Goal: Task Accomplishment & Management: Manage account settings

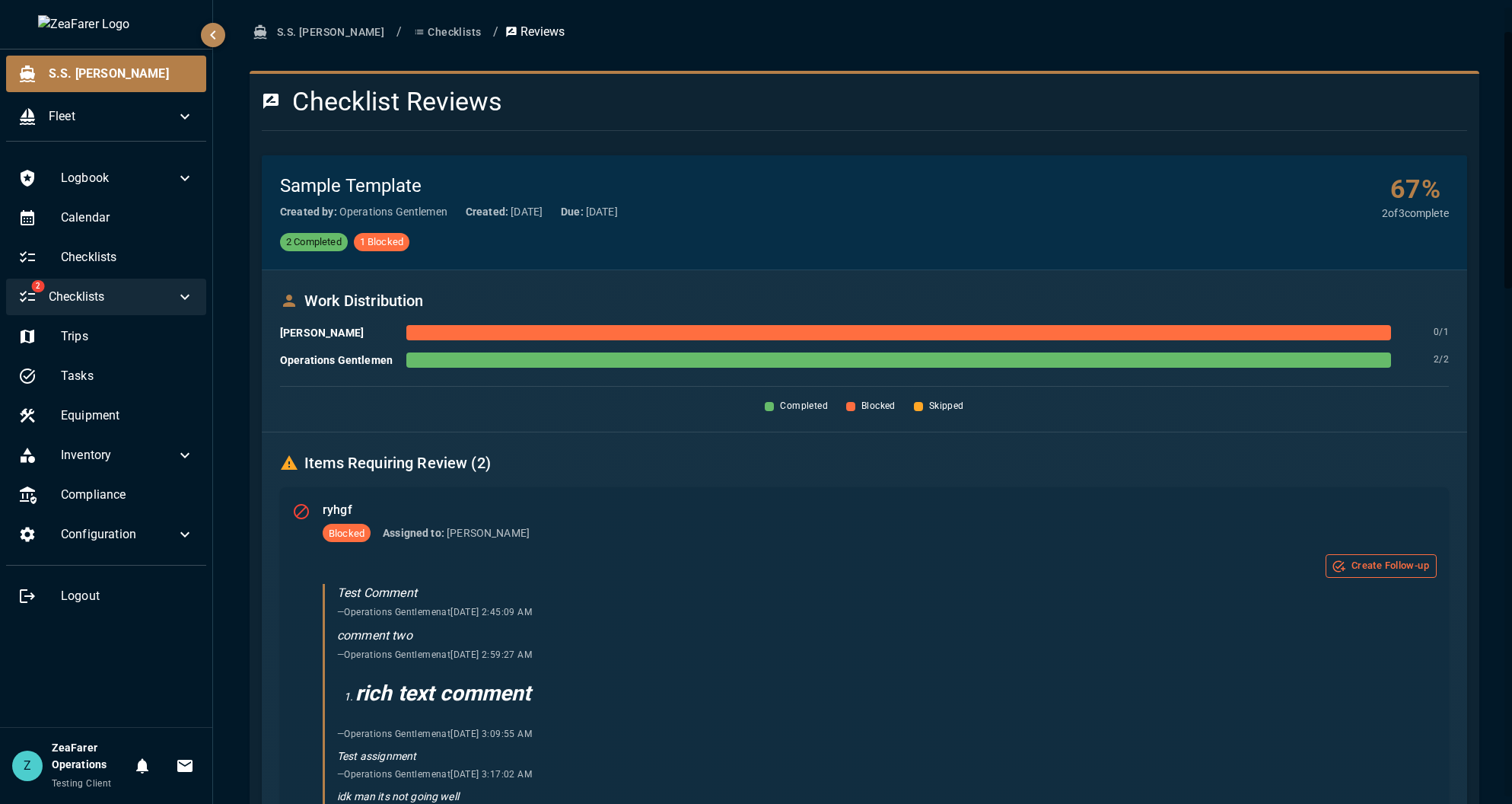
scroll to position [76, 0]
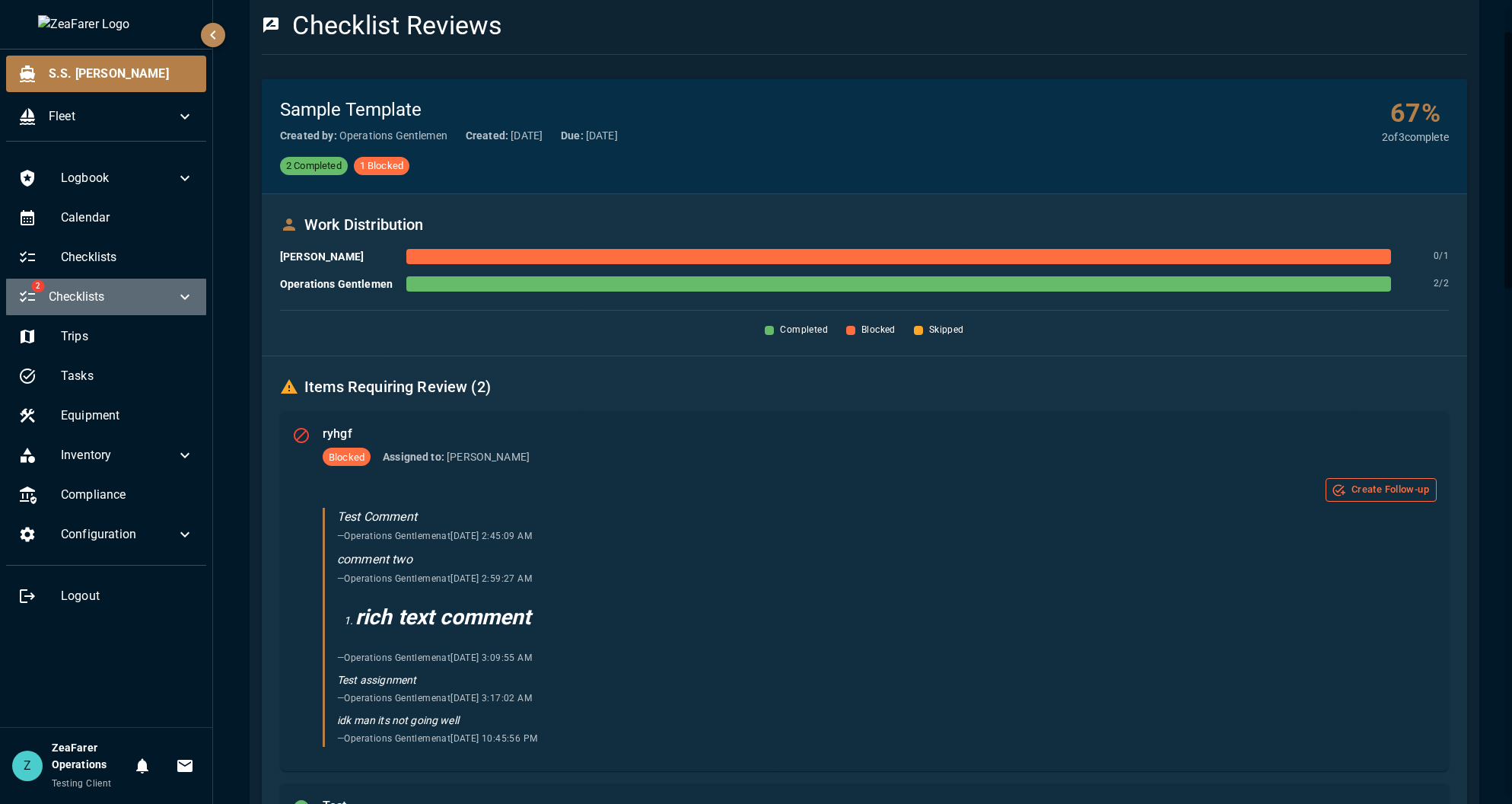
click at [176, 293] on icon at bounding box center [184, 297] width 18 height 18
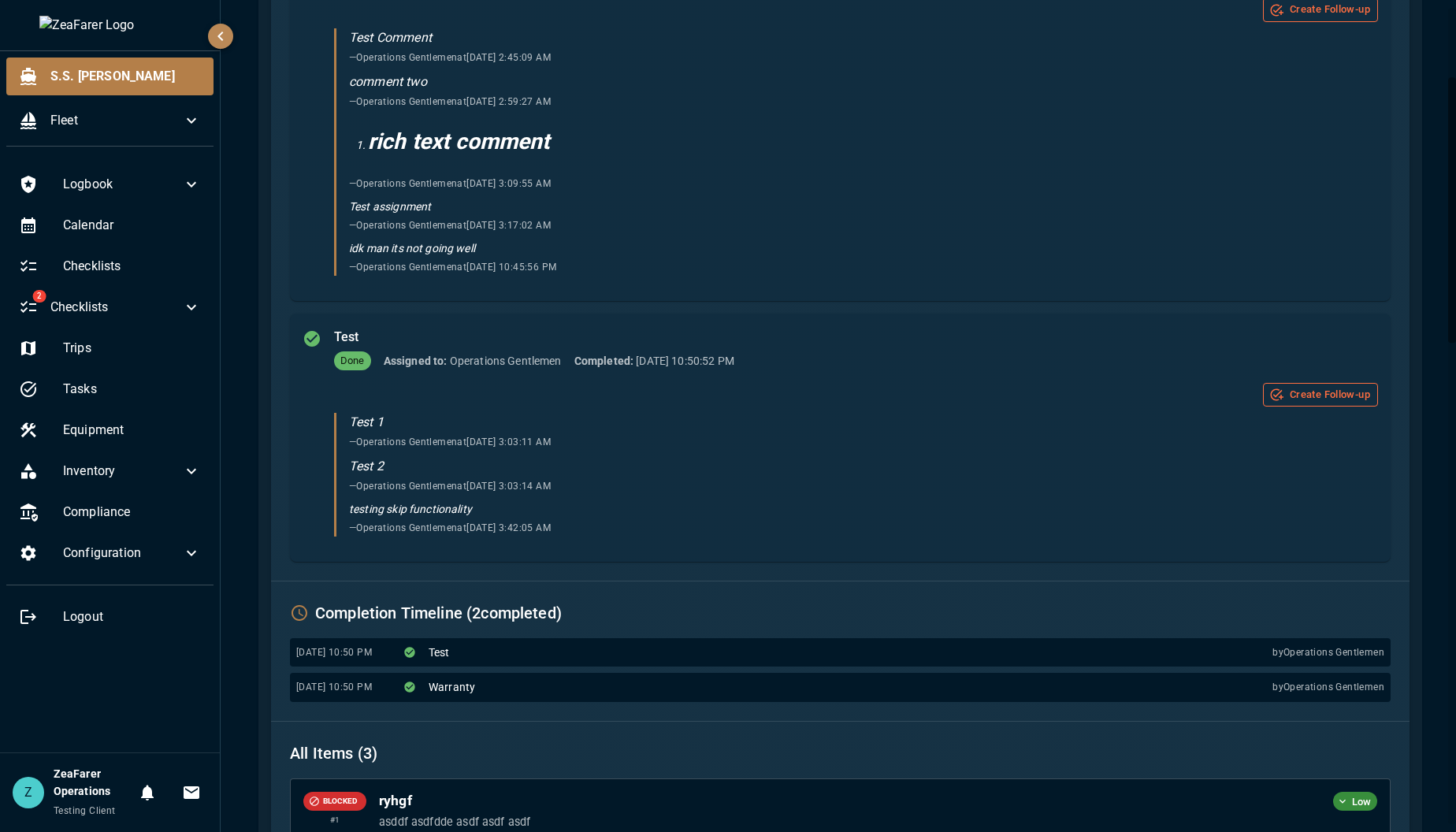
scroll to position [0, 0]
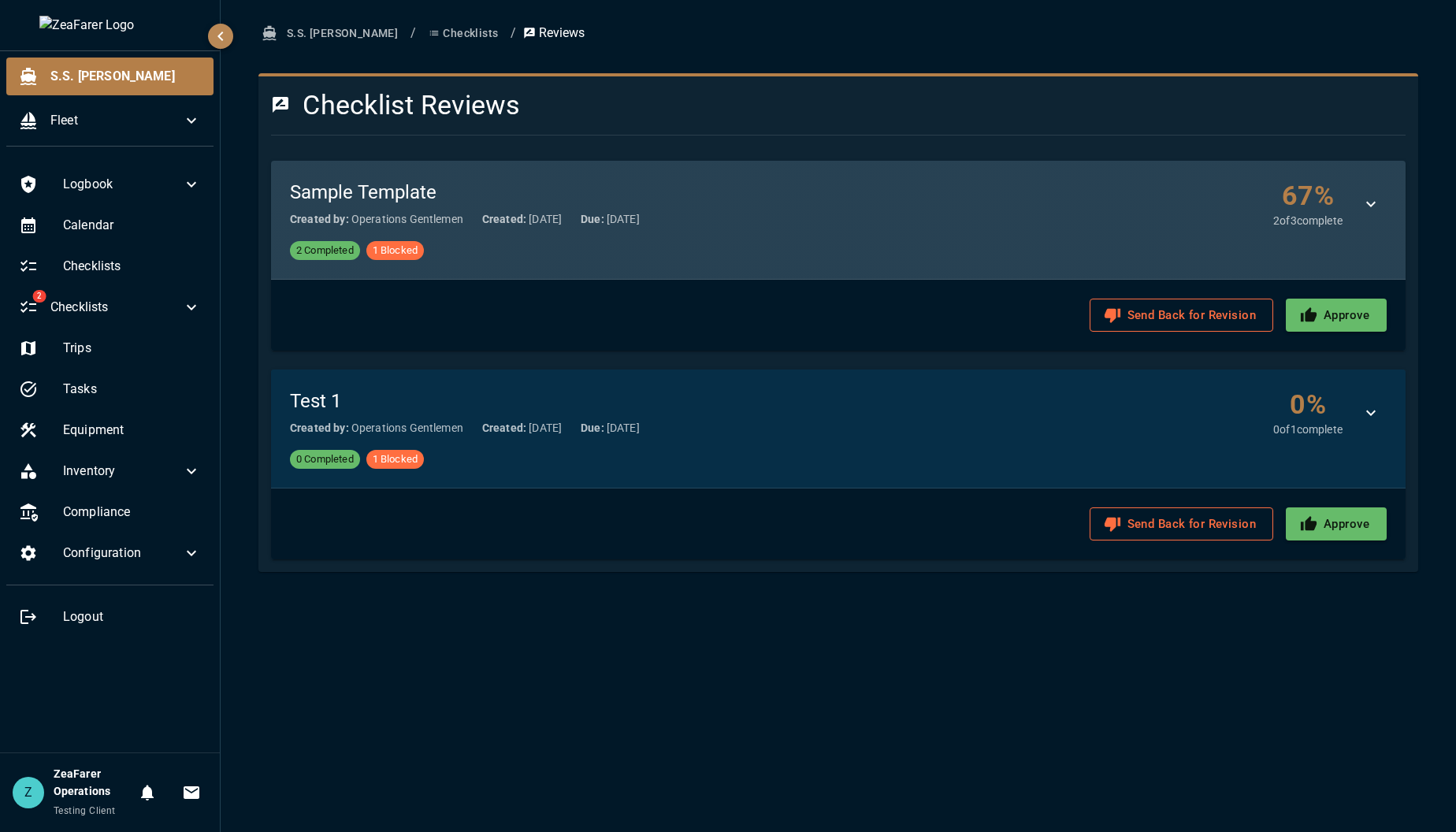
click at [1364, 205] on icon "button" at bounding box center [1370, 204] width 19 height 19
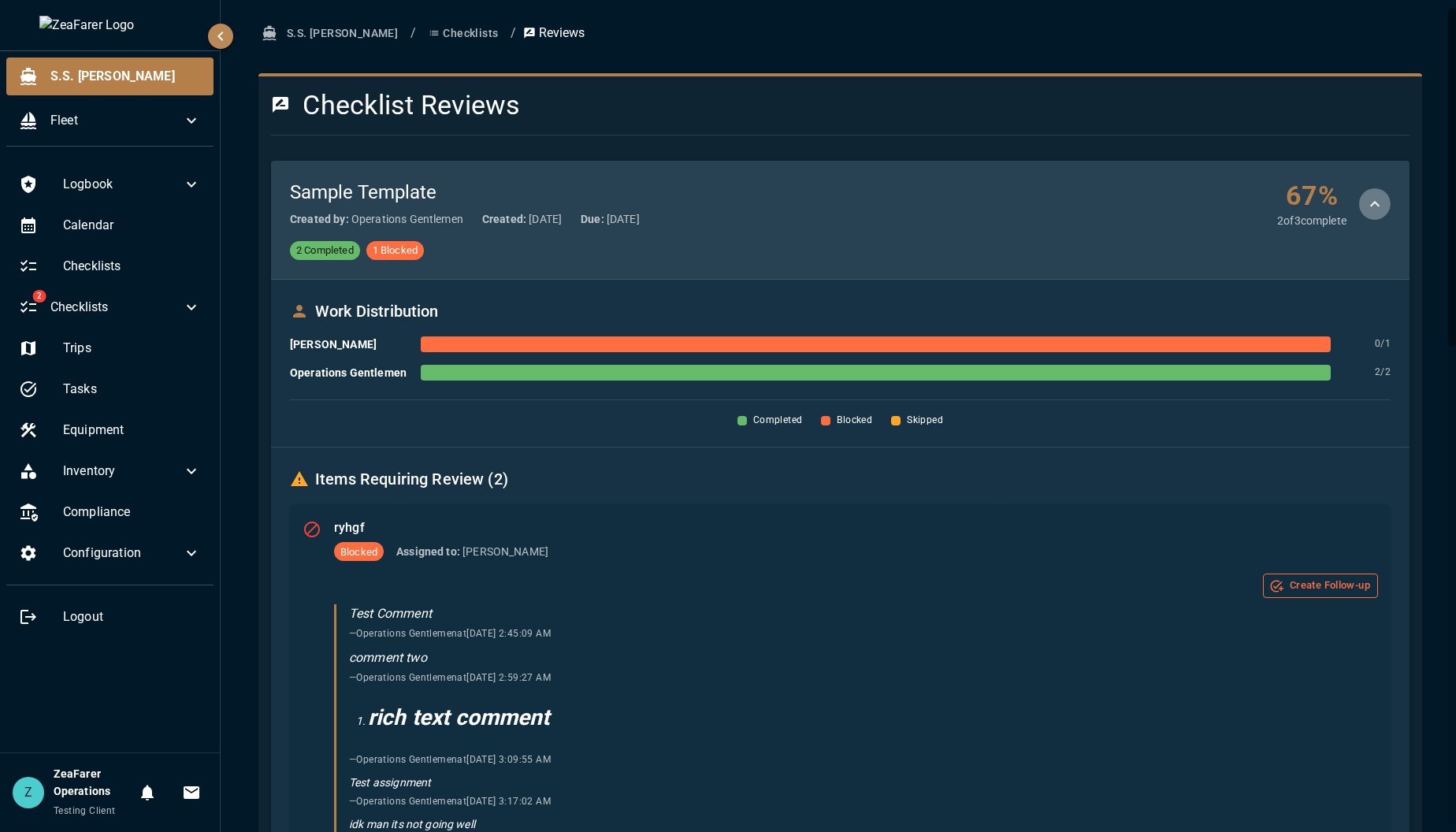
click at [1366, 205] on icon "button" at bounding box center [1374, 204] width 19 height 19
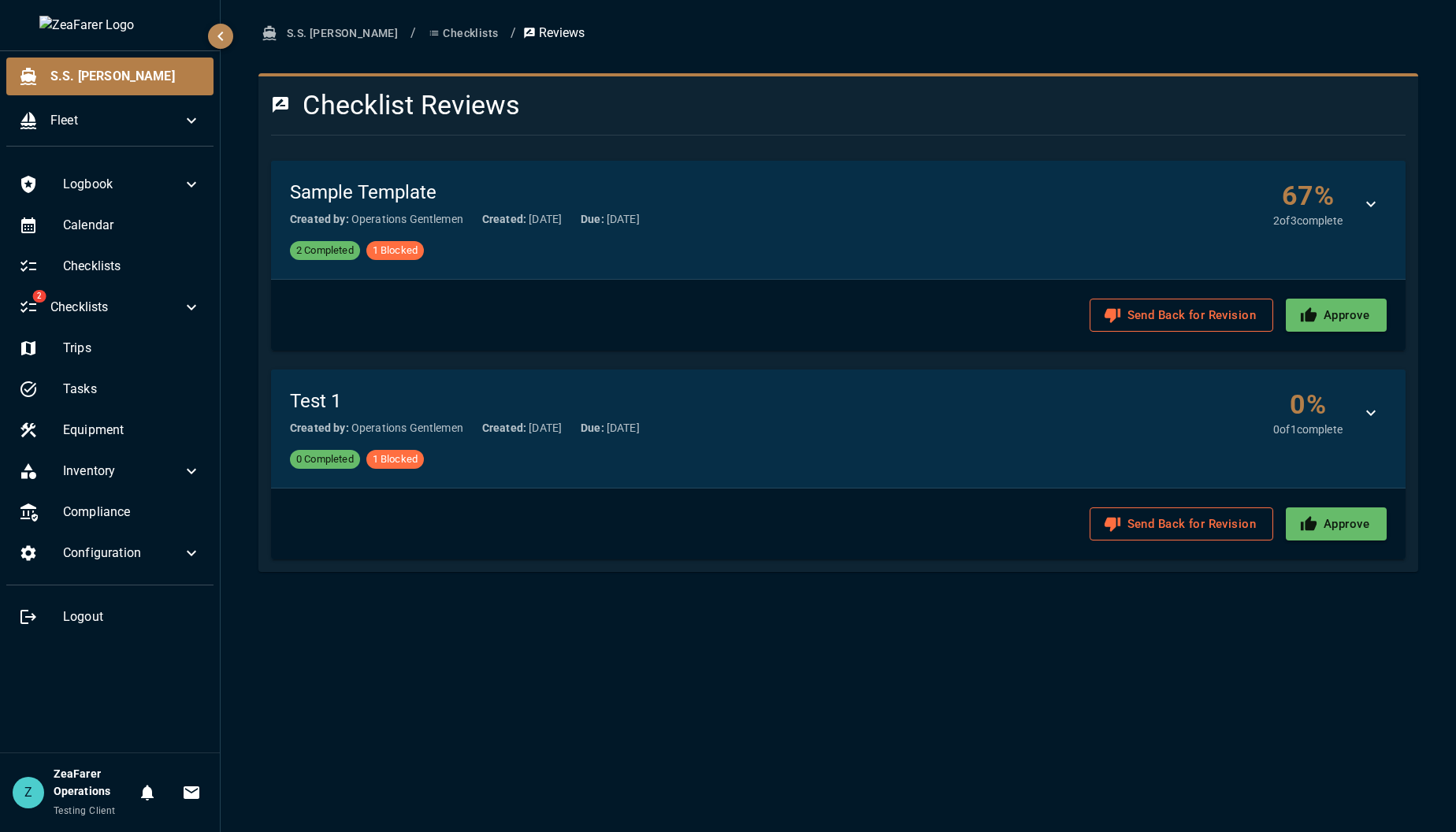
click at [488, 710] on div "S.S. Anne / Checklists / Reviews Checklist Reviews Sample Template Created by: …" at bounding box center [838, 416] width 1236 height 832
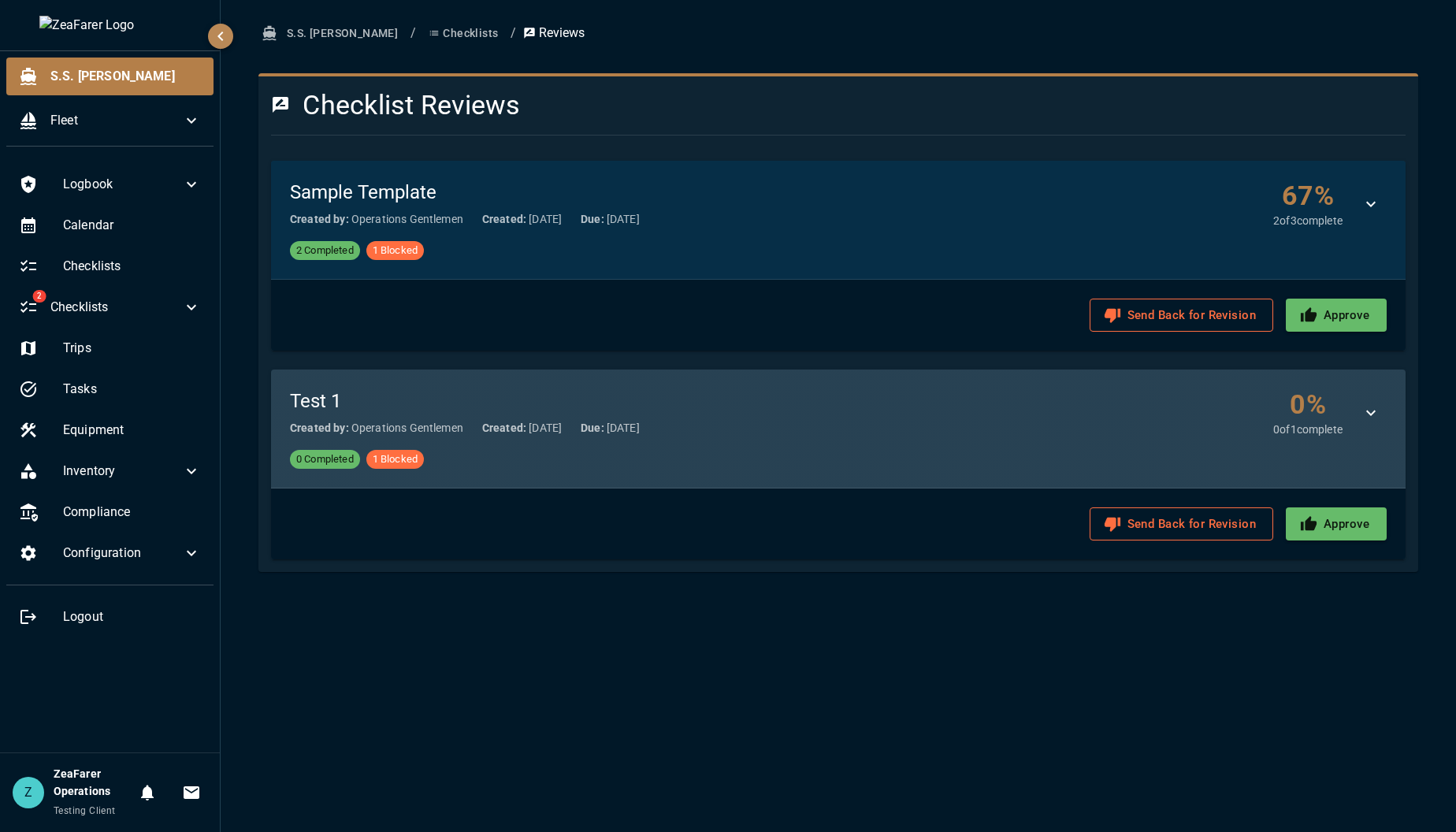
click at [863, 455] on div "0 Completed 1 Blocked" at bounding box center [838, 459] width 1097 height 19
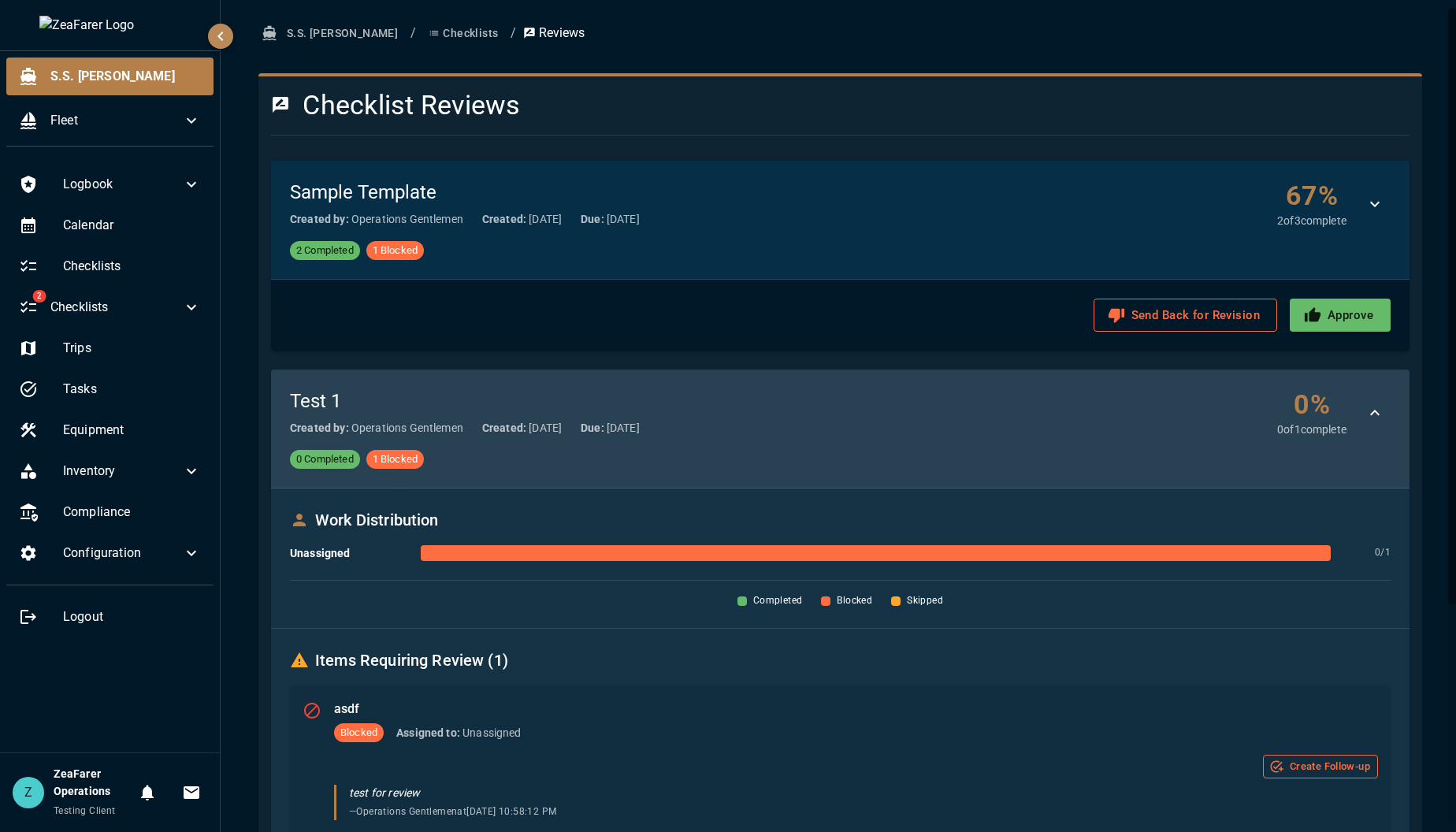
click at [854, 409] on div "Test 1 Created by: Operations Gentlemen Created: 8/3/2025 Due: 8/4/2025 0 % 0 o…" at bounding box center [840, 413] width 1101 height 48
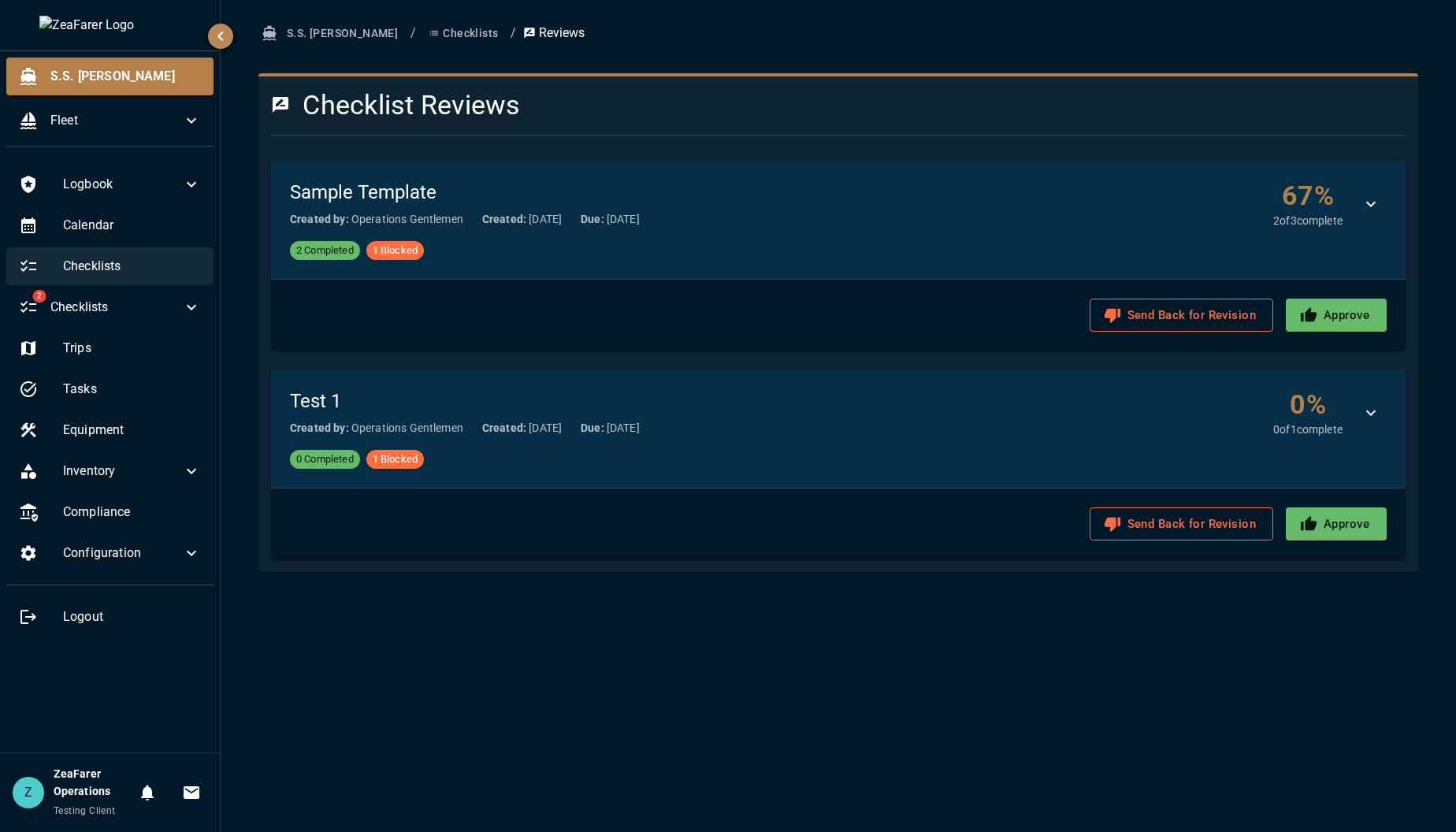
click at [109, 256] on div "Checklists" at bounding box center [110, 266] width 208 height 38
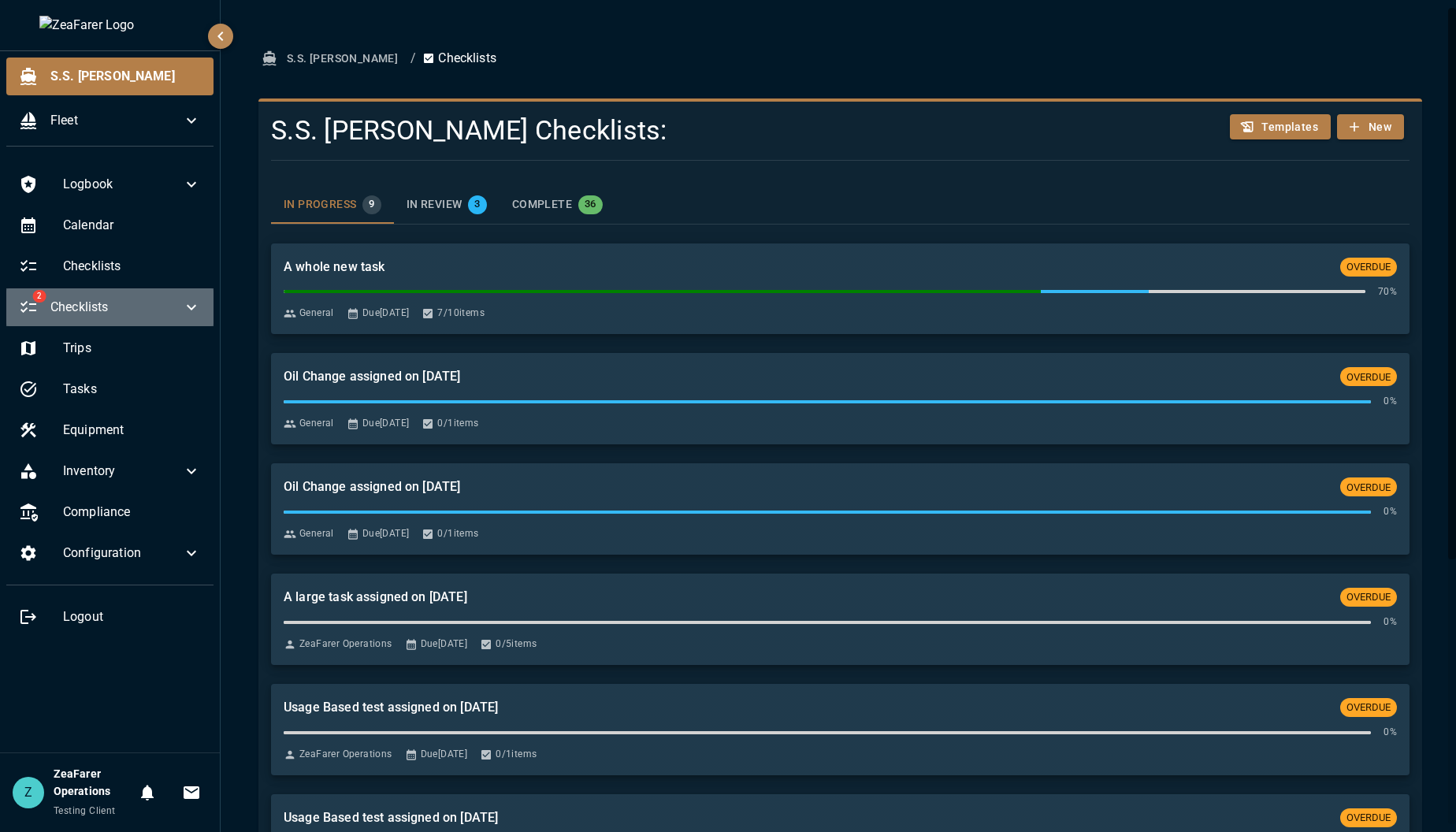
click at [129, 311] on span "Checklists" at bounding box center [115, 307] width 132 height 19
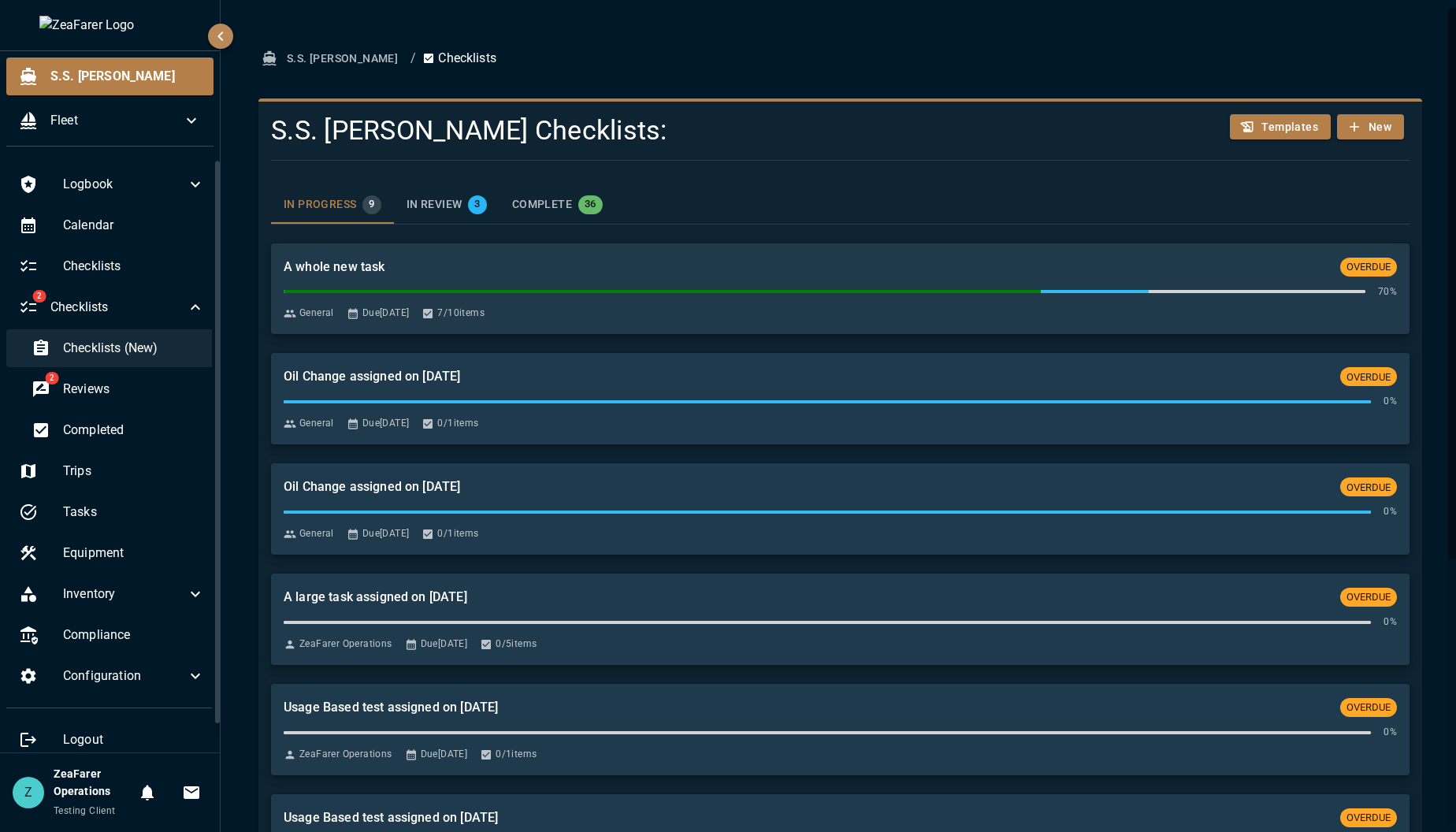
click at [110, 347] on span "Checklists (New)" at bounding box center [134, 347] width 142 height 19
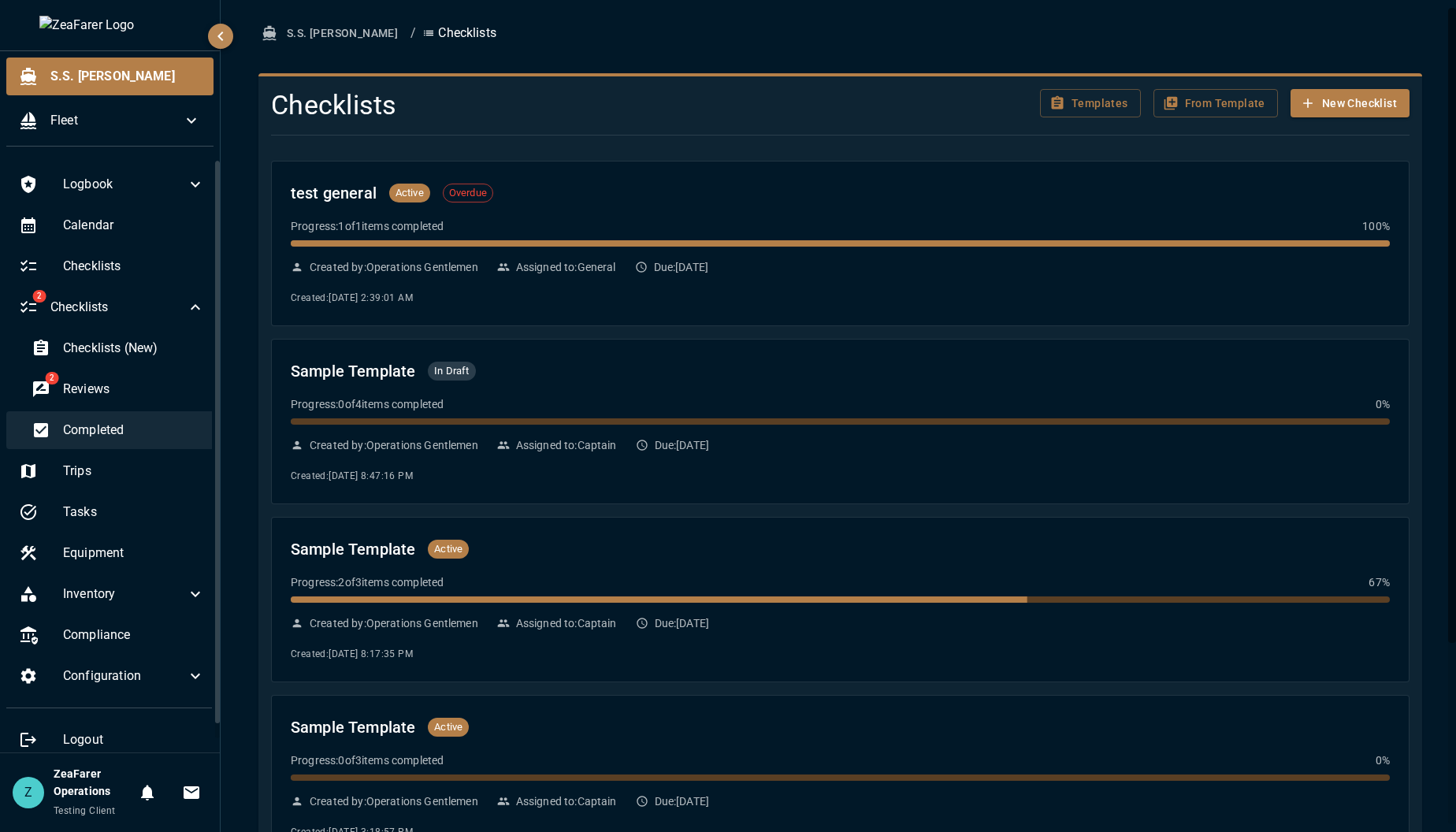
click at [103, 414] on div "Completed" at bounding box center [118, 430] width 199 height 38
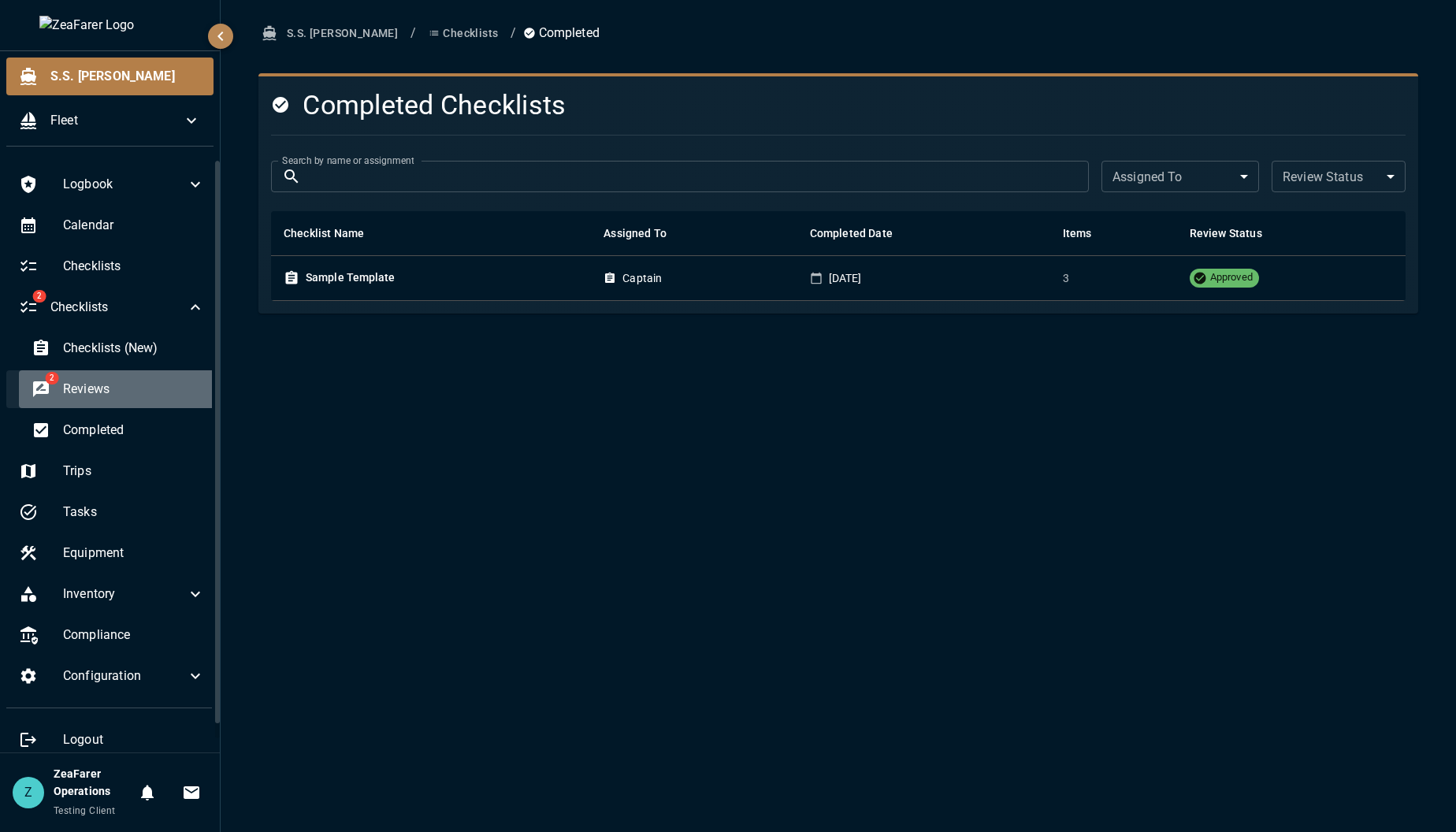
click at [123, 393] on span "Reviews" at bounding box center [134, 389] width 142 height 19
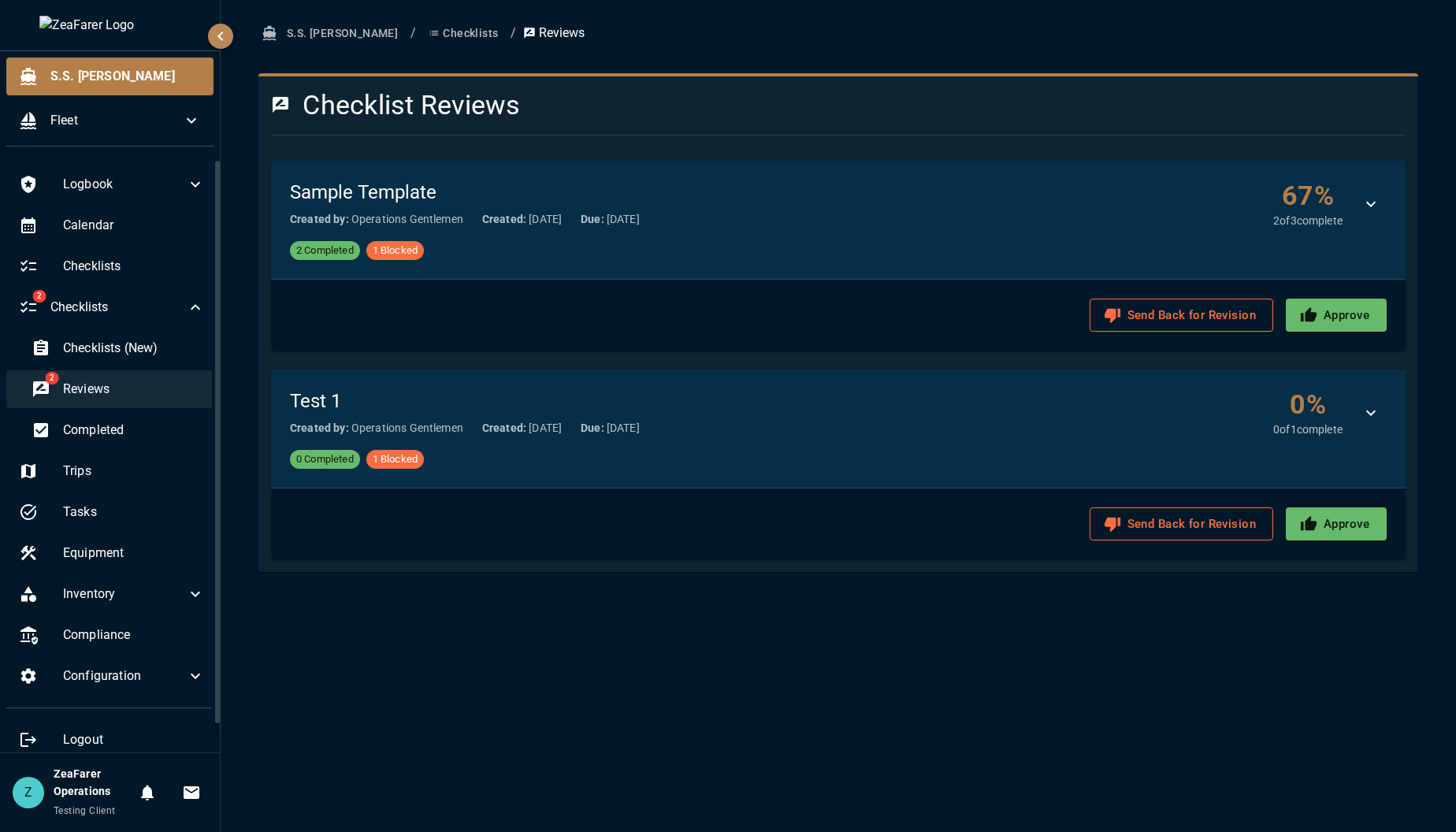
click at [112, 387] on span "Reviews" at bounding box center [134, 389] width 142 height 19
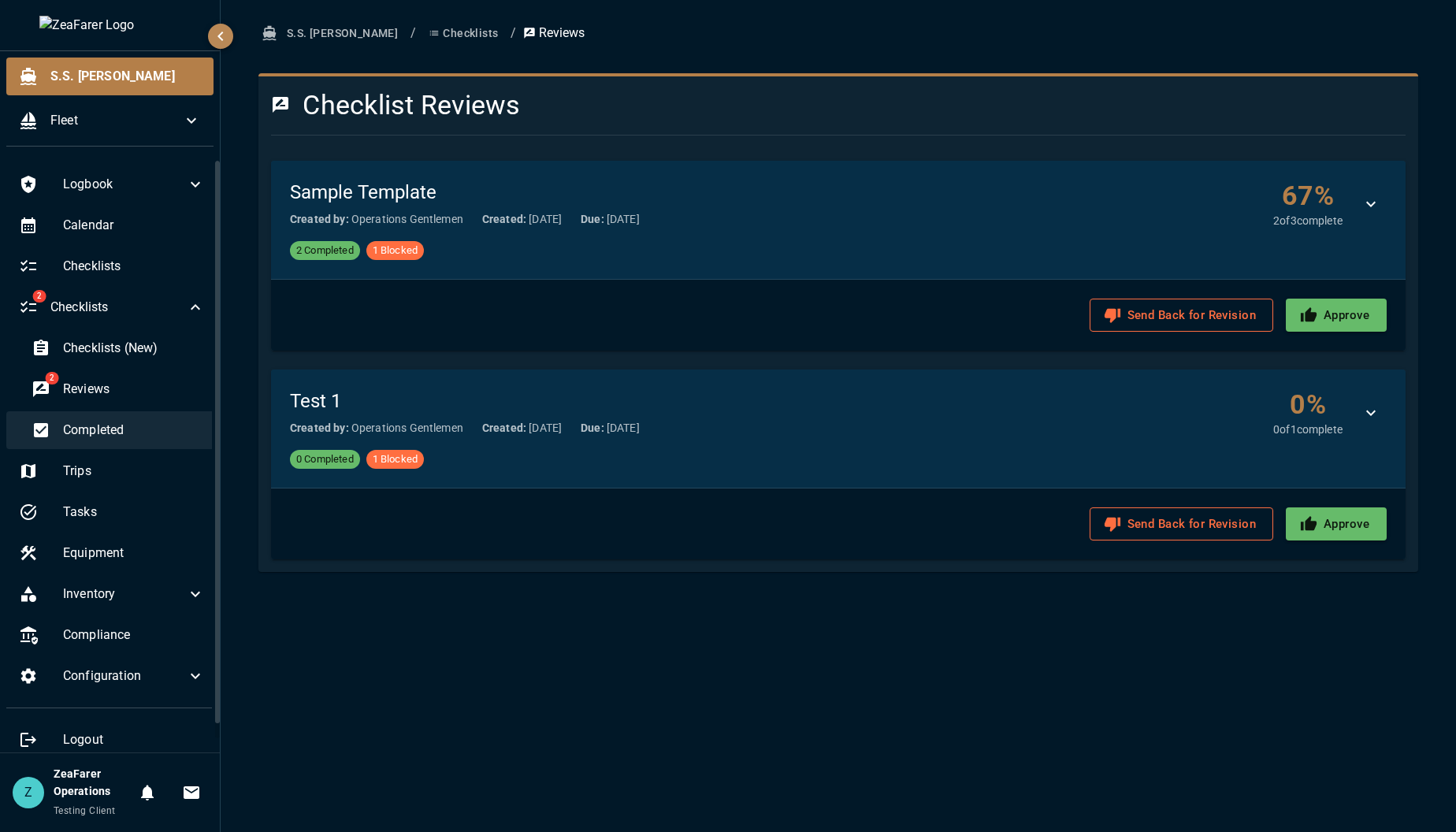
click at [109, 422] on span "Completed" at bounding box center [134, 430] width 142 height 19
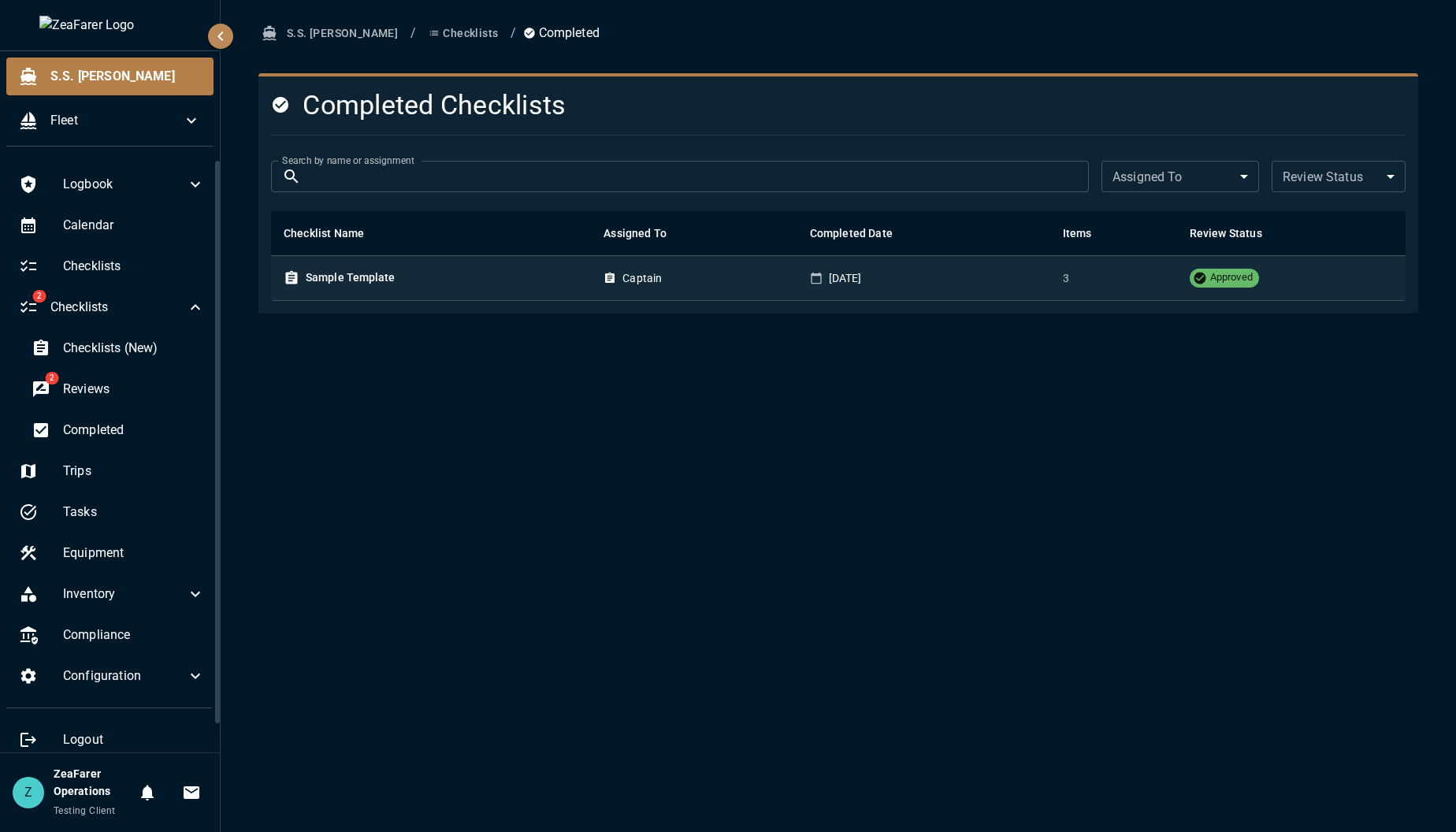
click at [774, 288] on td "Captain" at bounding box center [694, 278] width 206 height 45
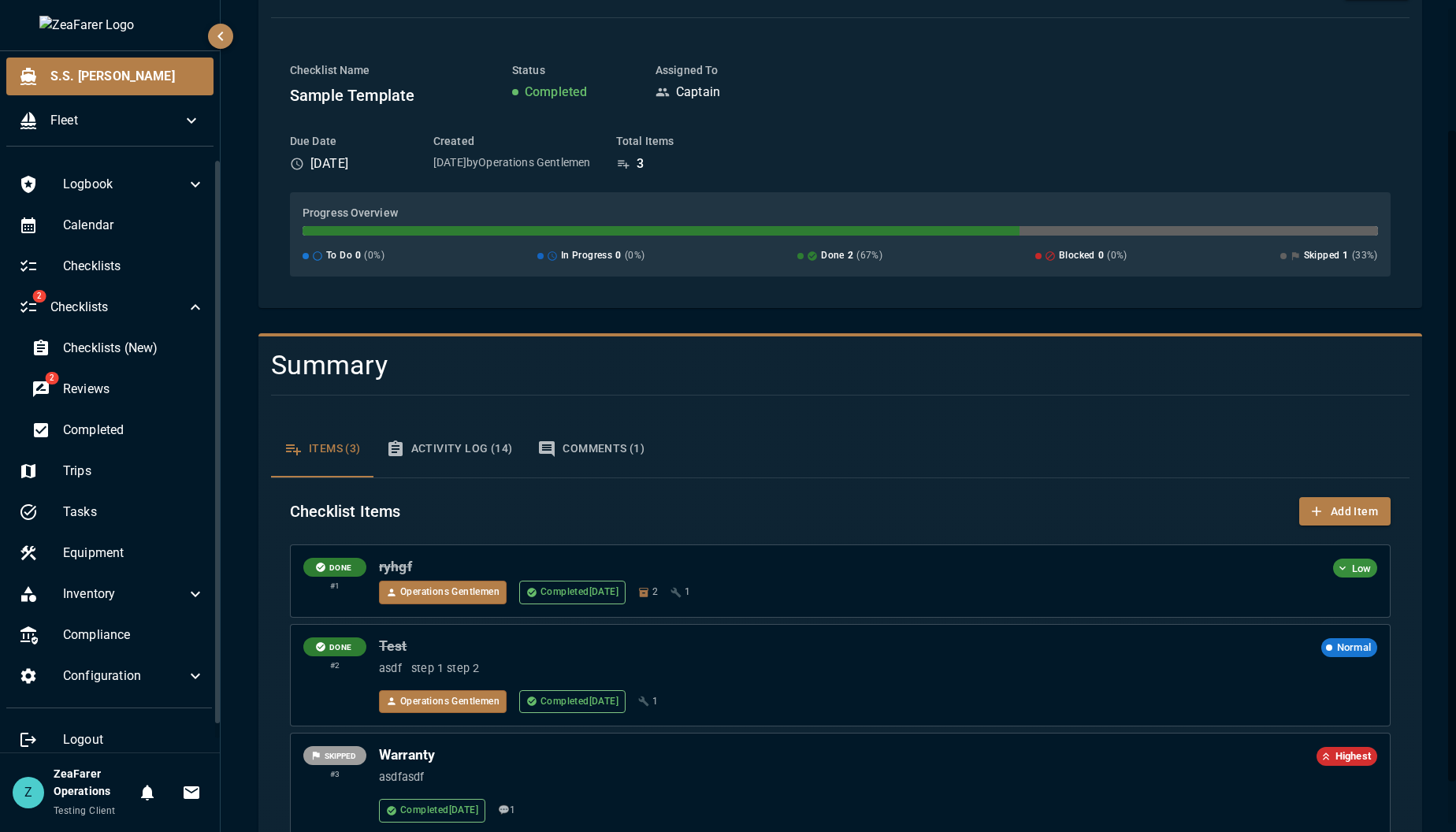
scroll to position [211, 0]
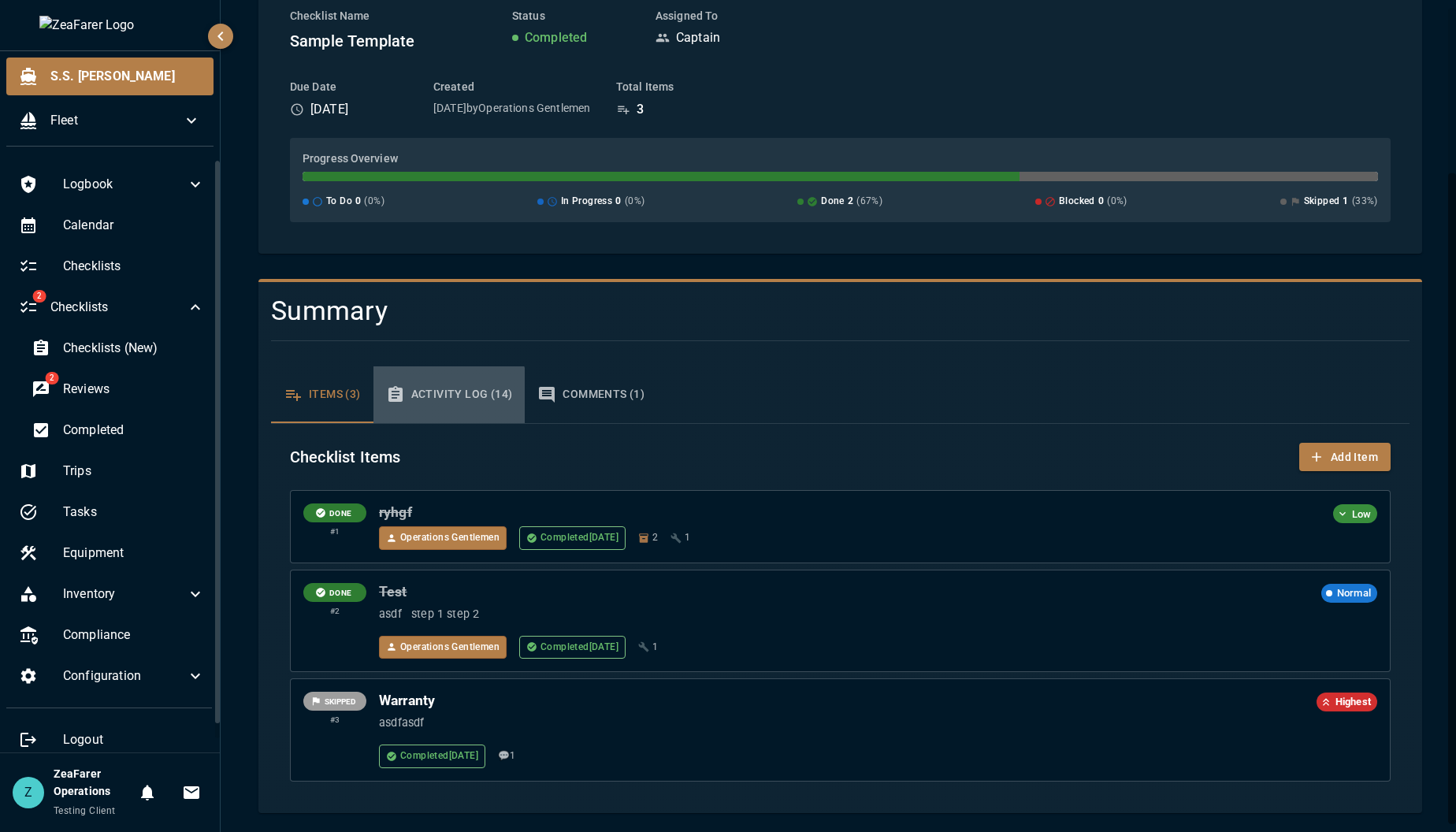
click at [417, 401] on button "Activity Log (14)" at bounding box center [449, 395] width 152 height 57
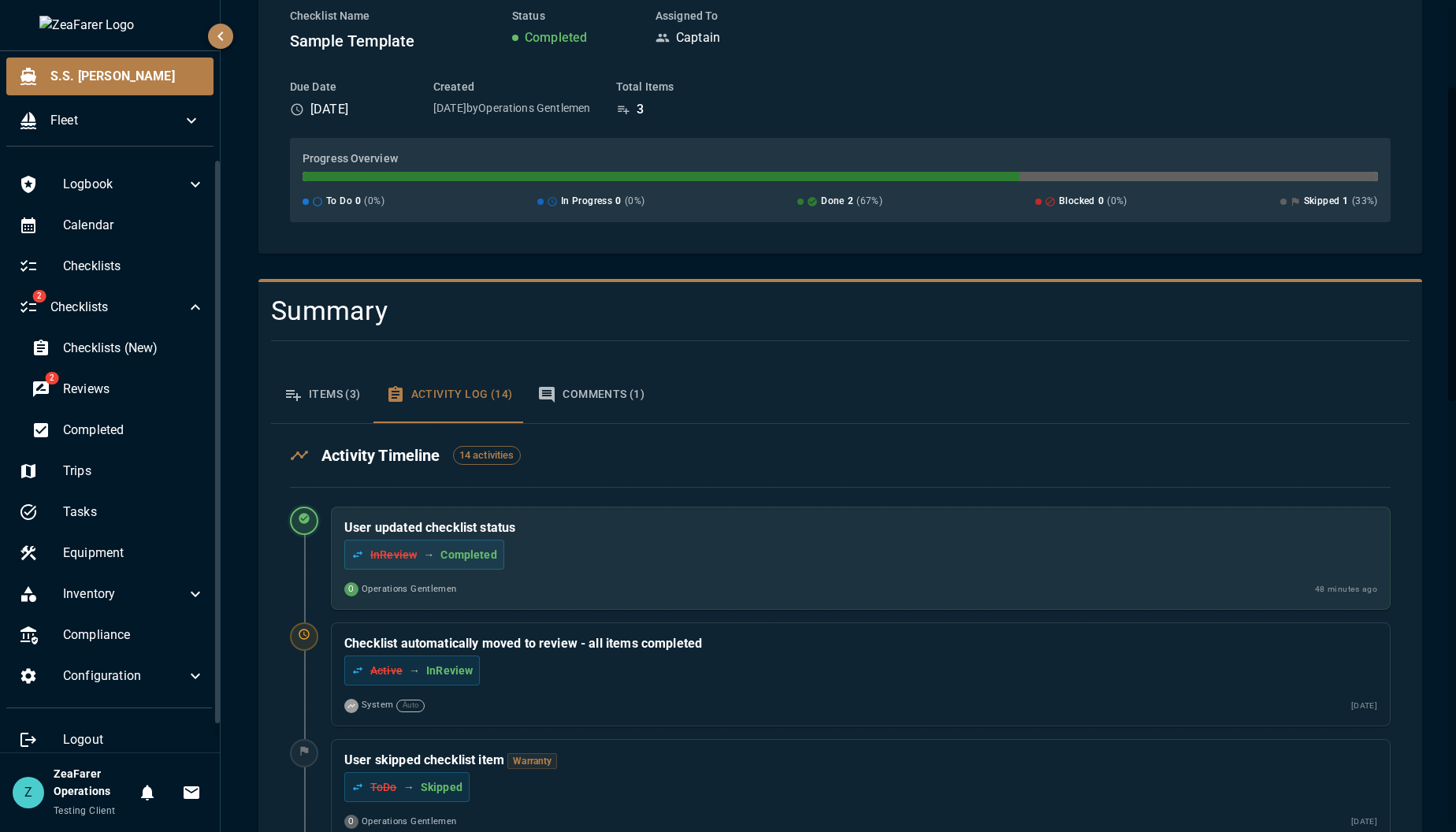
click at [328, 400] on button "Items (3)" at bounding box center [322, 395] width 103 height 57
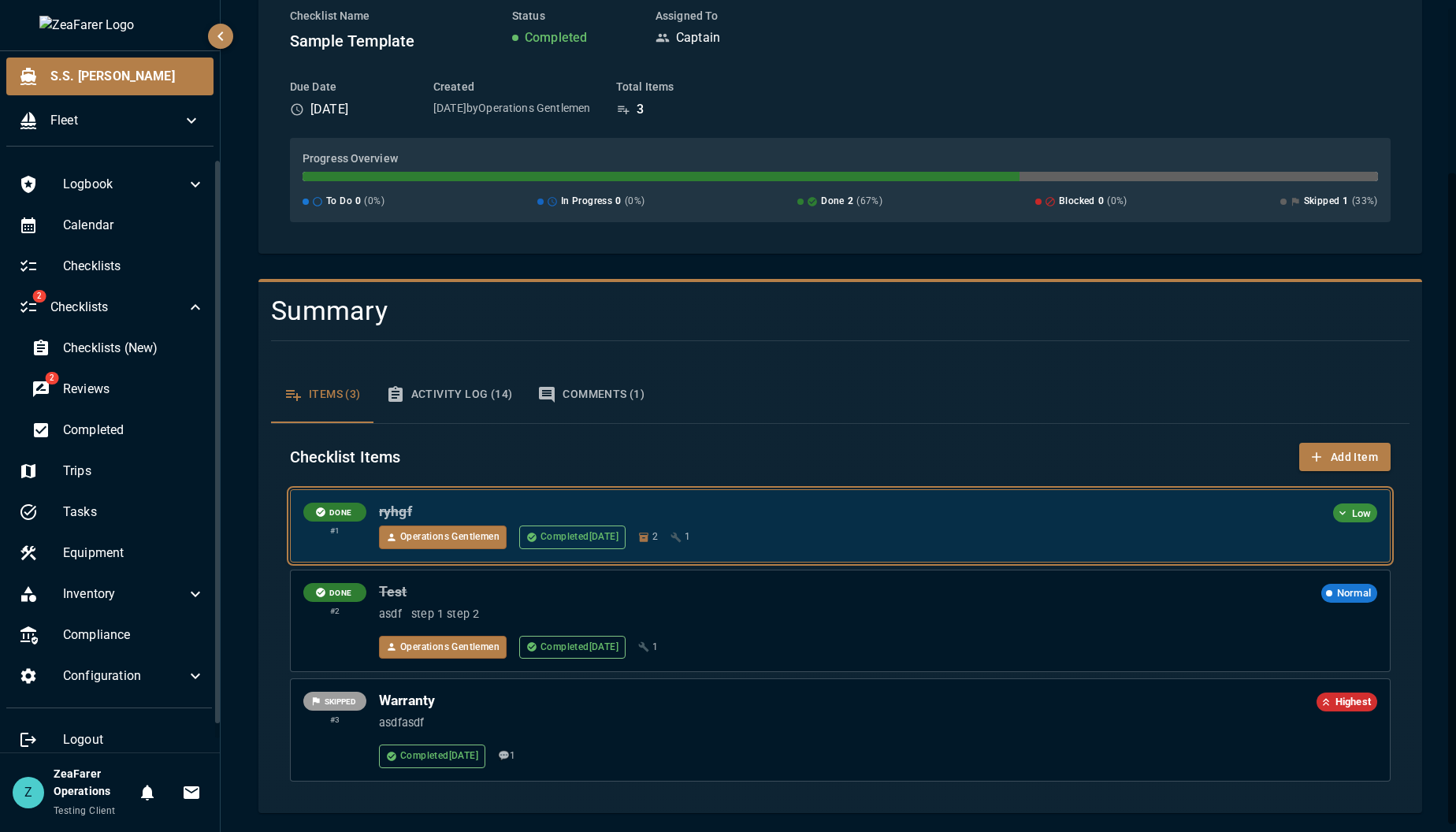
click at [824, 540] on div "Operations Gentlemen Completed 8/12/2025 2 1" at bounding box center [878, 537] width 998 height 23
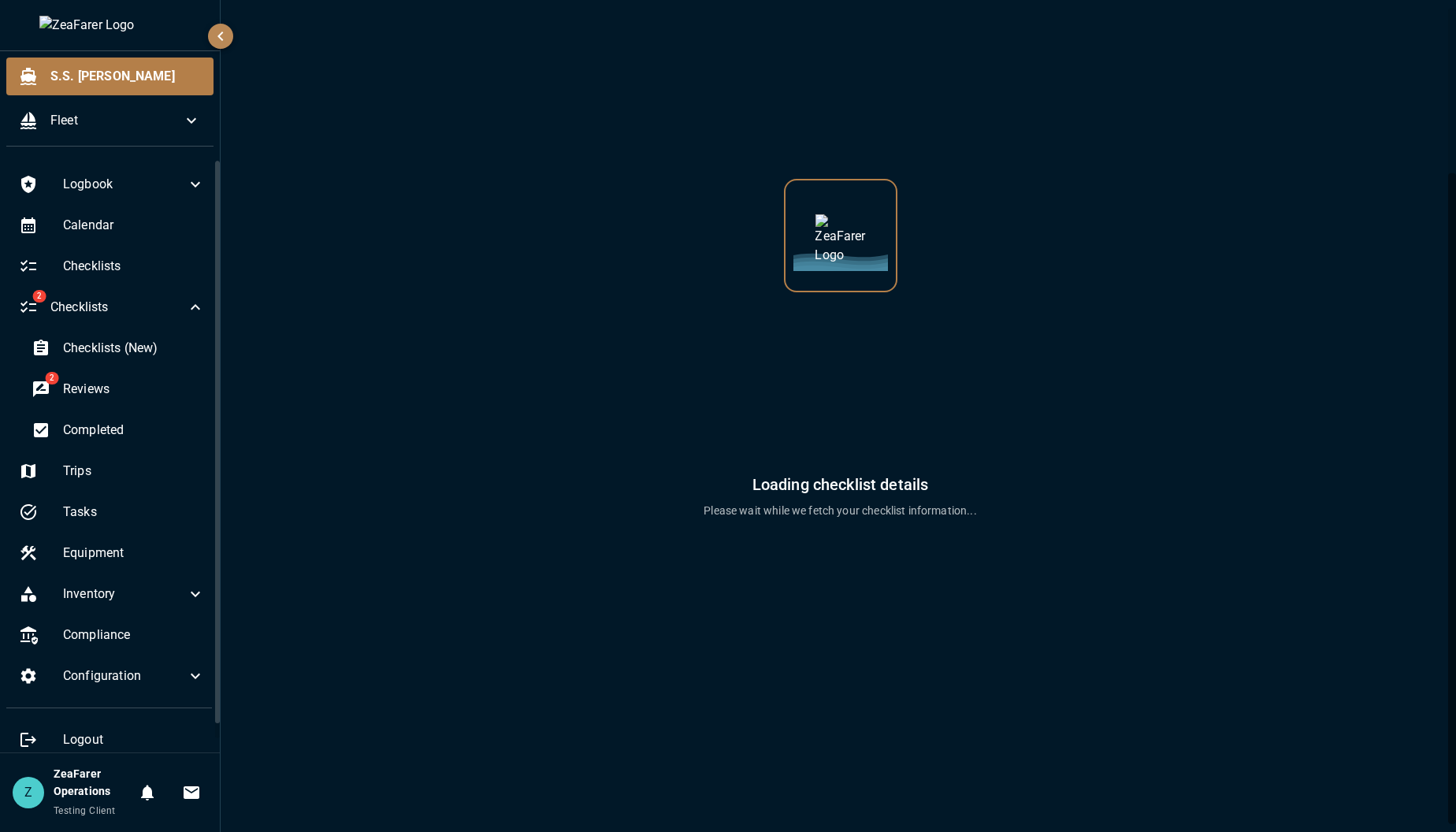
scroll to position [0, 0]
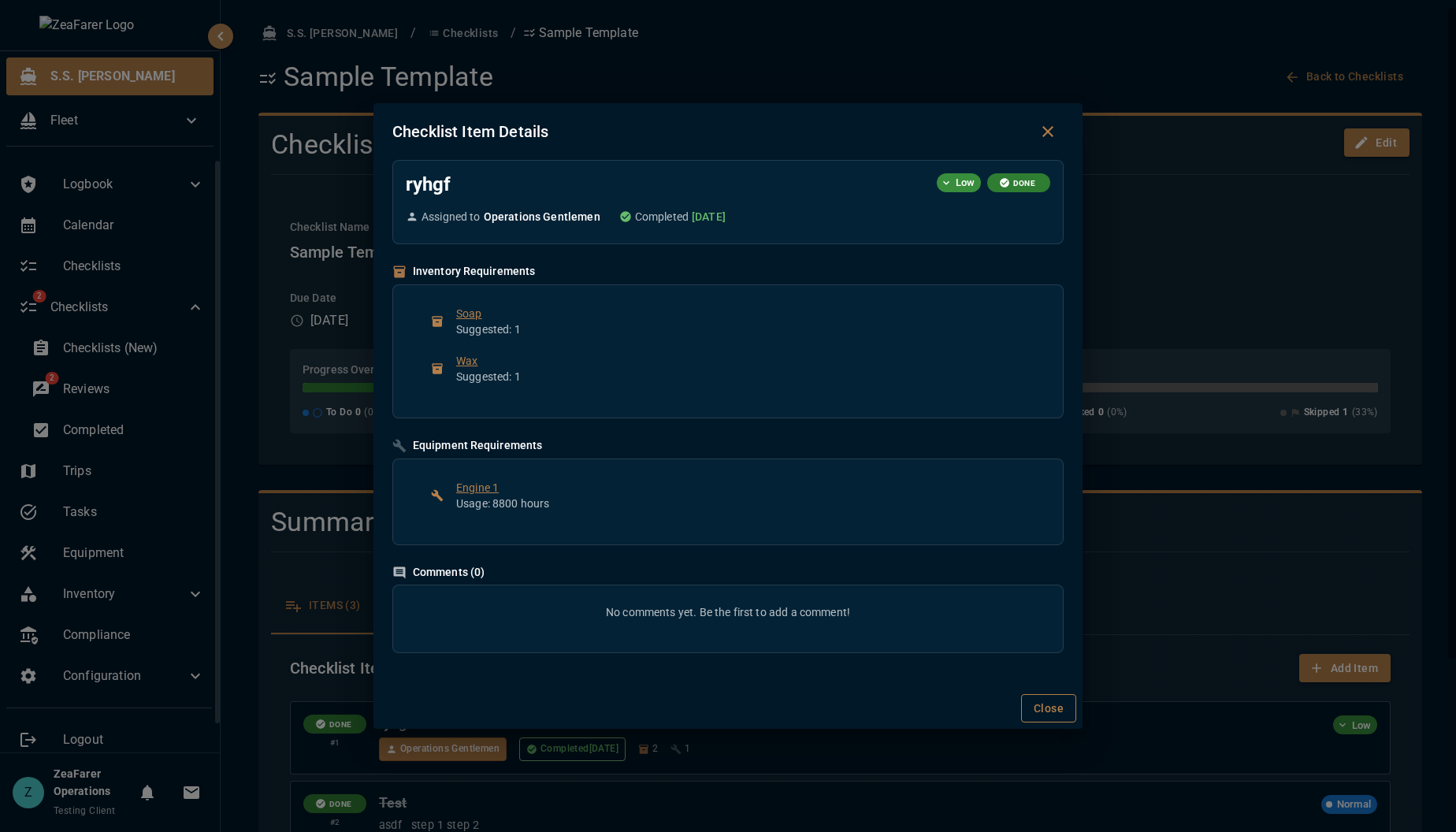
click at [1046, 711] on button "Close" at bounding box center [1048, 708] width 55 height 29
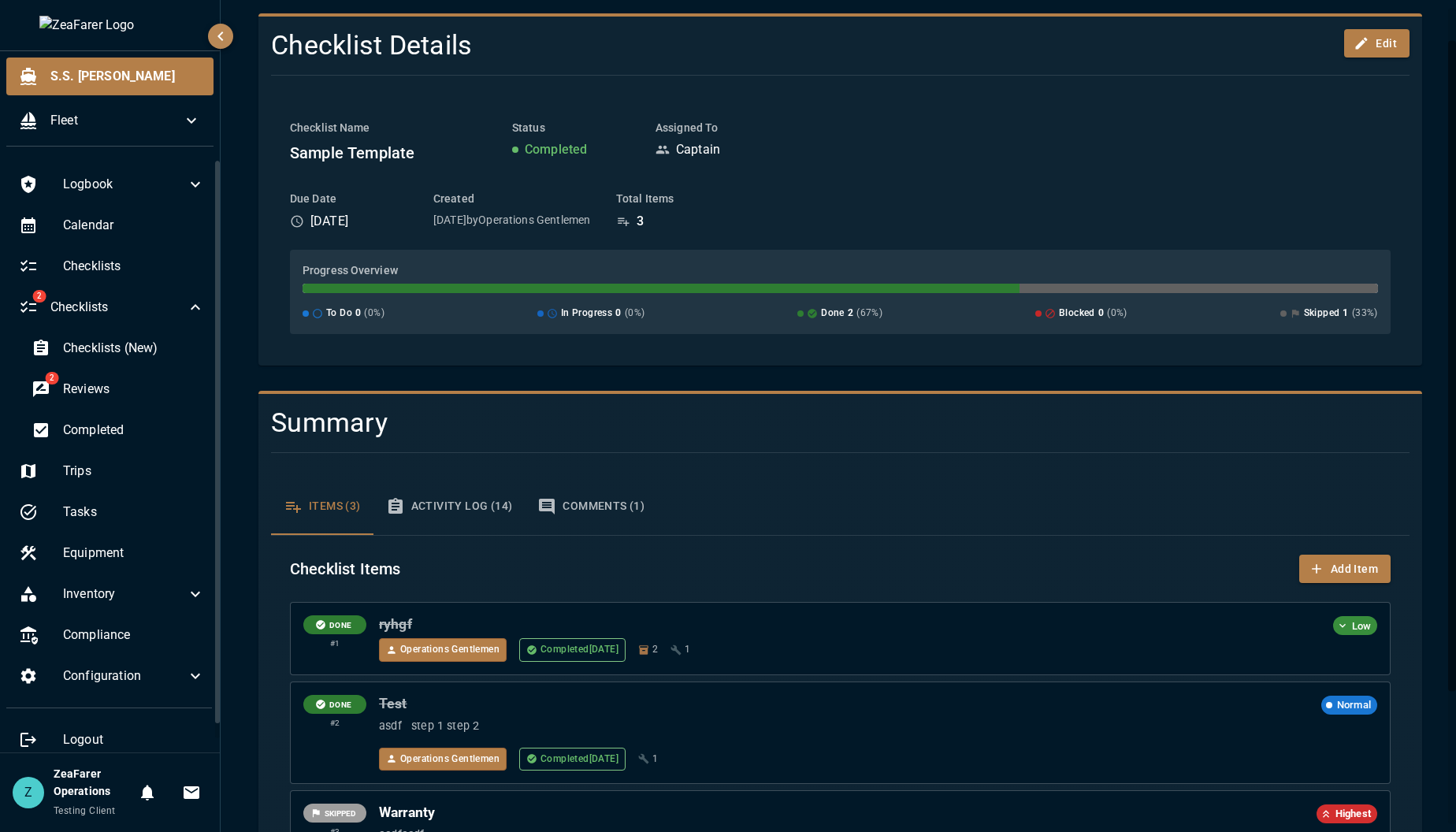
scroll to position [211, 0]
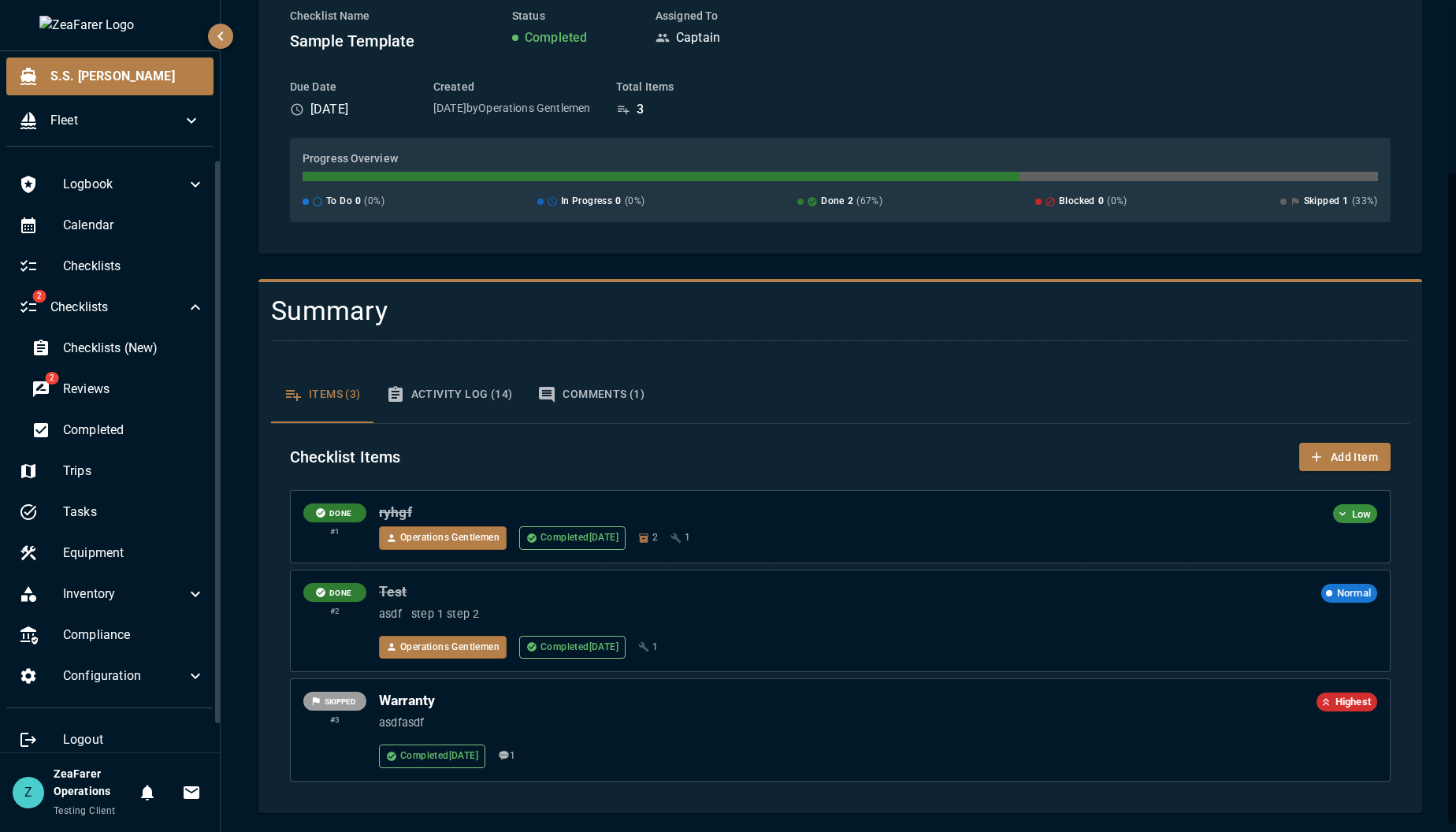
click at [453, 384] on button "Activity Log (14)" at bounding box center [449, 395] width 152 height 57
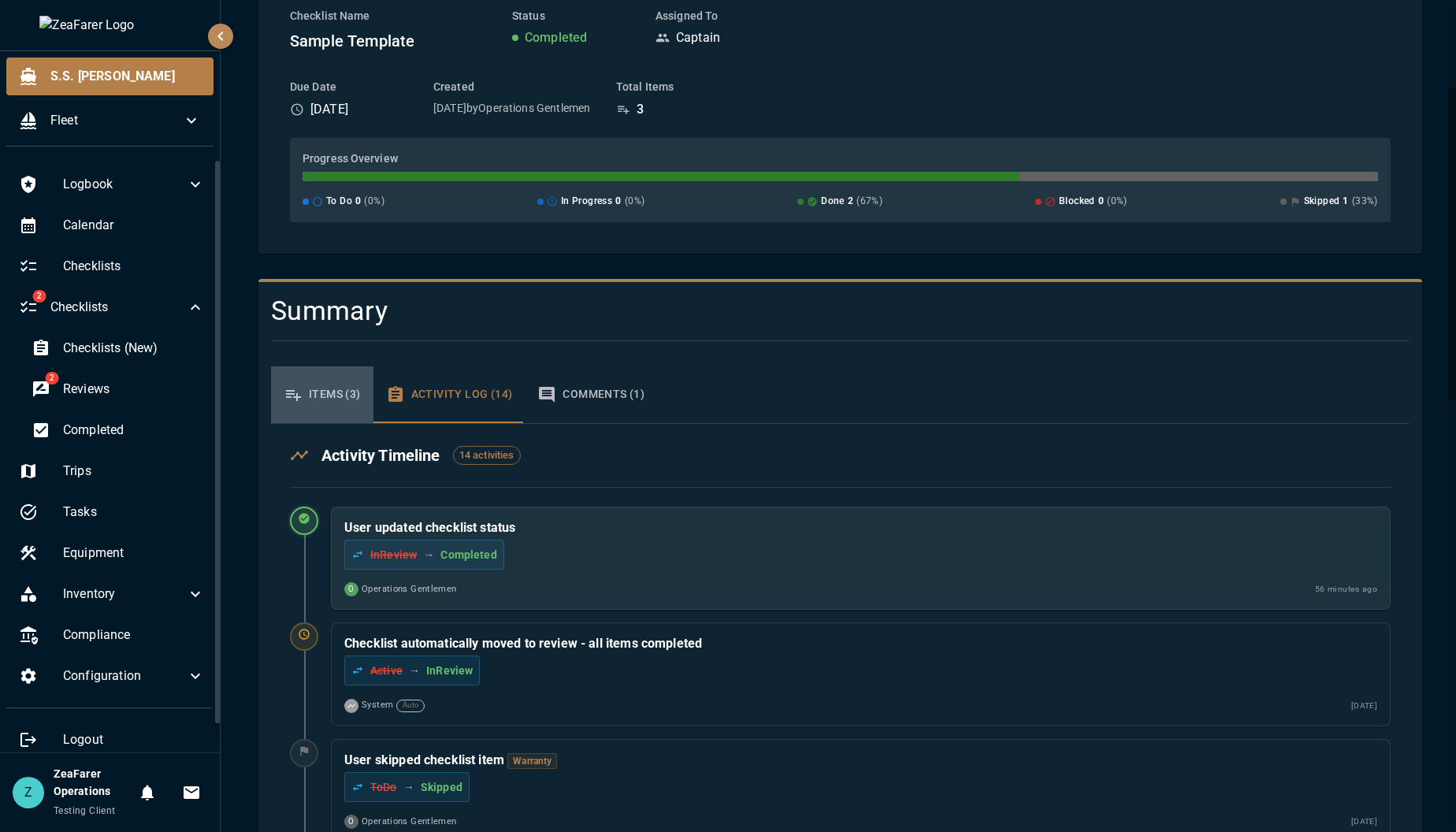
click at [343, 397] on button "Items (3)" at bounding box center [322, 395] width 103 height 57
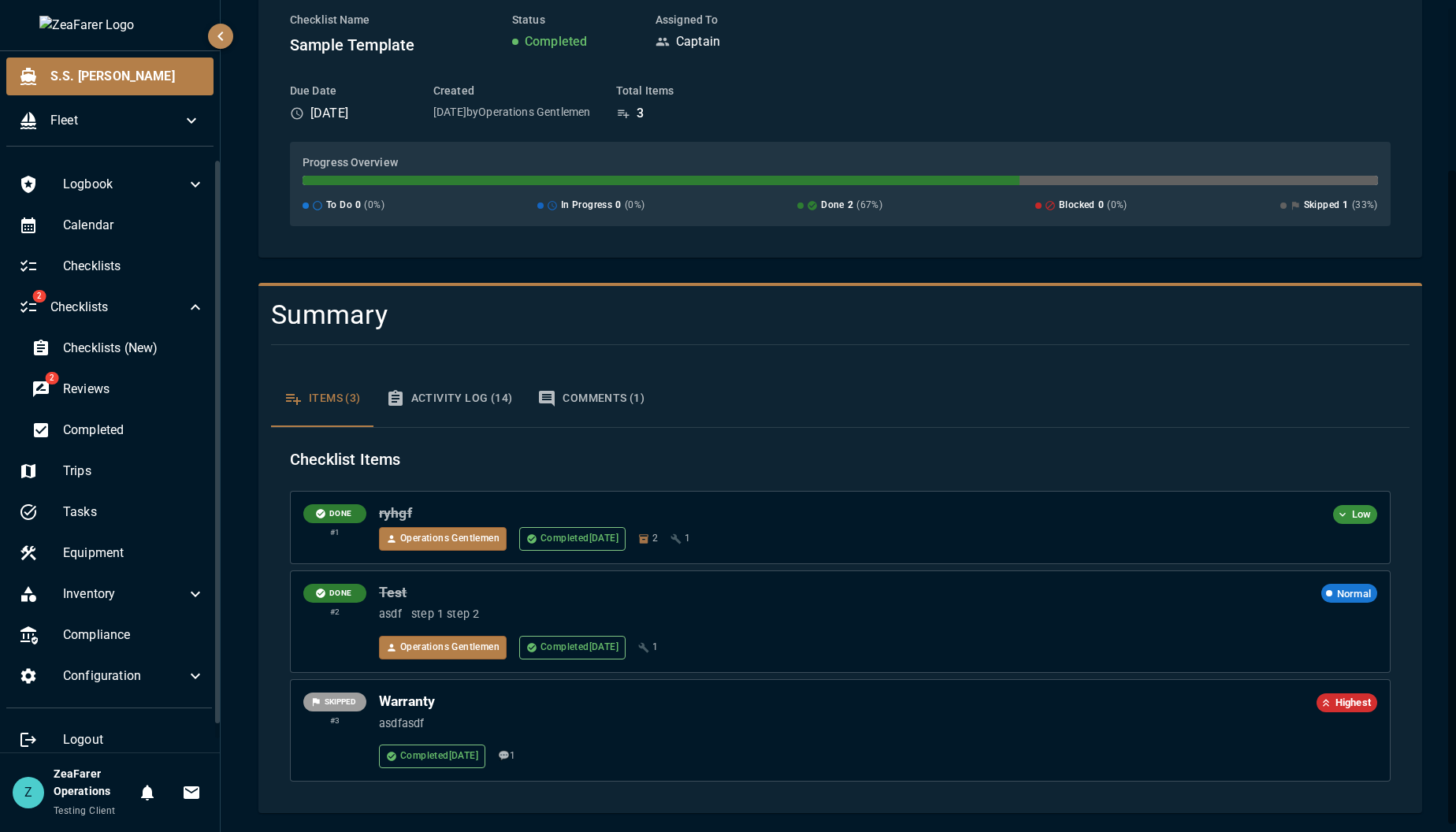
scroll to position [0, 0]
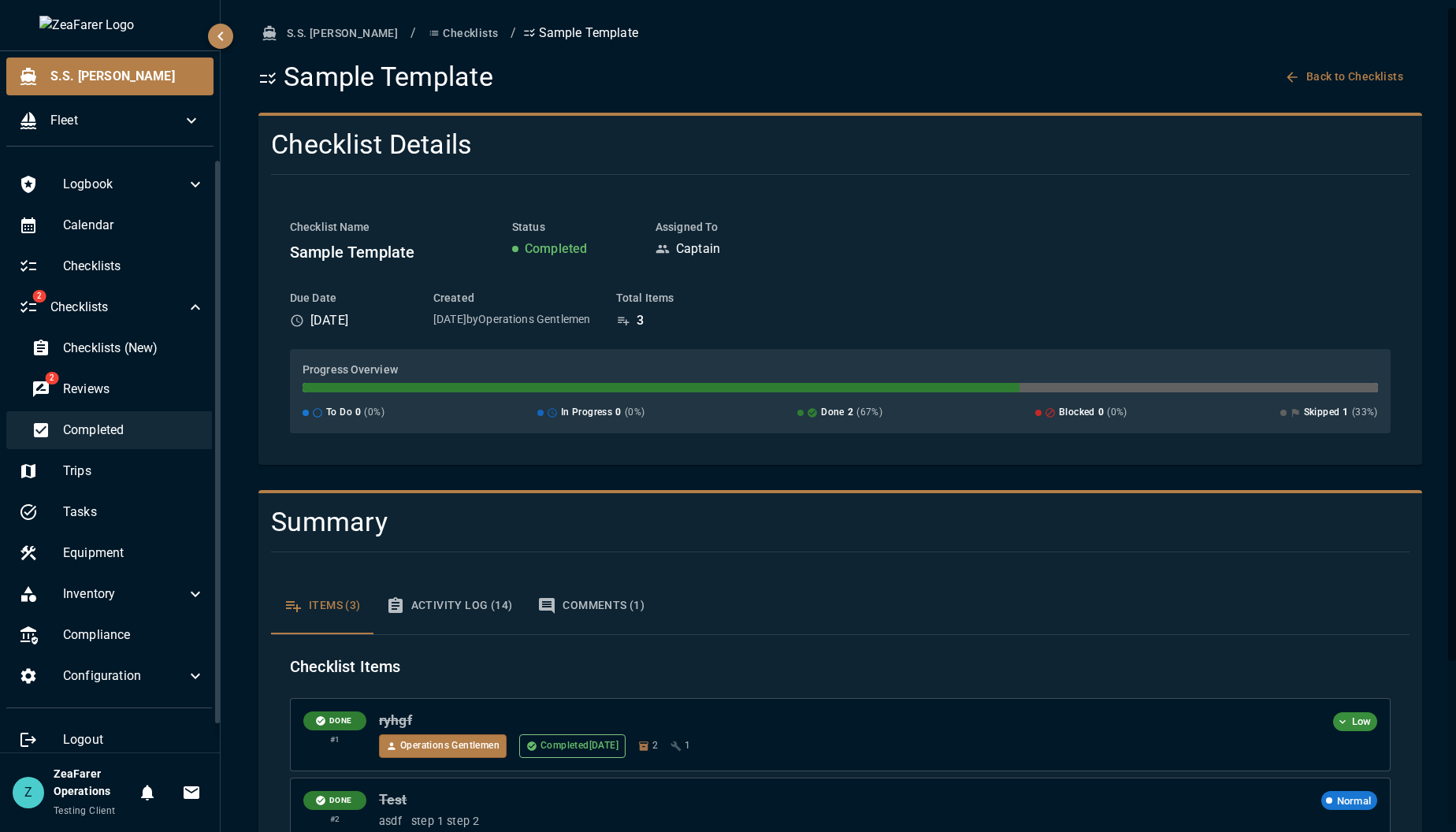
click at [132, 421] on span "Completed" at bounding box center [134, 430] width 142 height 19
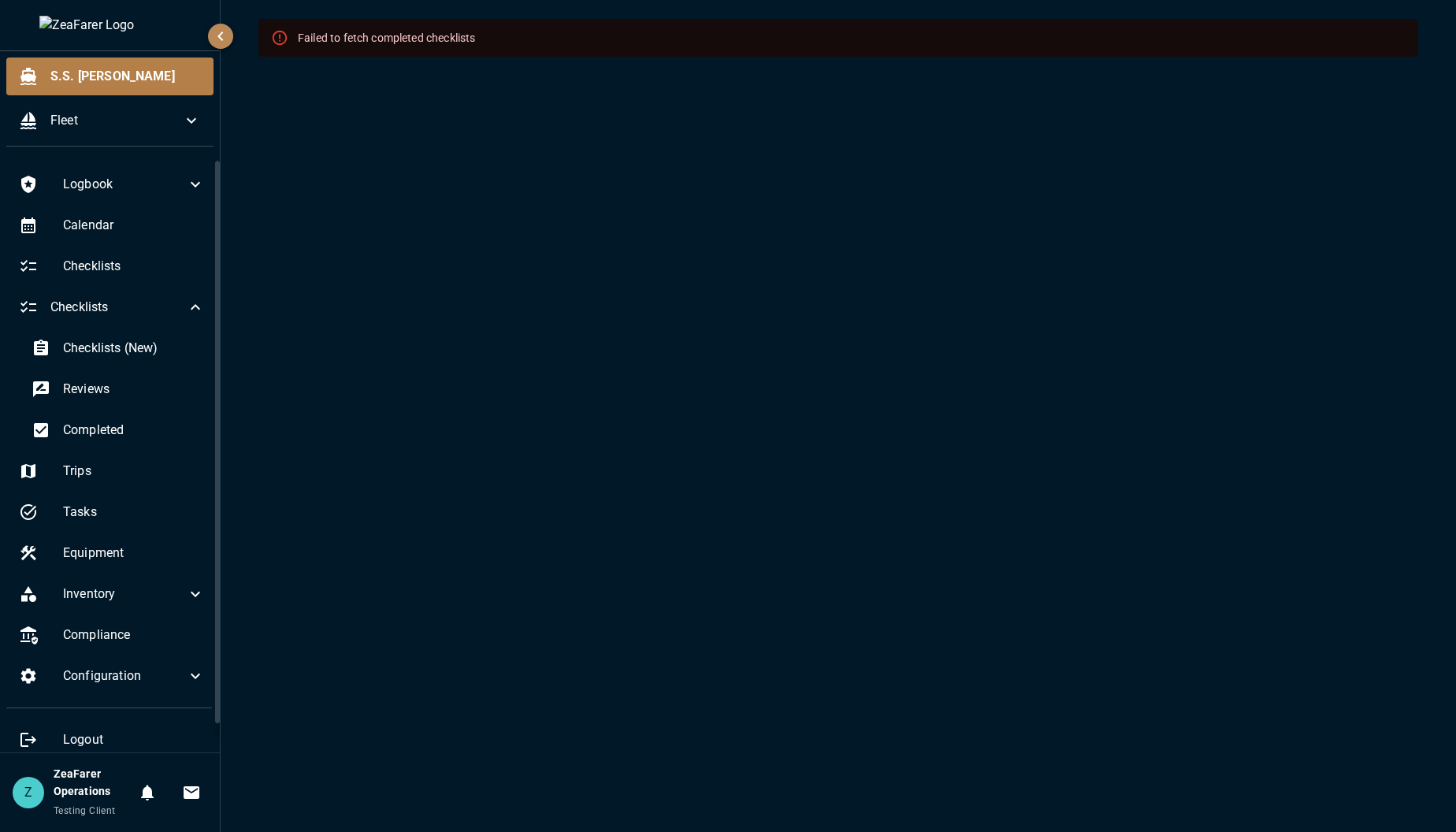
click at [375, 368] on div "Failed to fetch completed checklists" at bounding box center [838, 416] width 1236 height 832
click at [90, 419] on div "Completed" at bounding box center [118, 430] width 199 height 38
click at [103, 377] on div "Reviews" at bounding box center [118, 389] width 199 height 38
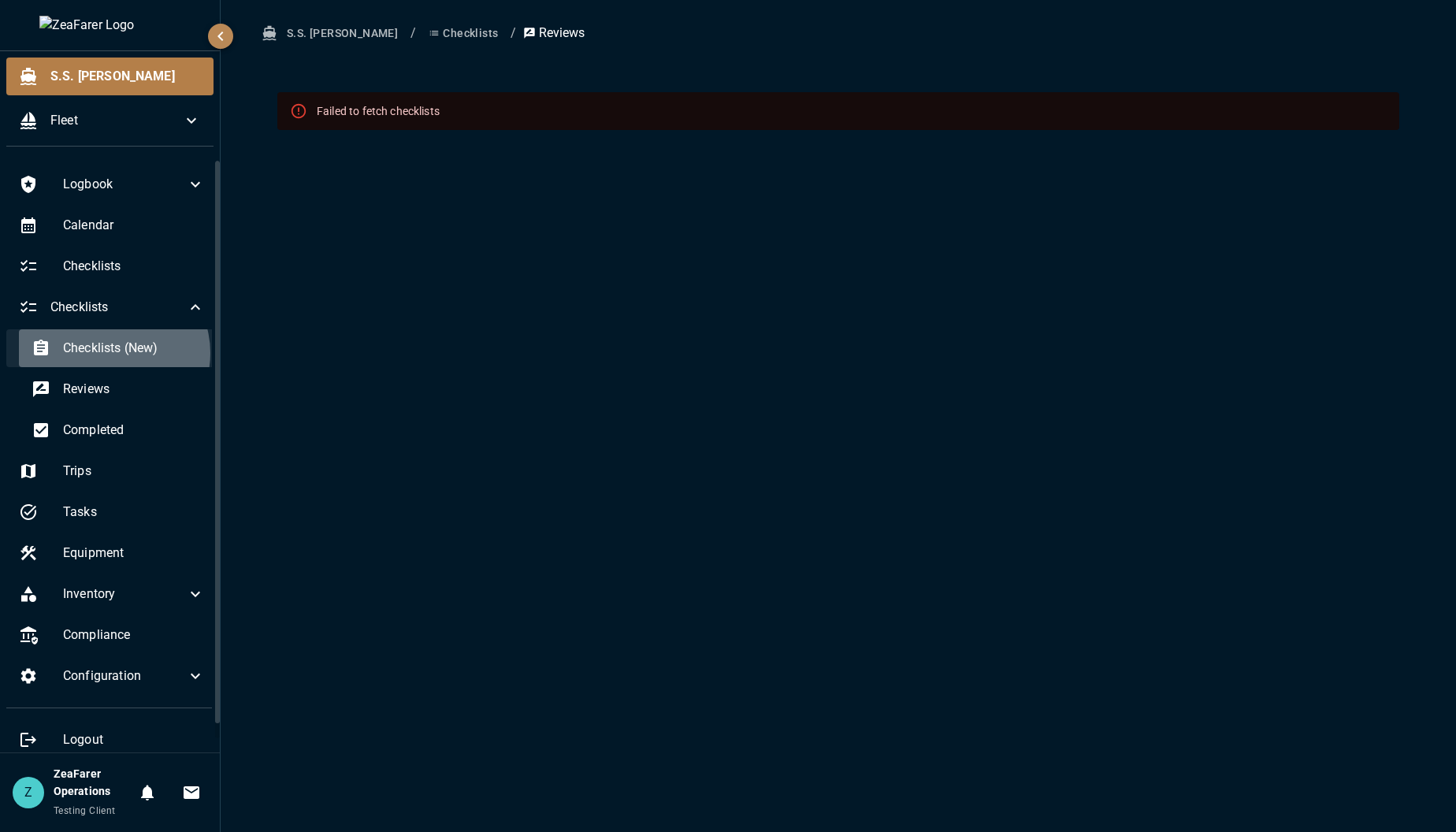
click at [113, 353] on span "Checklists (New)" at bounding box center [134, 347] width 142 height 19
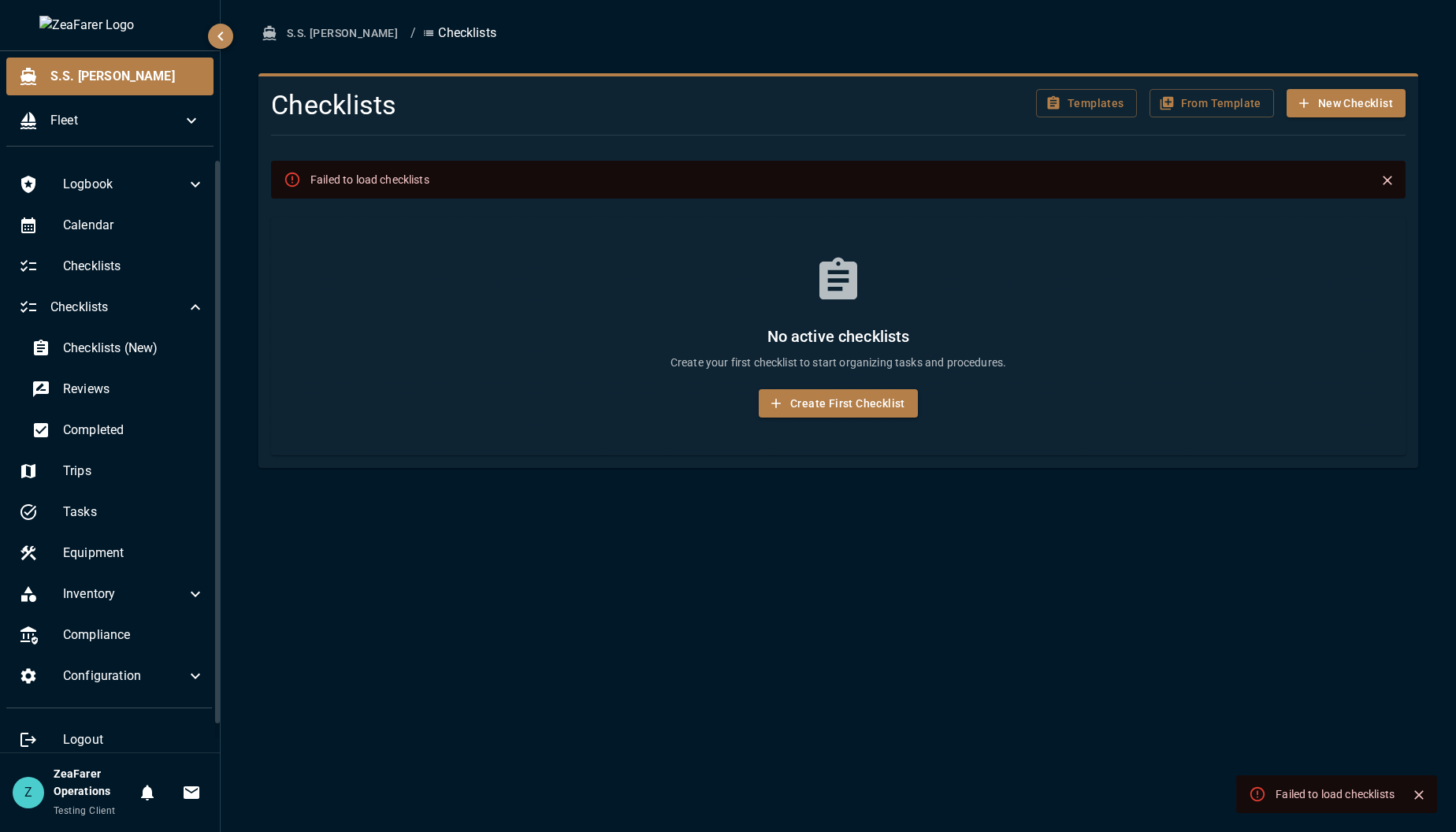
drag, startPoint x: 626, startPoint y: 658, endPoint x: 627, endPoint y: 646, distance: 12.0
click at [629, 658] on div "S.S. Anne / Checklists Checklists Templates From Template New Checklist Failed …" at bounding box center [838, 416] width 1236 height 832
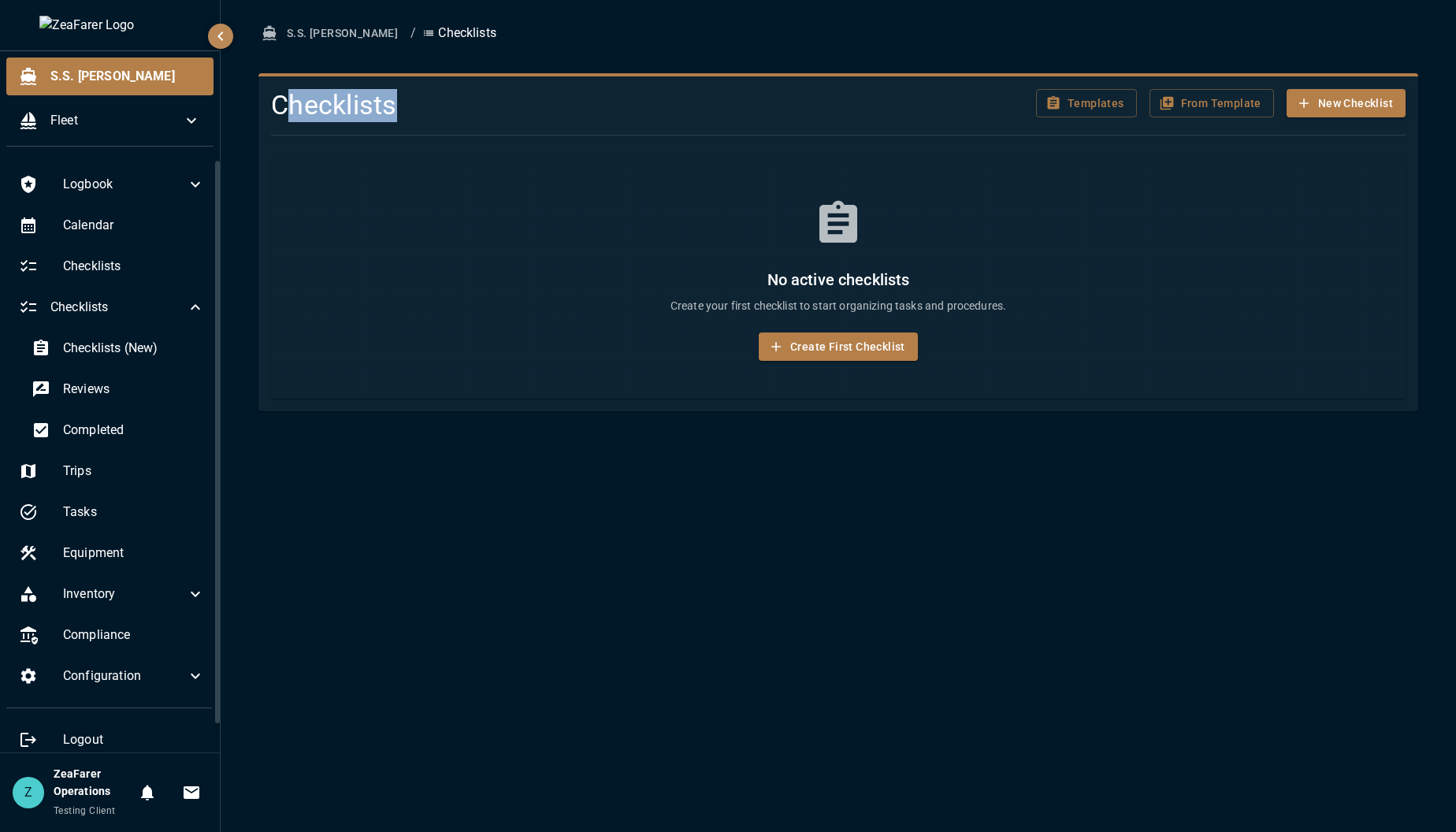
drag, startPoint x: 345, startPoint y: 117, endPoint x: 283, endPoint y: 94, distance: 66.1
click at [283, 94] on h4 "Checklists" at bounding box center [648, 105] width 753 height 33
click at [53, 425] on div at bounding box center [47, 430] width 31 height 19
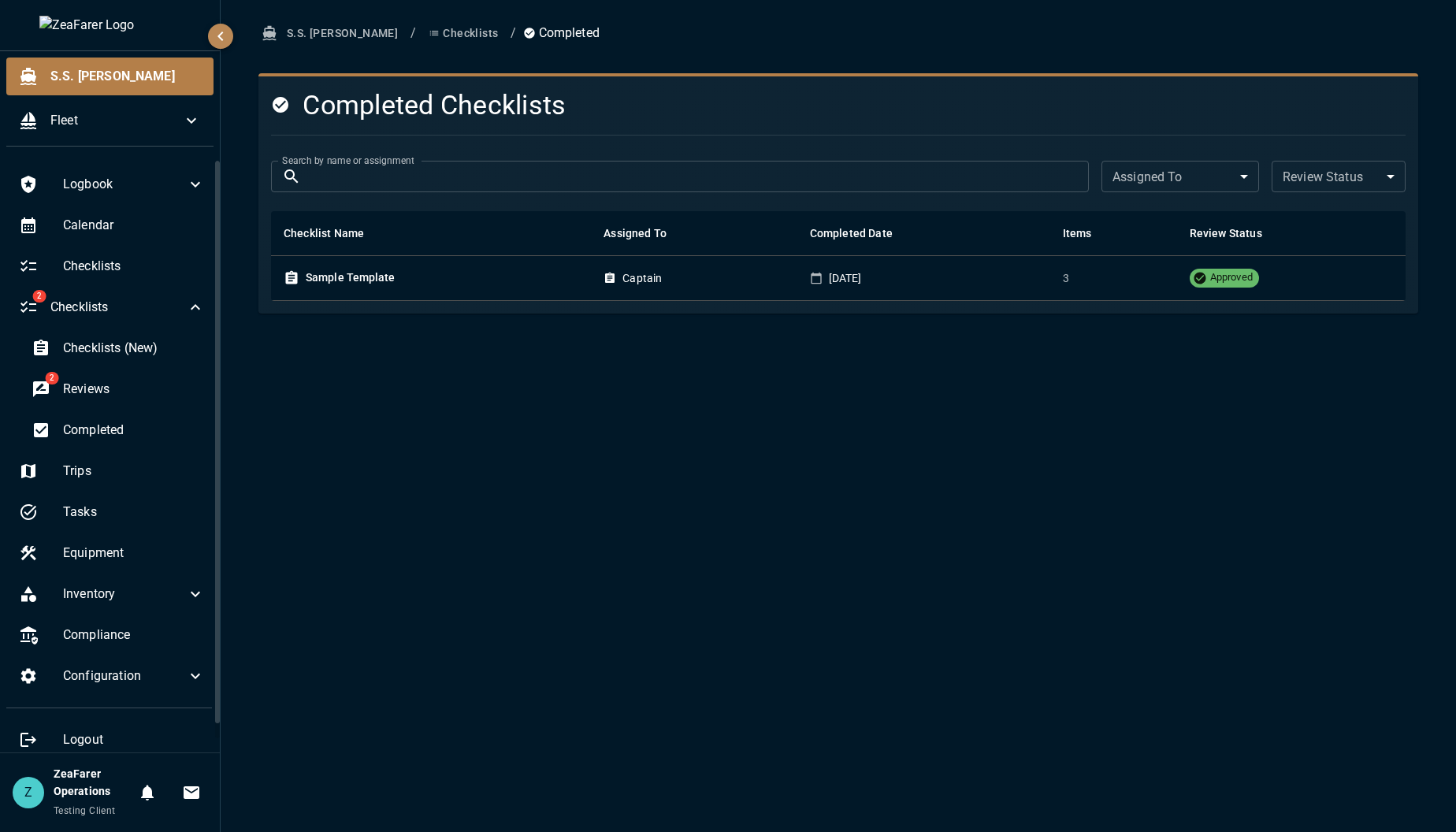
drag, startPoint x: 565, startPoint y: 108, endPoint x: 636, endPoint y: 125, distance: 73.0
click at [636, 125] on div "Completed Checklists Search by name or assignment ​ Search by name or assignmen…" at bounding box center [832, 189] width 1147 height 225
click at [636, 116] on h4 "Completed Checklists" at bounding box center [743, 105] width 943 height 33
drag, startPoint x: 577, startPoint y: 111, endPoint x: 229, endPoint y: 100, distance: 348.2
click at [229, 100] on div "S.S. Anne / Checklists / Completed Completed Checklists Search by name or assig…" at bounding box center [838, 416] width 1236 height 832
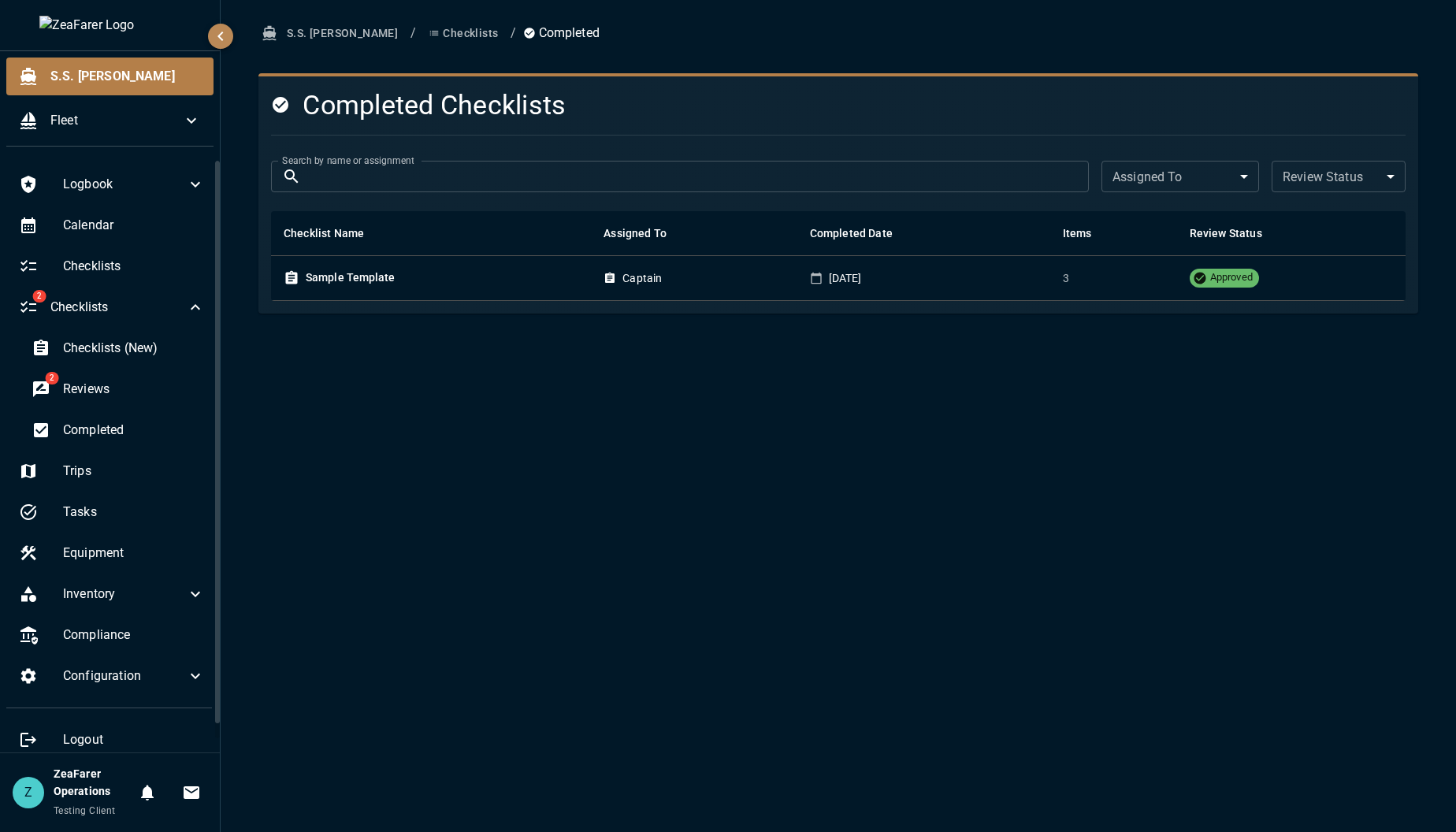
click at [357, 122] on div at bounding box center [832, 135] width 1147 height 26
drag, startPoint x: 559, startPoint y: 104, endPoint x: 222, endPoint y: 108, distance: 337.0
click at [222, 108] on div "S.S. Anne / Checklists / Completed Completed Checklists Search by name or assig…" at bounding box center [838, 416] width 1236 height 832
click at [222, 107] on div "S.S. Anne / Checklists / Completed Completed Checklists Search by name or assig…" at bounding box center [838, 416] width 1236 height 832
drag, startPoint x: 279, startPoint y: 103, endPoint x: 603, endPoint y: 114, distance: 324.2
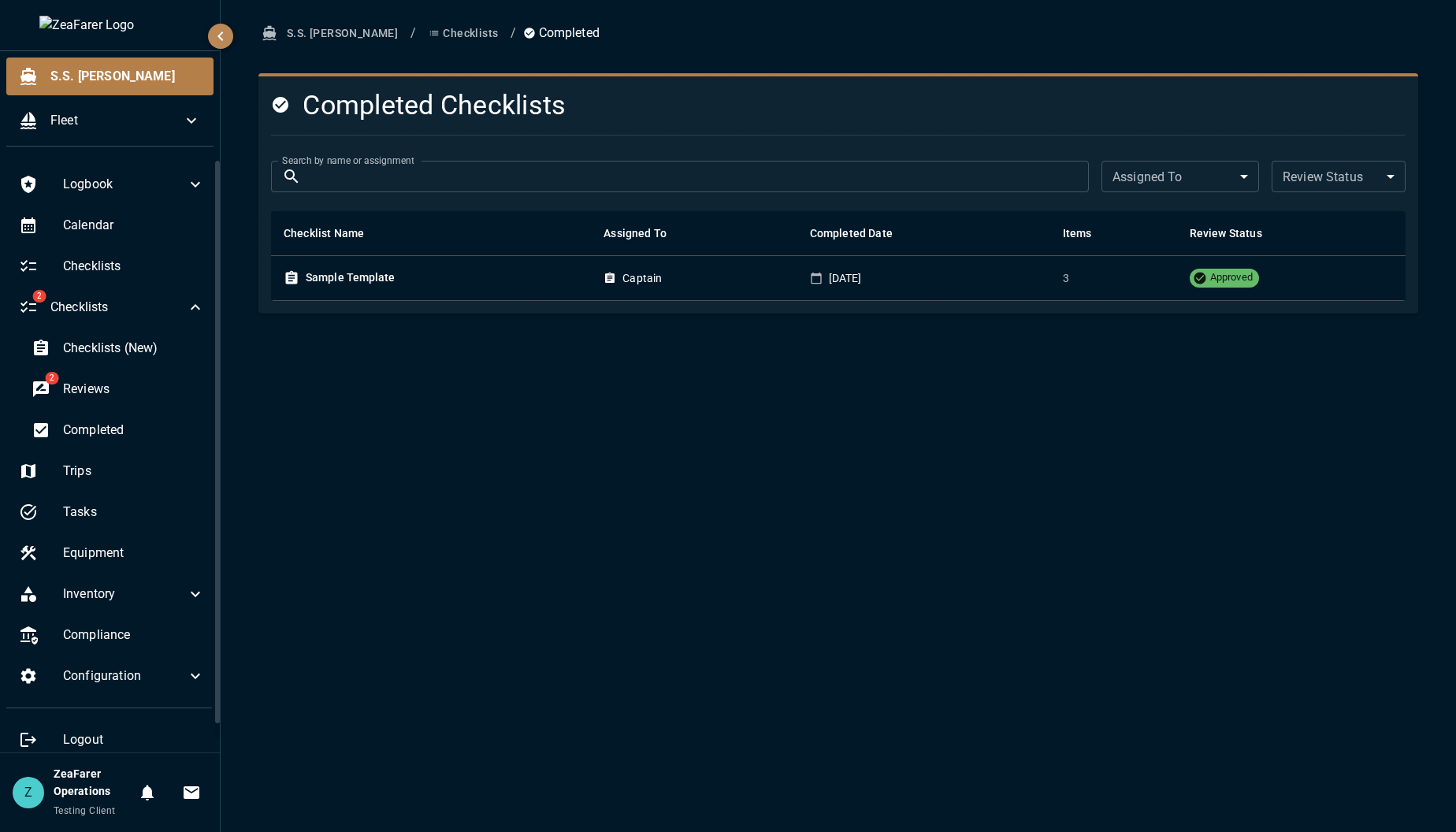
click at [581, 120] on h4 "Completed Checklists" at bounding box center [743, 105] width 943 height 33
drag, startPoint x: 606, startPoint y: 113, endPoint x: 297, endPoint y: 87, distance: 310.1
click at [297, 87] on div "Completed Checklists" at bounding box center [736, 99] width 955 height 46
click at [348, 116] on h4 "Completed Checklists" at bounding box center [743, 105] width 943 height 33
click at [534, 115] on h4 "Completed Checklists" at bounding box center [743, 105] width 943 height 33
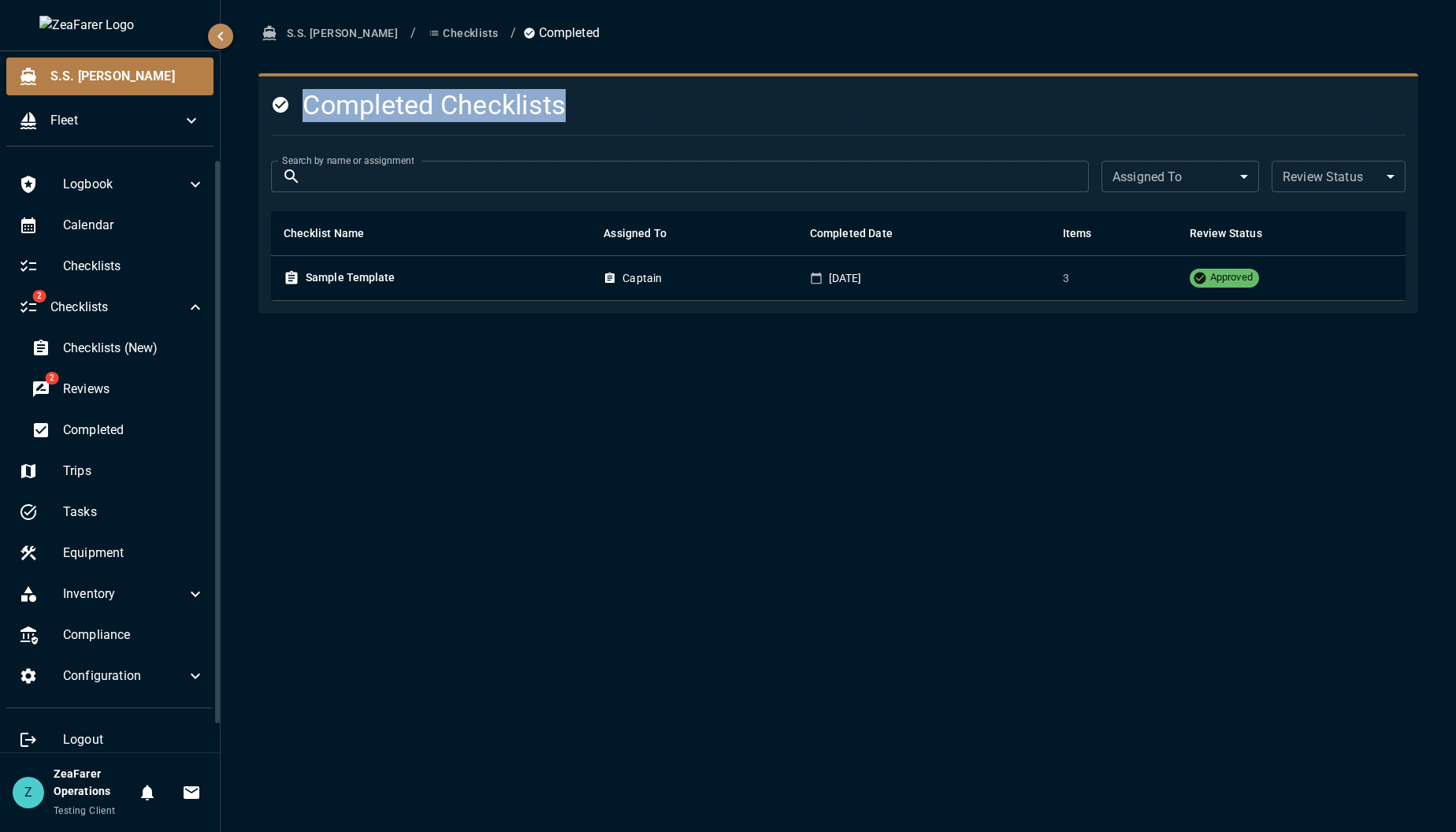
drag, startPoint x: 608, startPoint y: 106, endPoint x: 310, endPoint y: 98, distance: 298.1
click at [310, 98] on h4 "Completed Checklists" at bounding box center [743, 105] width 943 height 33
click at [724, 435] on div "S.S. Anne / Checklists / Completed Completed Checklists Search by name or assig…" at bounding box center [838, 416] width 1236 height 832
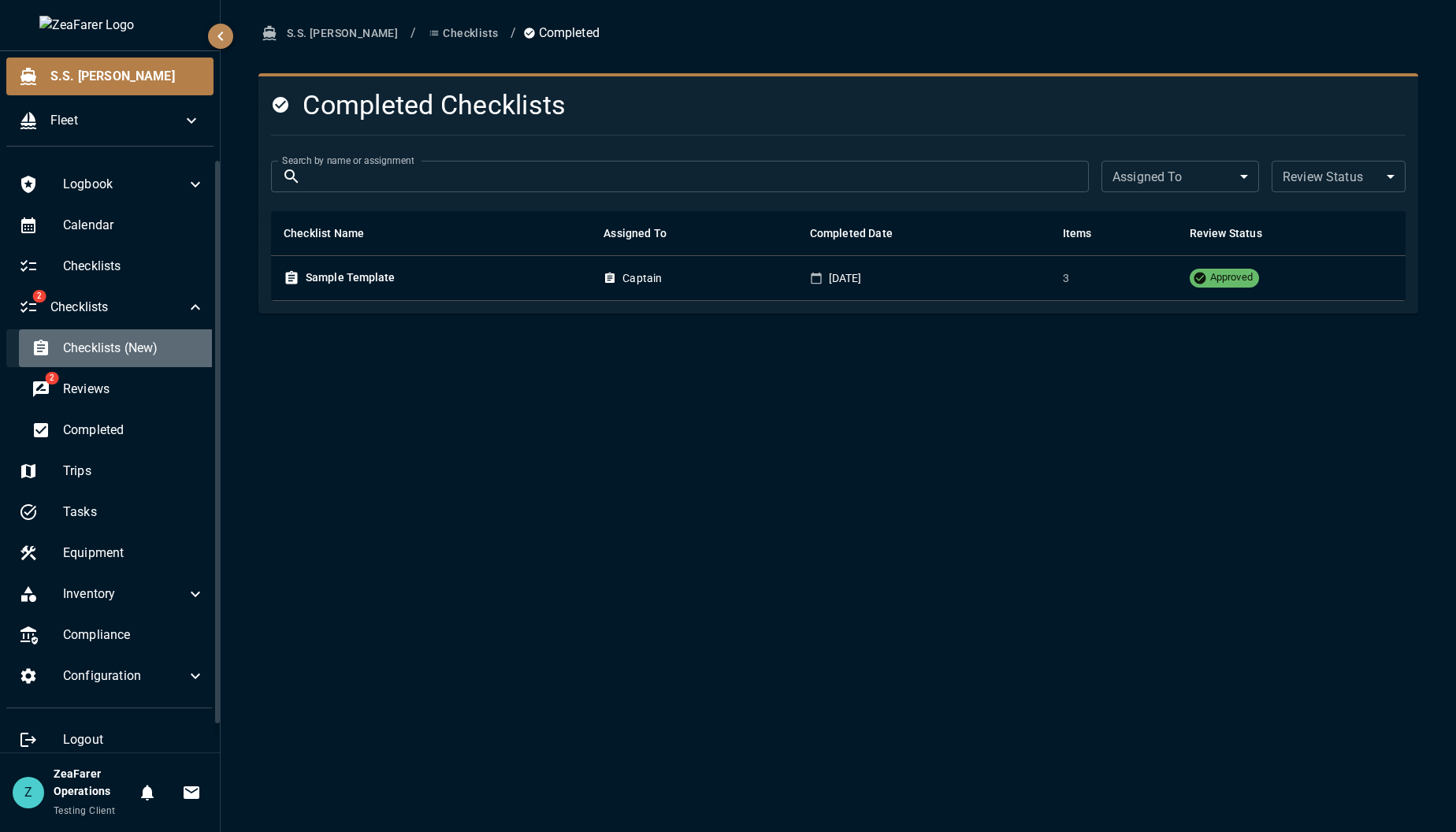
click at [128, 363] on div "Checklists (New)" at bounding box center [118, 348] width 199 height 38
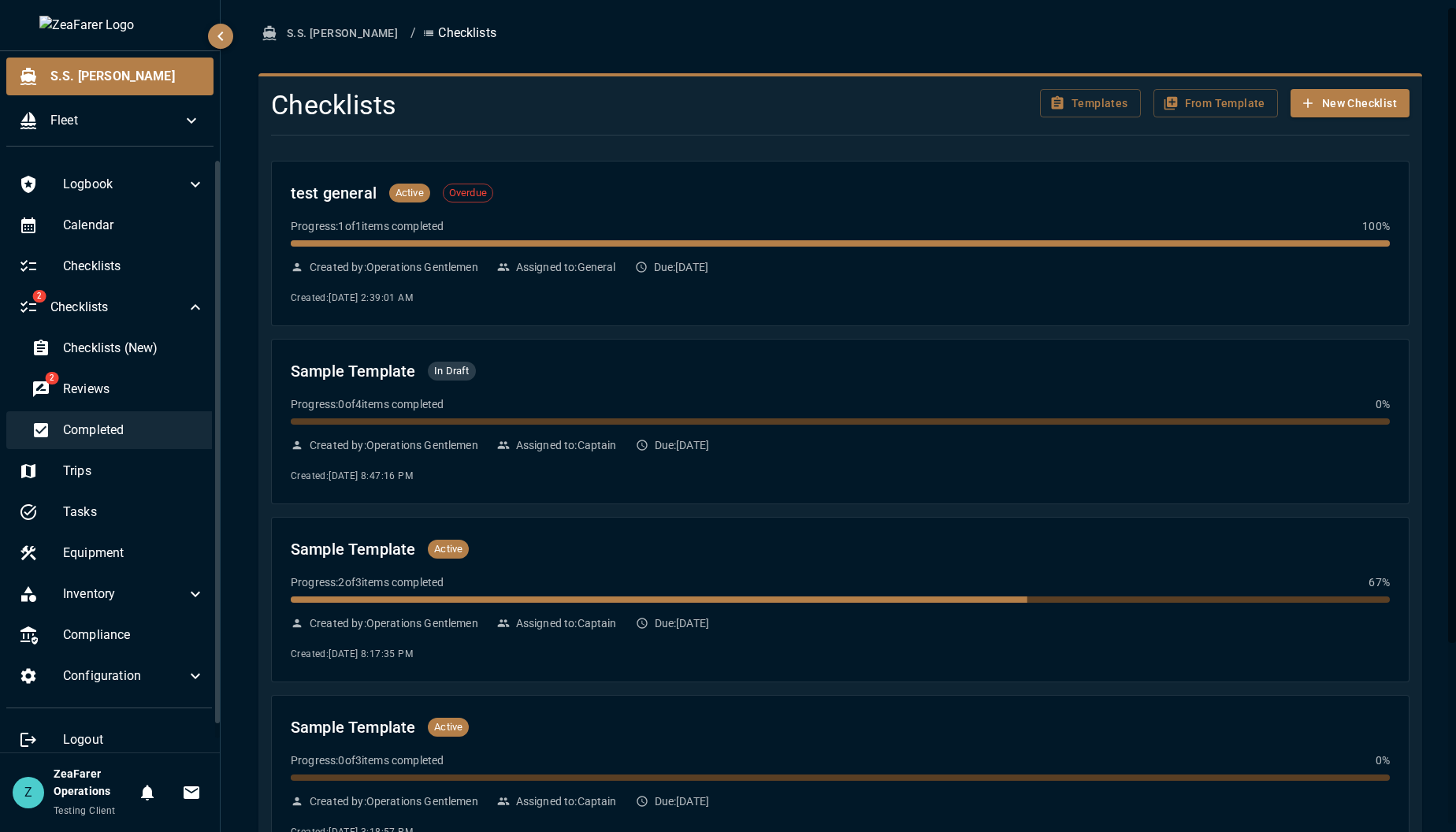
click at [142, 434] on span "Completed" at bounding box center [134, 430] width 142 height 19
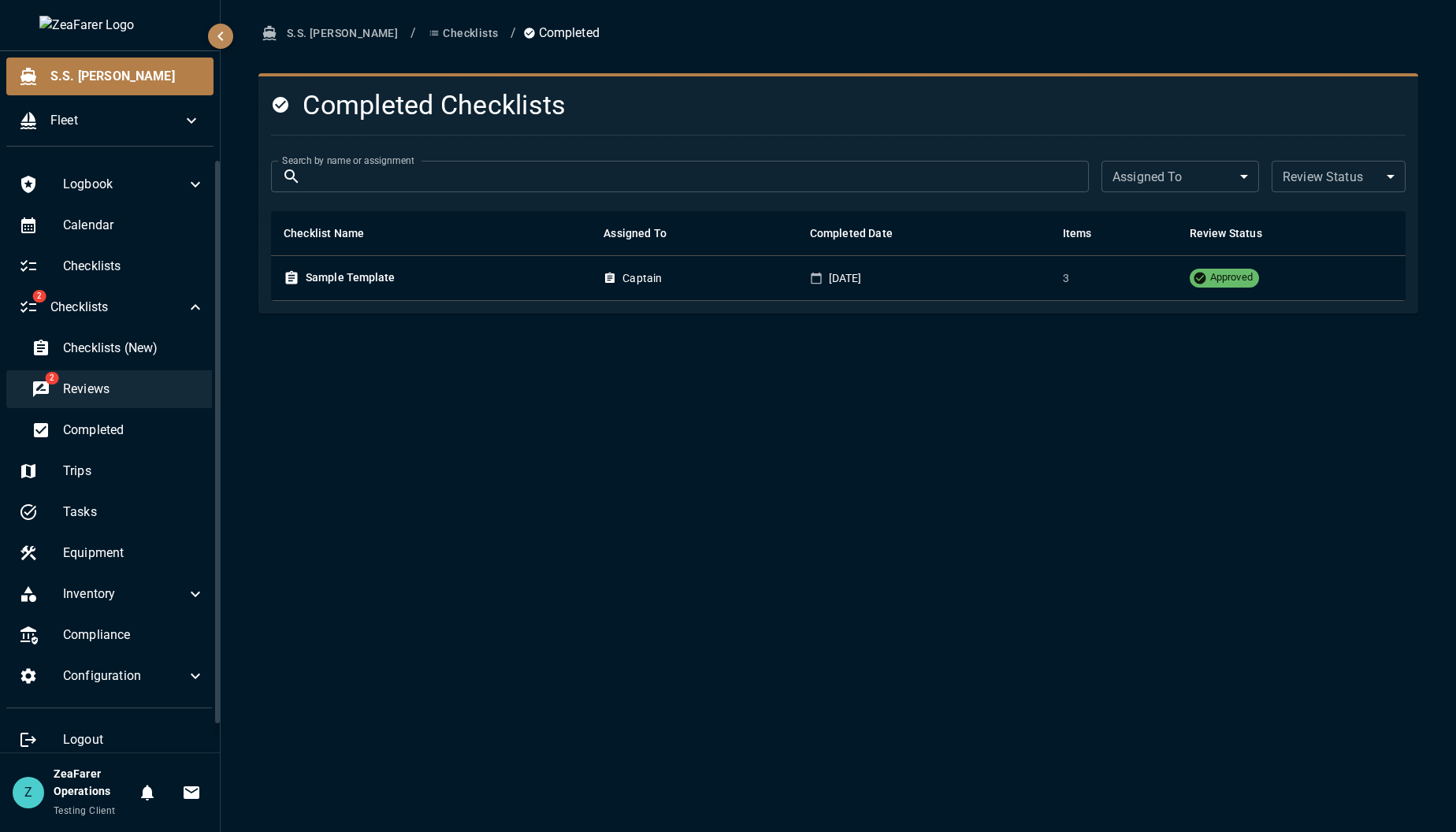
click at [146, 391] on span "Reviews" at bounding box center [134, 389] width 142 height 19
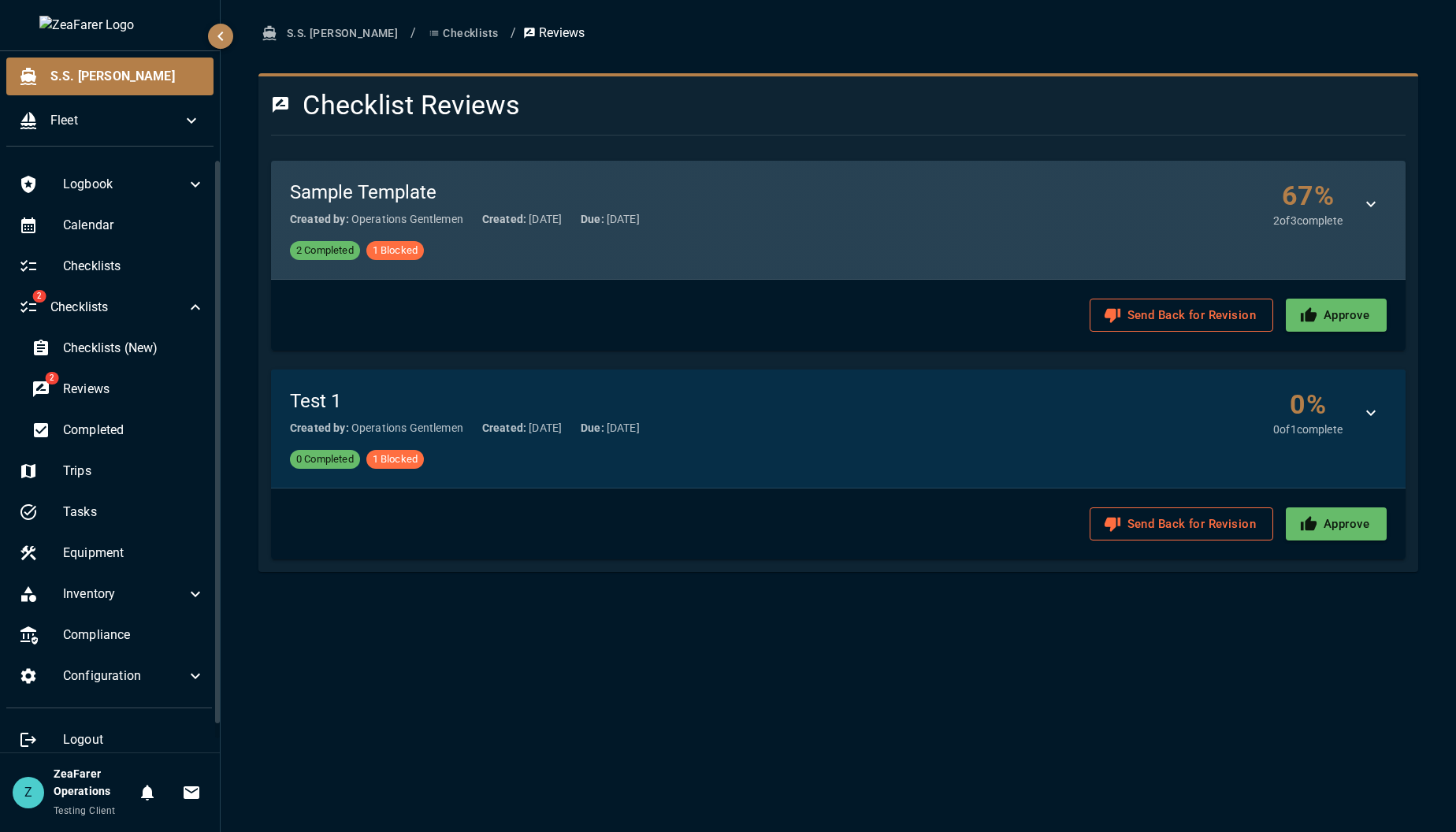
click at [1047, 258] on div "2 Completed 1 Blocked" at bounding box center [838, 250] width 1097 height 19
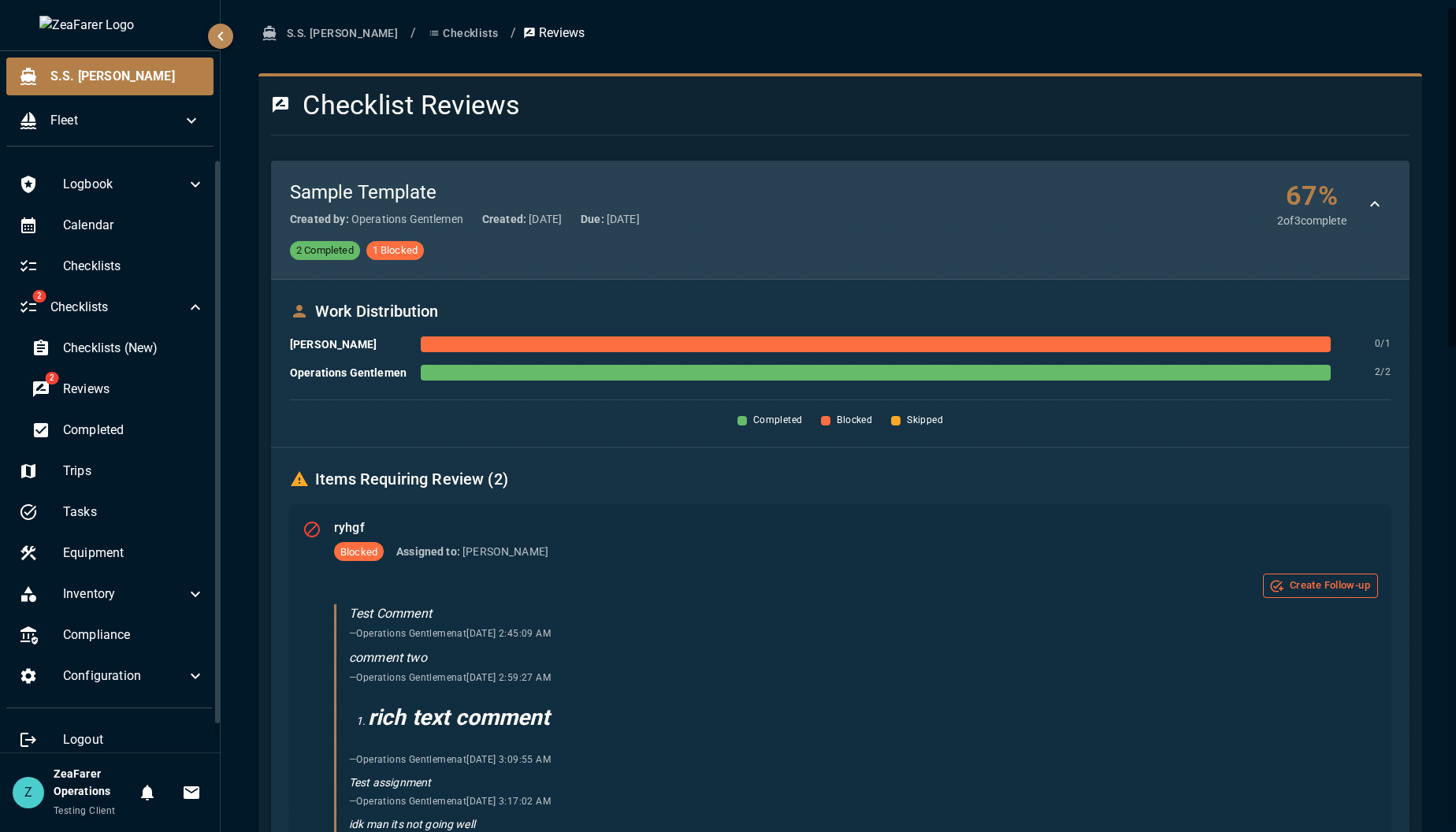
click at [925, 250] on div "2 Completed 1 Blocked" at bounding box center [840, 250] width 1101 height 19
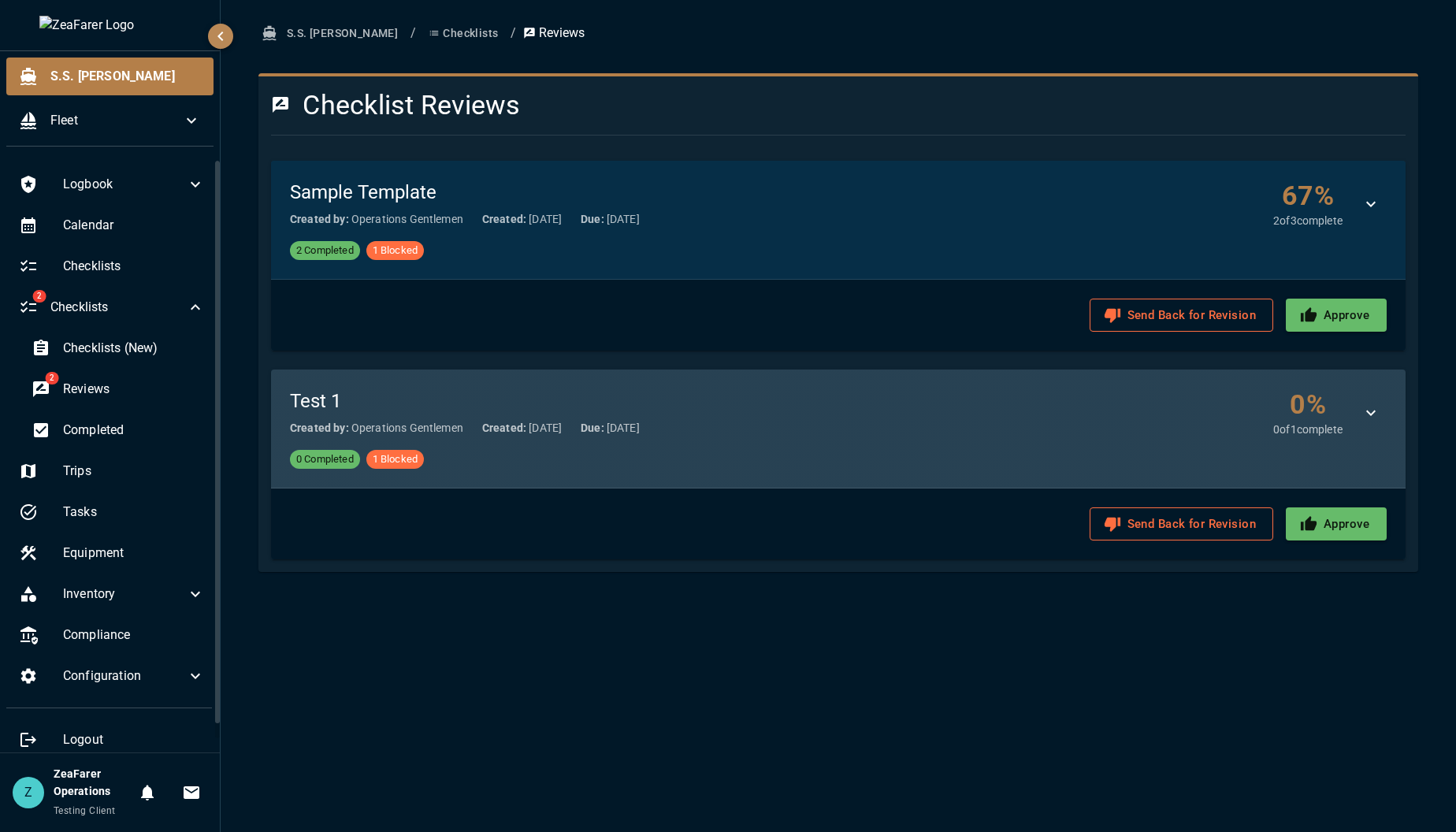
click at [741, 450] on div "0 Completed 1 Blocked" at bounding box center [838, 459] width 1097 height 19
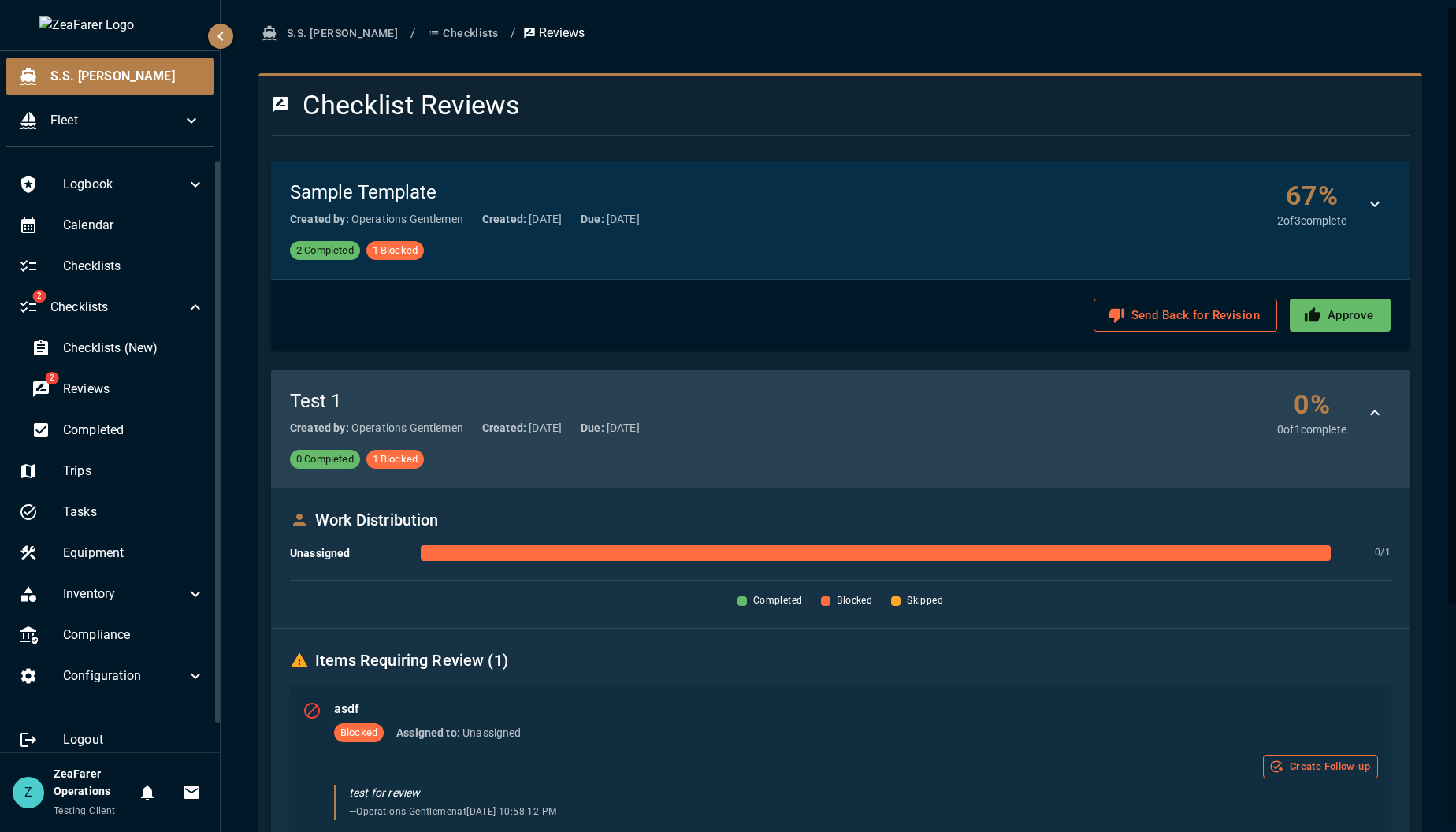
click at [730, 425] on div "Test 1 Created by: Operations Gentlemen Created: 8/3/2025 Due: 8/4/2025 0 % 0 o…" at bounding box center [840, 413] width 1101 height 48
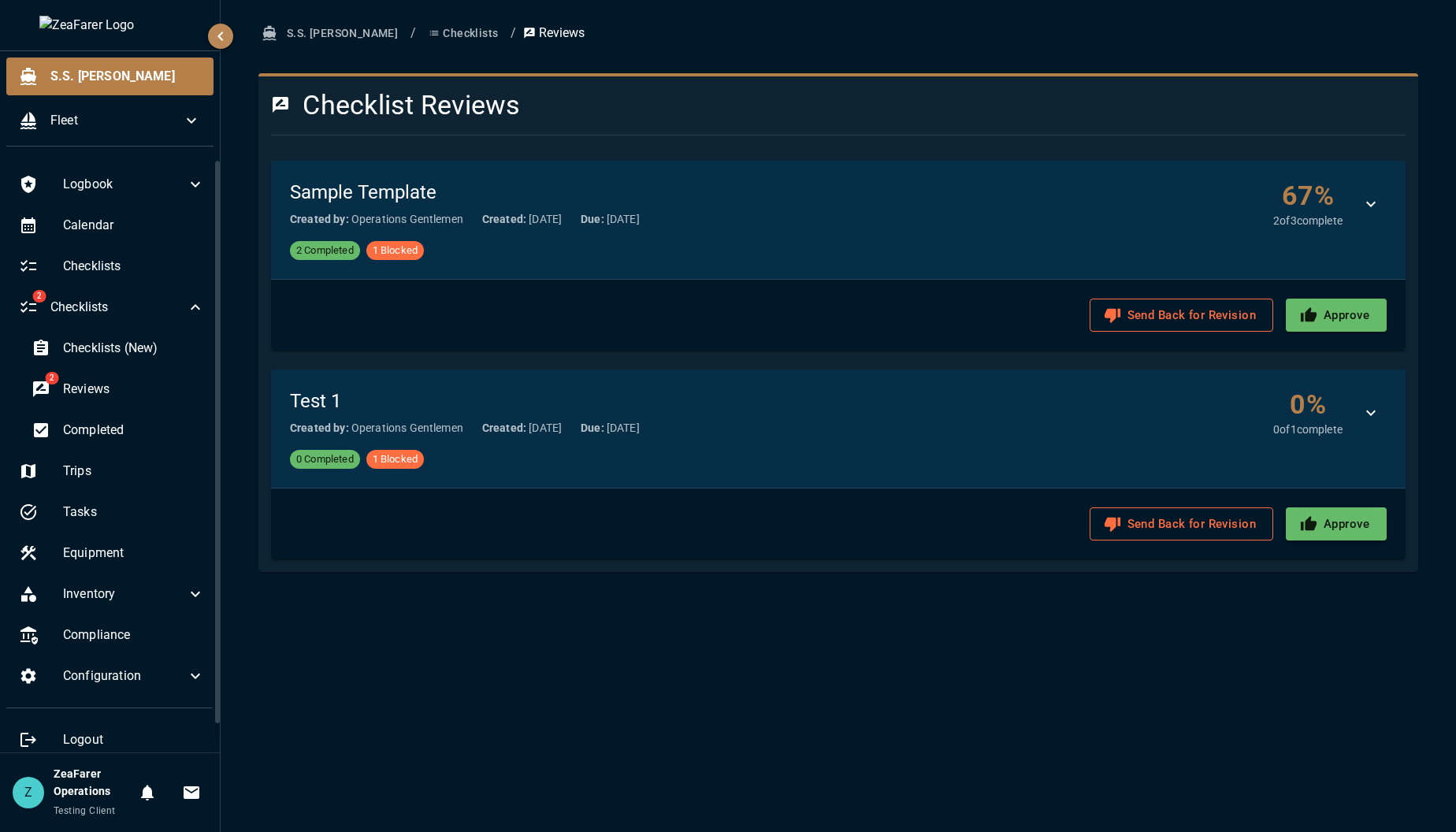
click at [619, 659] on div "S.S. Anne / Checklists / Reviews Checklist Reviews Sample Template Created by: …" at bounding box center [838, 416] width 1236 height 832
click at [173, 435] on span "Completed" at bounding box center [134, 430] width 142 height 19
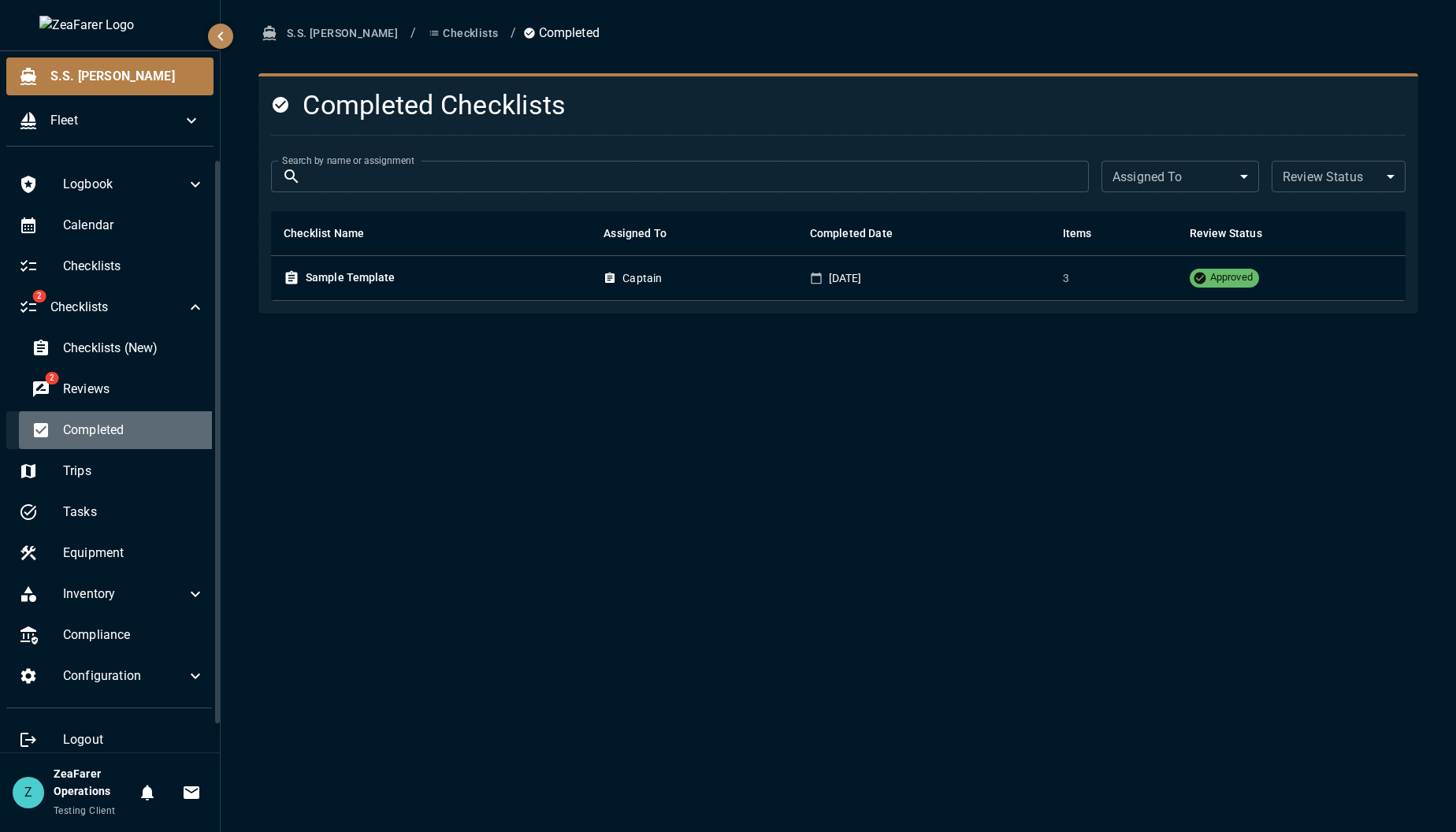
click at [116, 434] on span "Completed" at bounding box center [134, 430] width 142 height 19
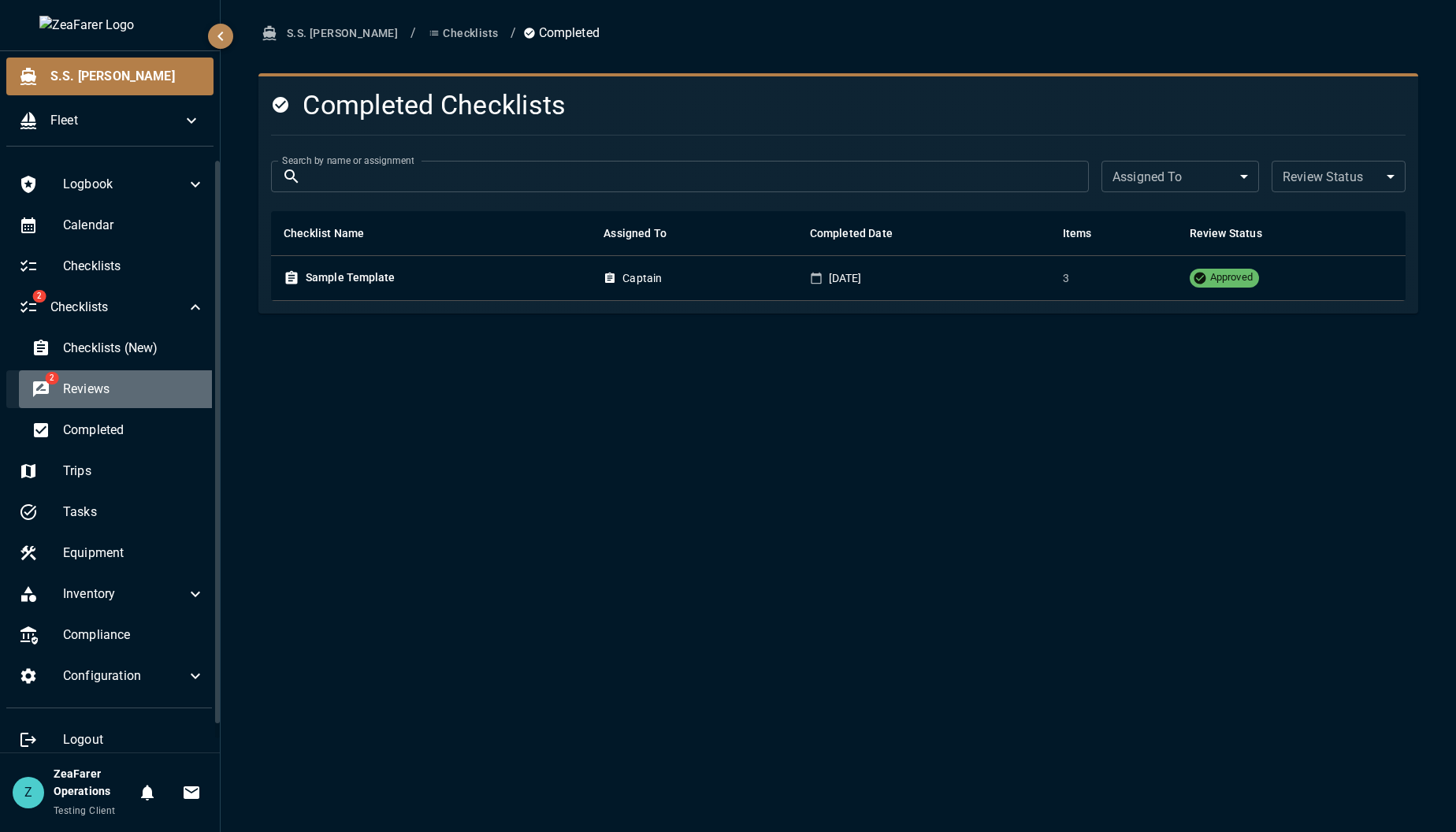
click at [125, 394] on span "Reviews" at bounding box center [134, 389] width 142 height 19
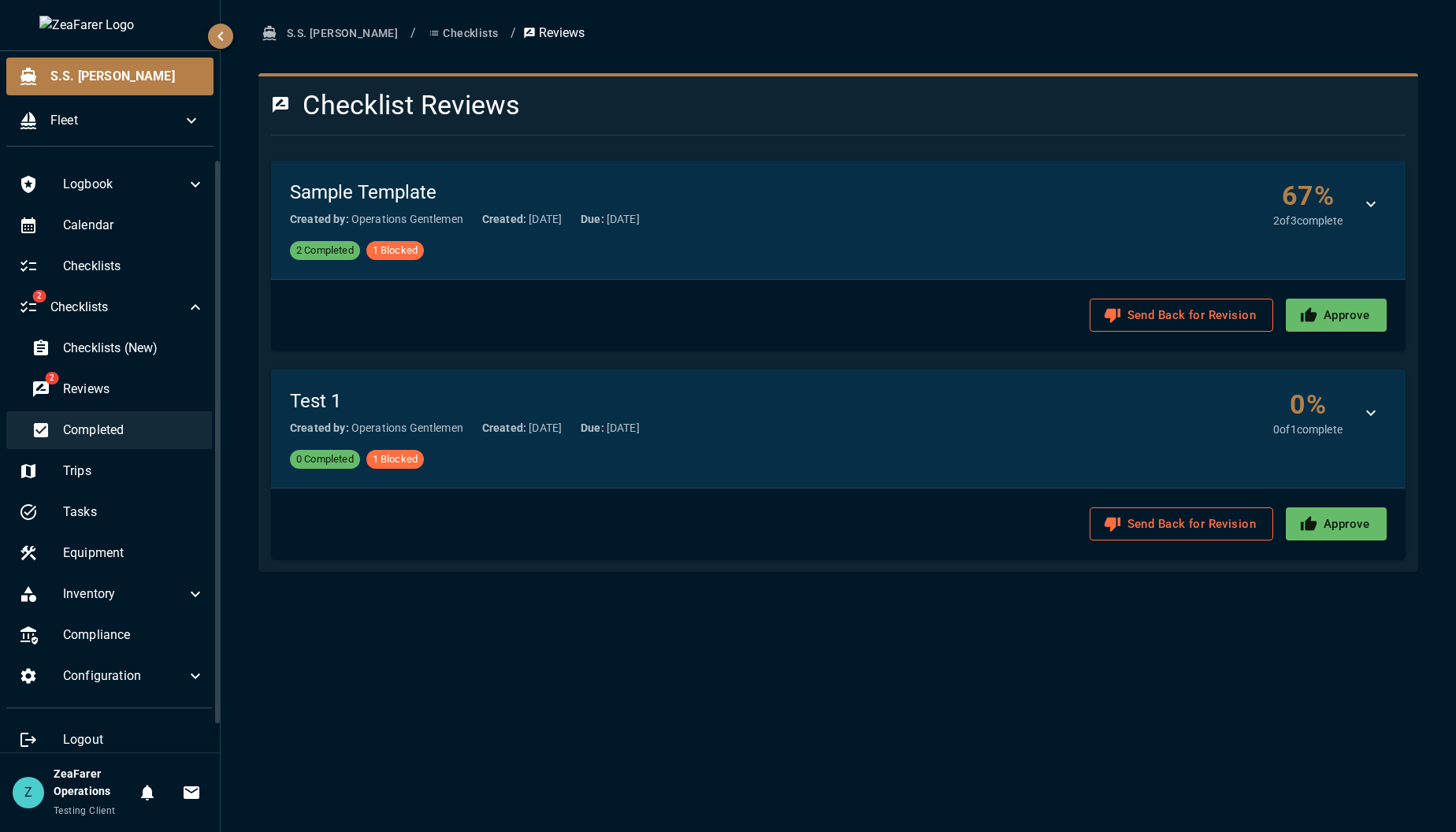
click at [110, 424] on span "Completed" at bounding box center [134, 430] width 142 height 19
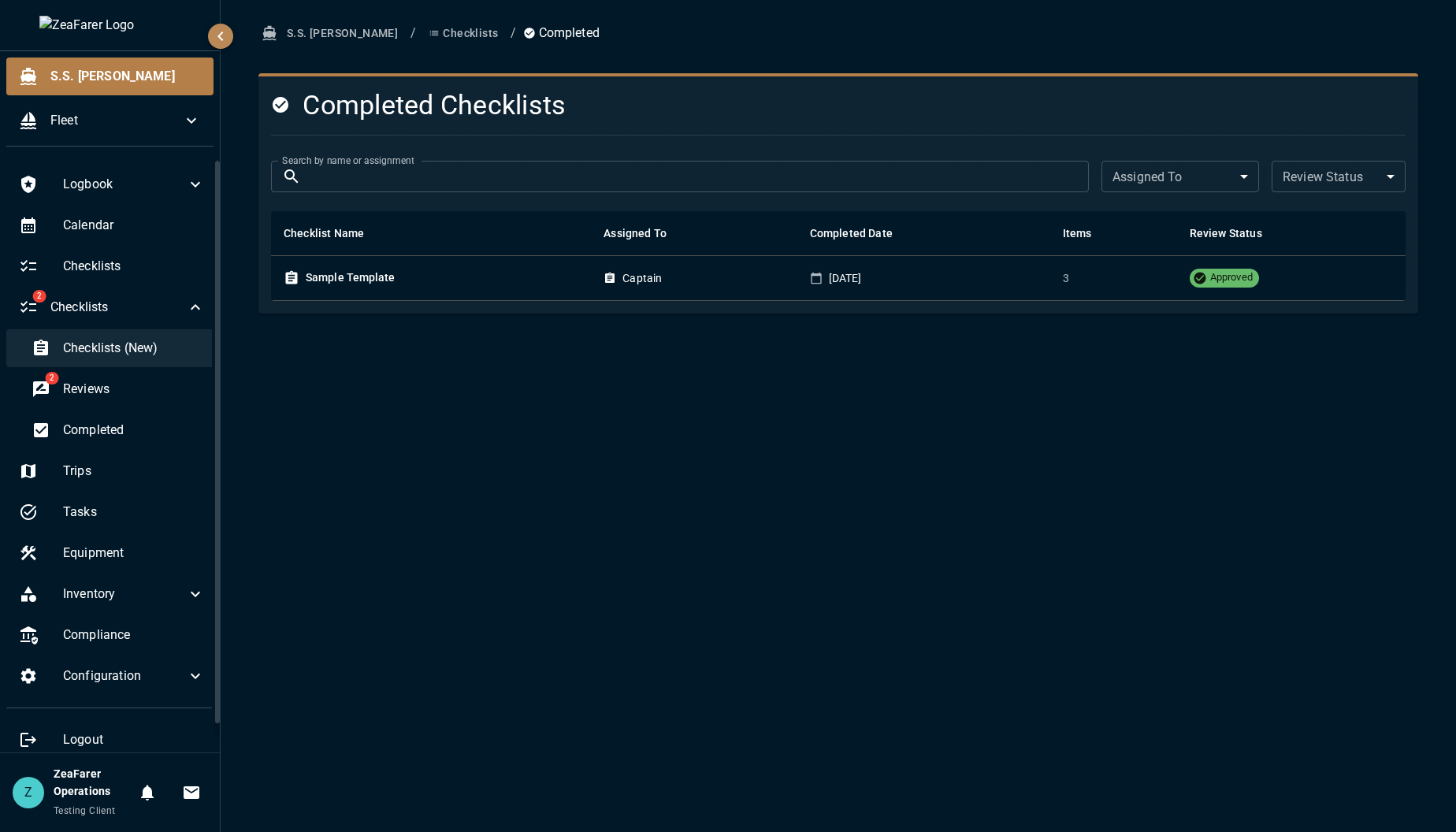
click at [122, 364] on div "Checklists (New)" at bounding box center [118, 348] width 199 height 38
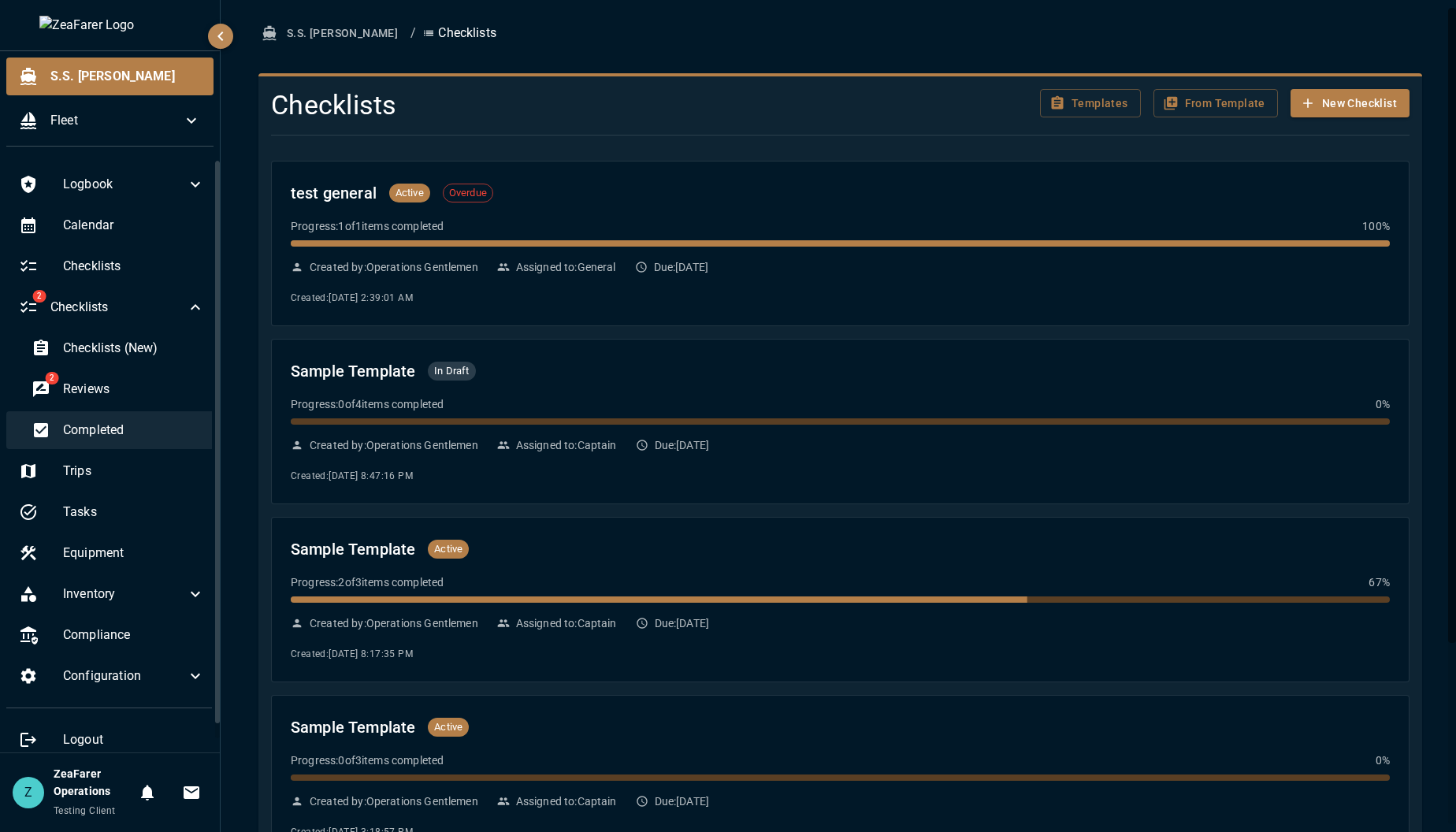
click at [107, 417] on div "Completed" at bounding box center [118, 430] width 199 height 38
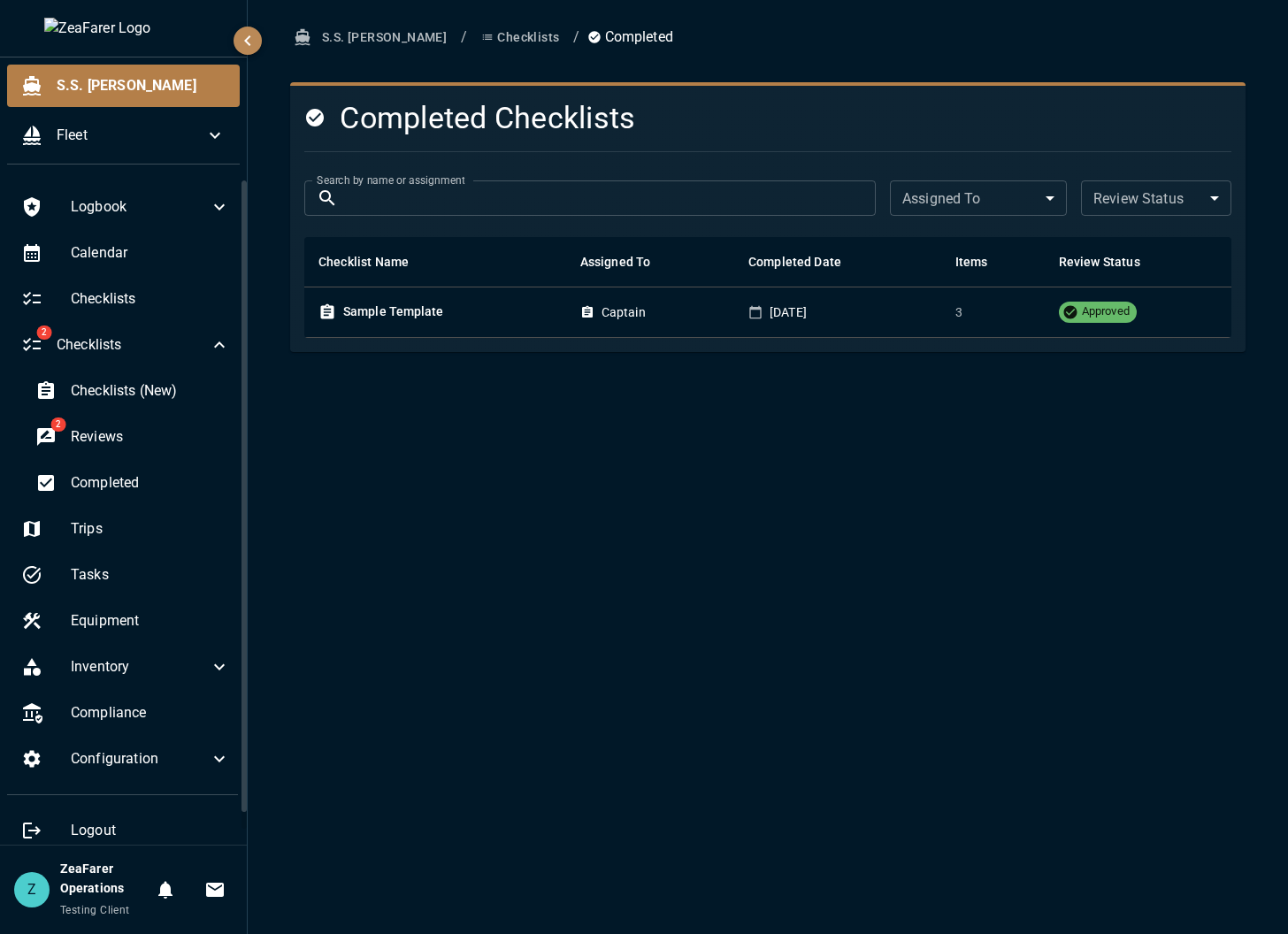
click at [263, 44] on div "S.S. Anne / Checklists / Completed Completed Checklists Search by name or assig…" at bounding box center [767, 467] width 1040 height 934
click at [246, 43] on icon "button" at bounding box center [247, 41] width 6 height 11
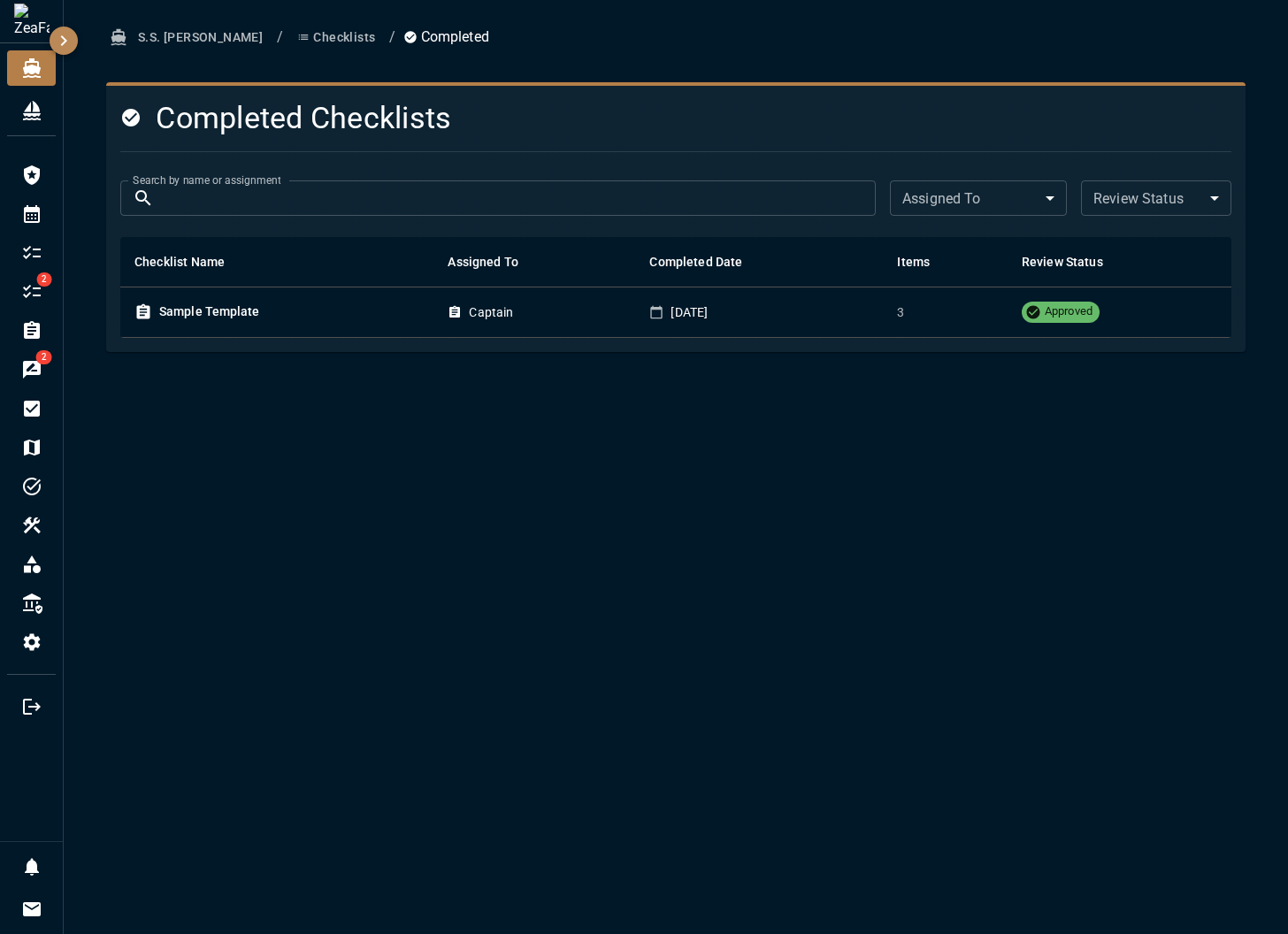
click at [55, 45] on icon "button" at bounding box center [63, 40] width 21 height 21
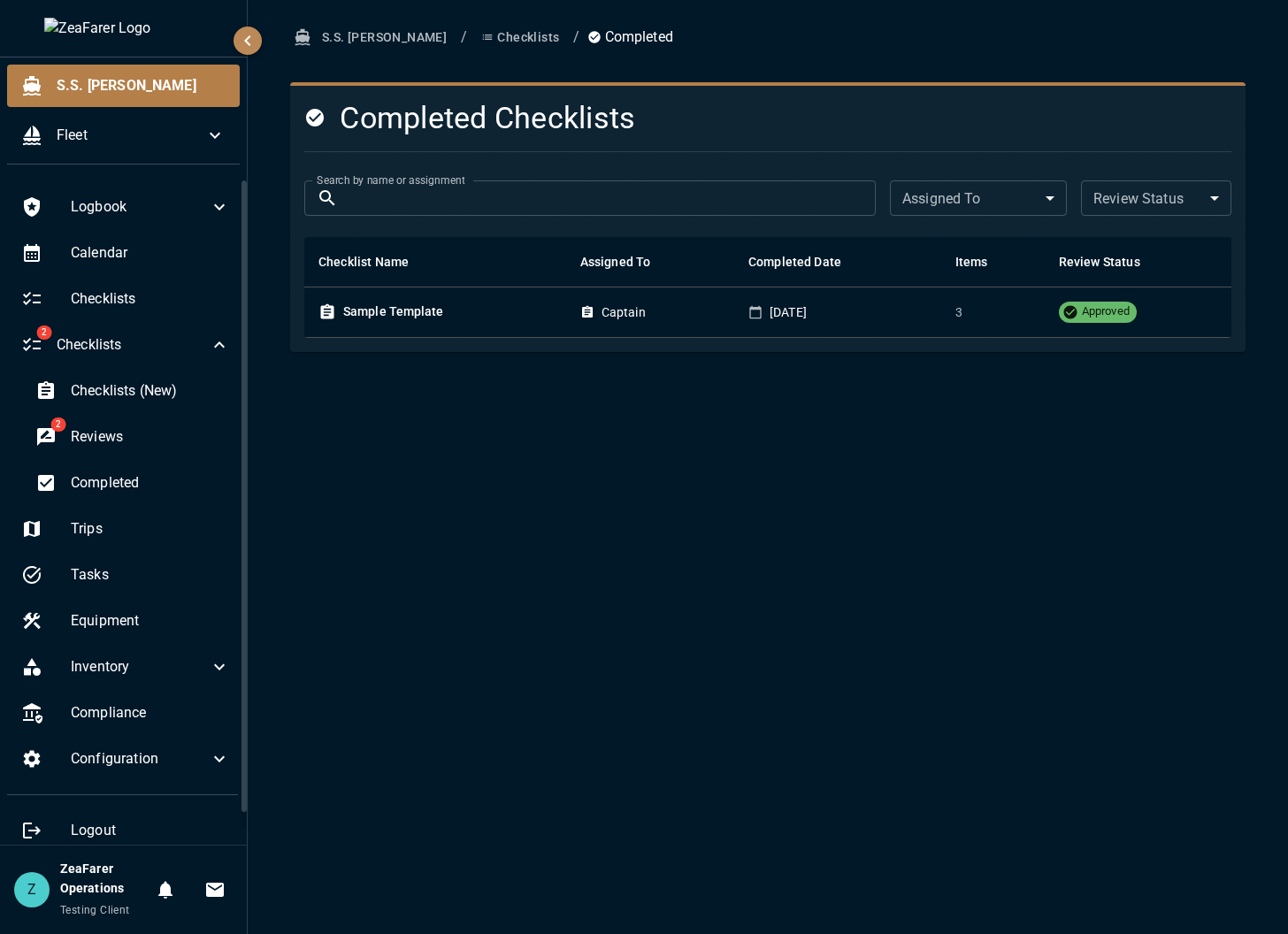
click at [758, 486] on div "S.S. Anne / Checklists / Completed Completed Checklists Search by name or assig…" at bounding box center [767, 467] width 1040 height 934
click at [178, 342] on span "Checklists" at bounding box center [132, 345] width 152 height 21
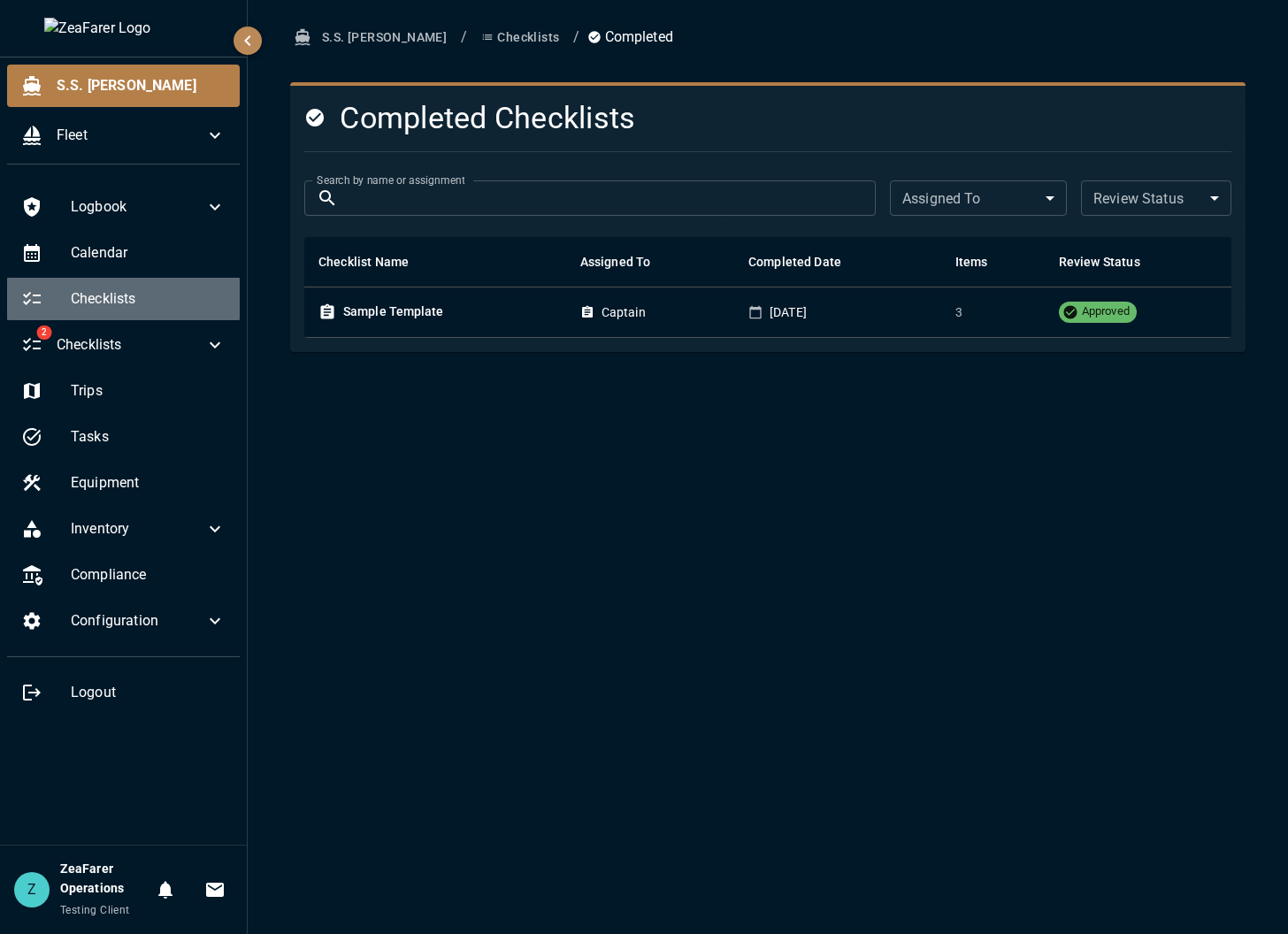
click at [181, 311] on div "Checklists" at bounding box center [123, 298] width 233 height 43
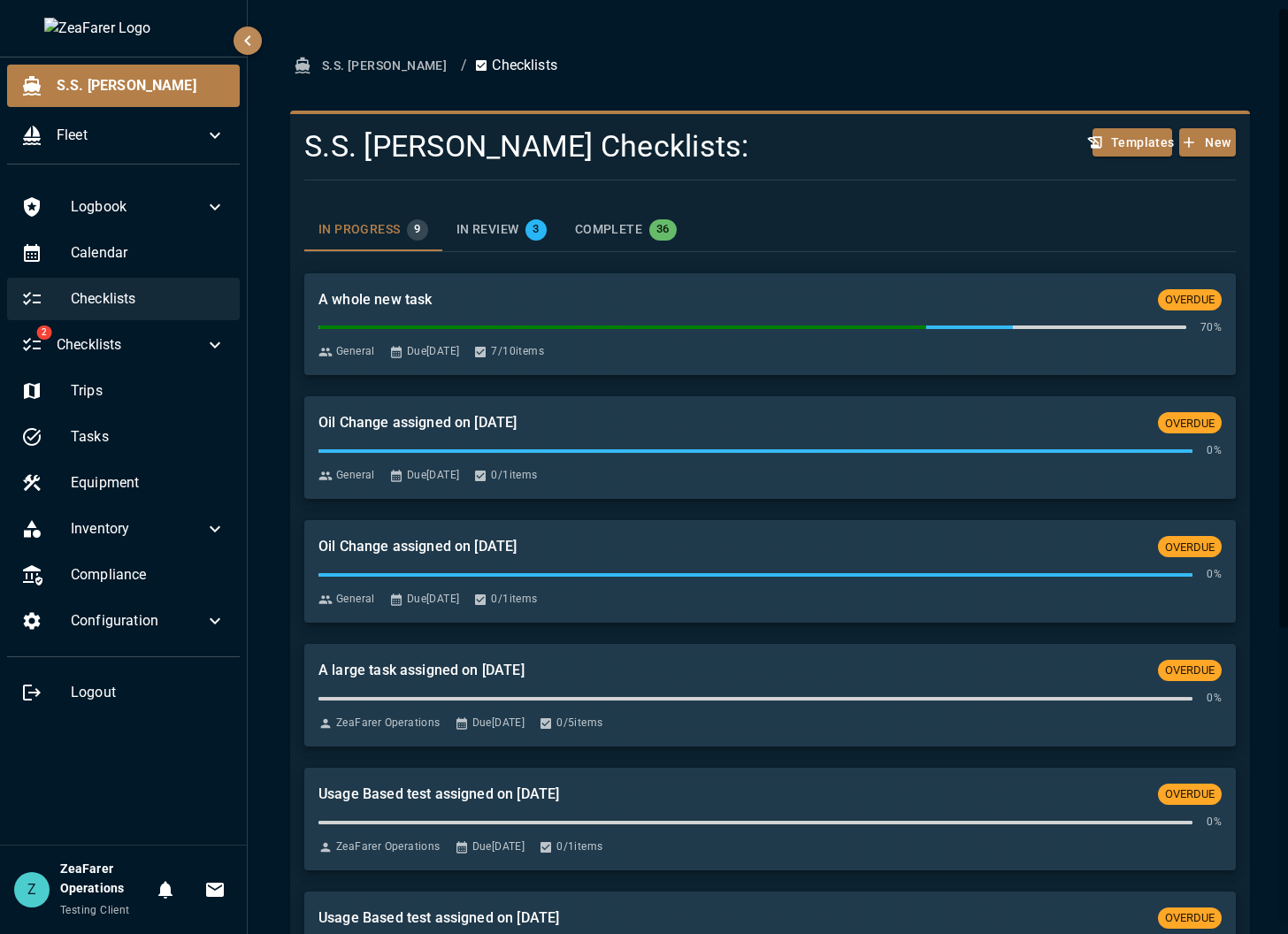
click at [181, 311] on div "Checklists" at bounding box center [123, 298] width 233 height 43
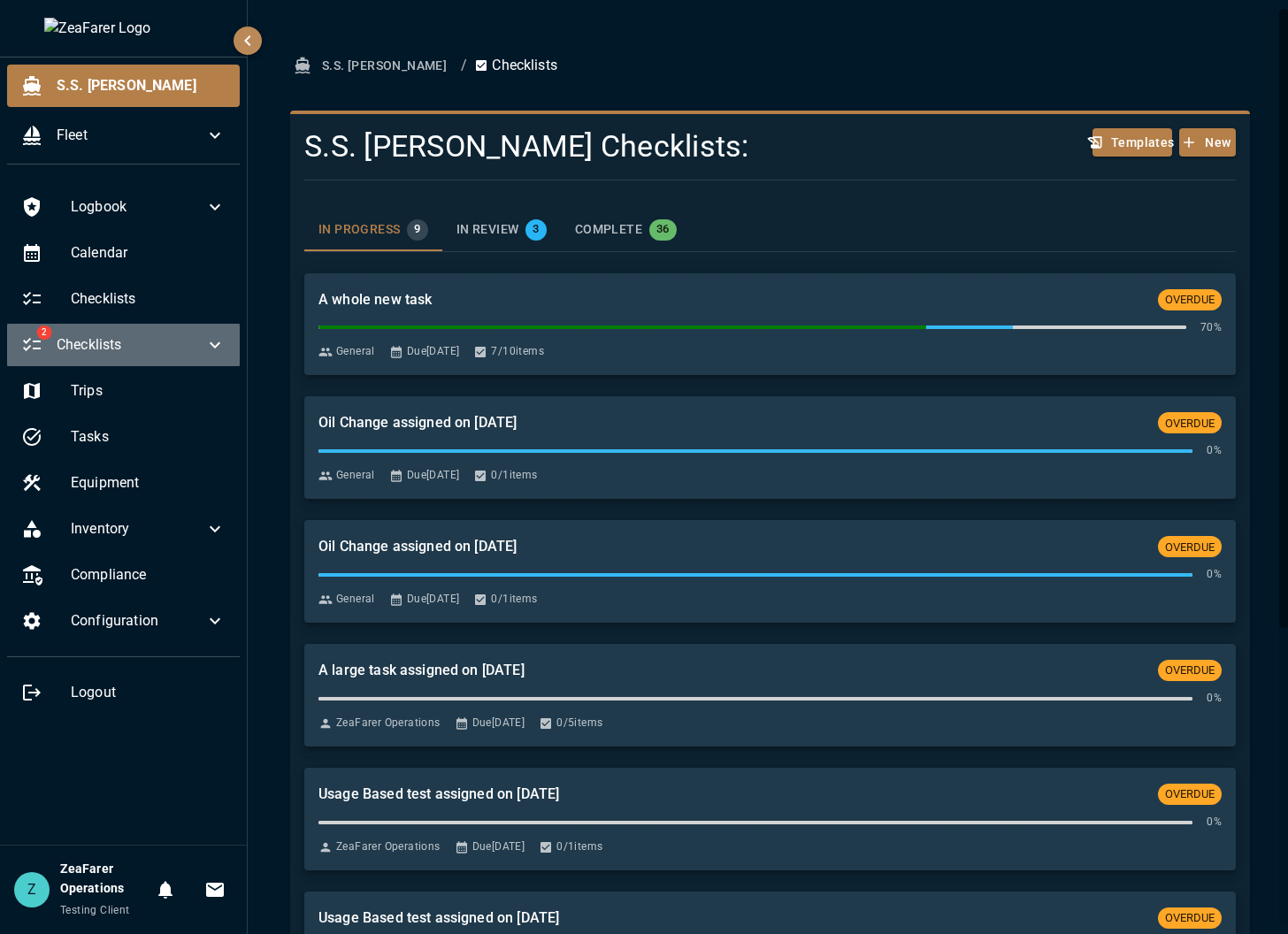
click at [175, 344] on span "Checklists" at bounding box center [130, 345] width 148 height 21
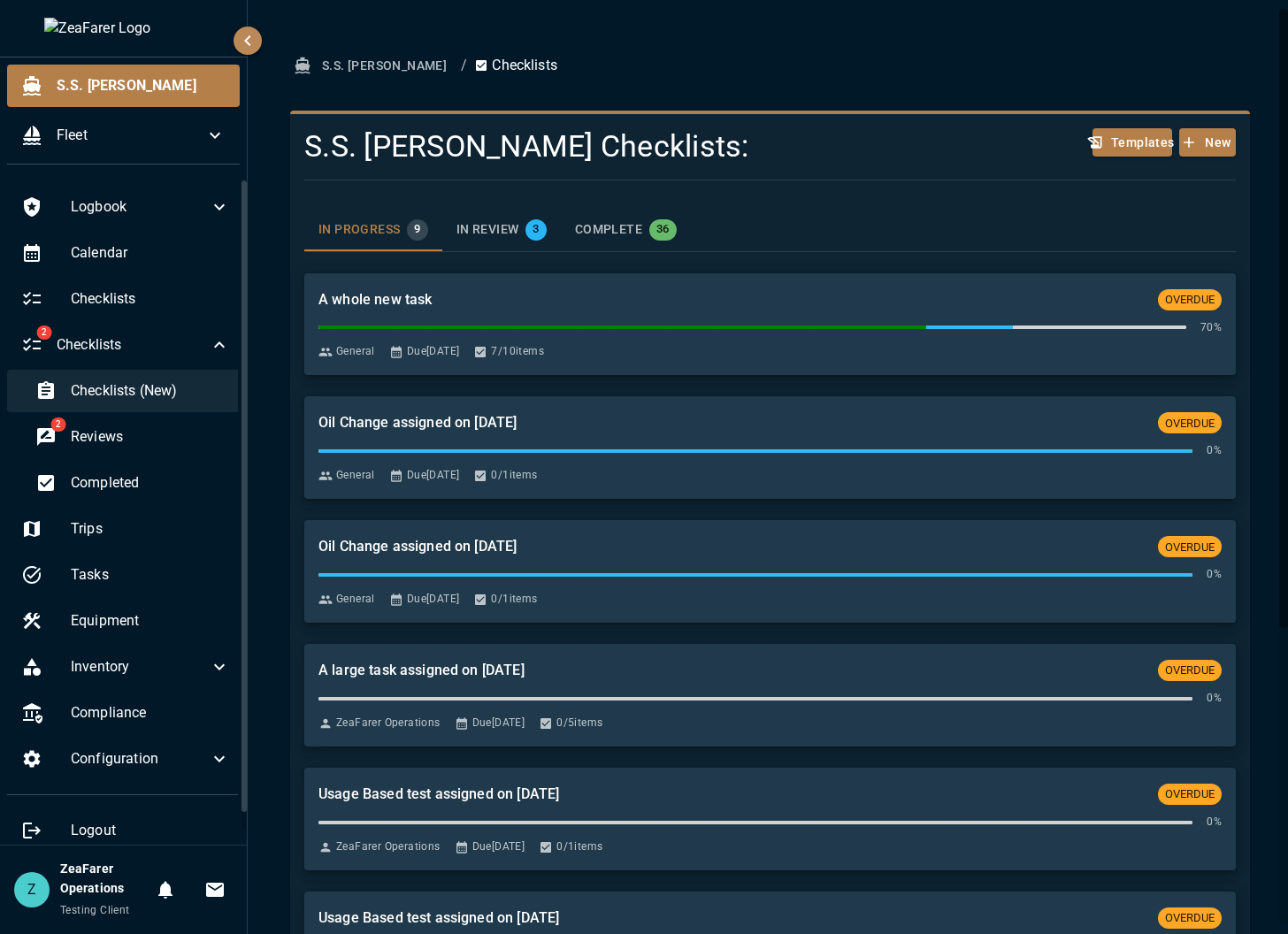
click at [165, 384] on span "Checklists (New)" at bounding box center [151, 390] width 160 height 21
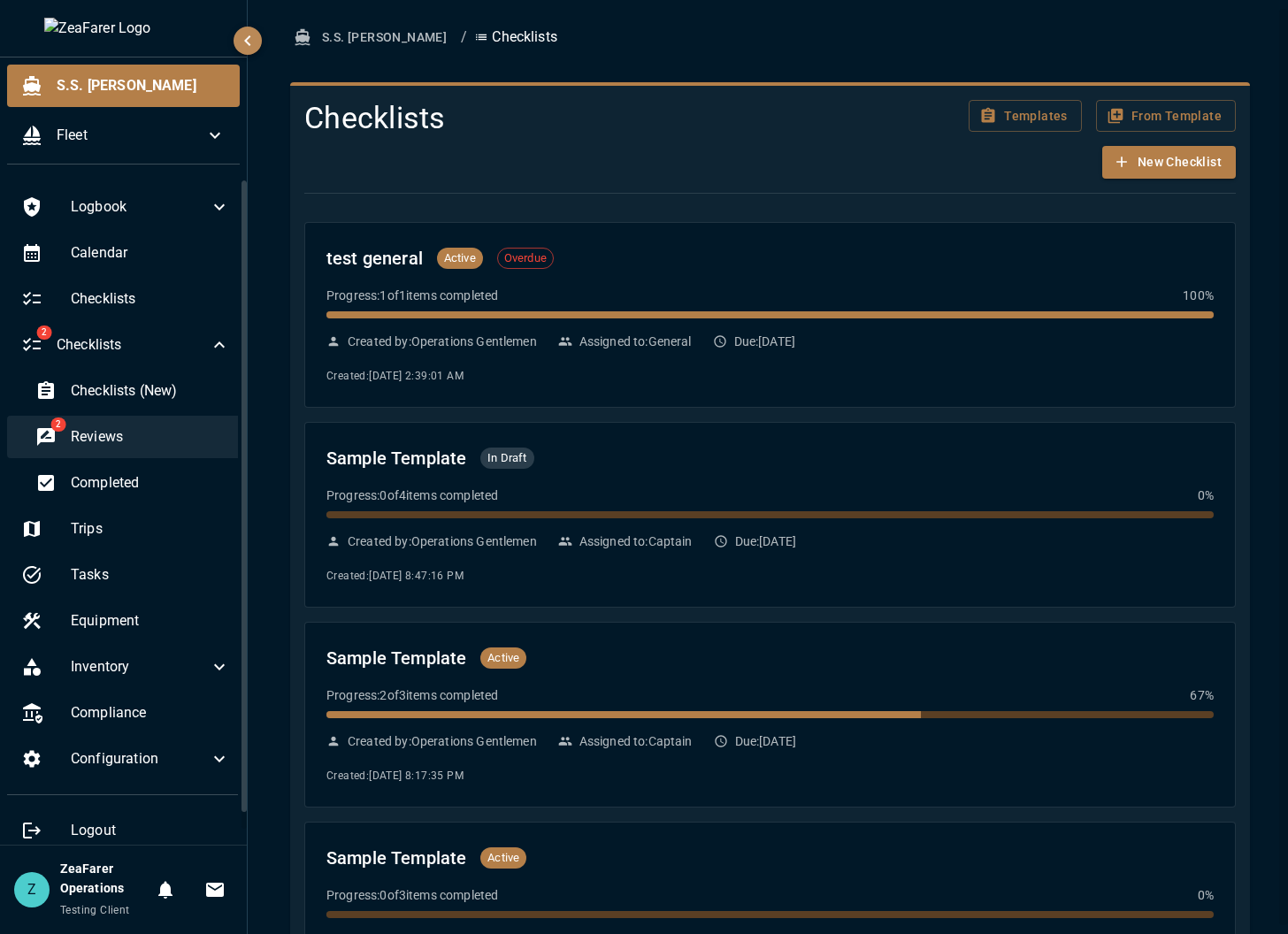
click at [141, 425] on div "2 Reviews" at bounding box center [132, 436] width 223 height 43
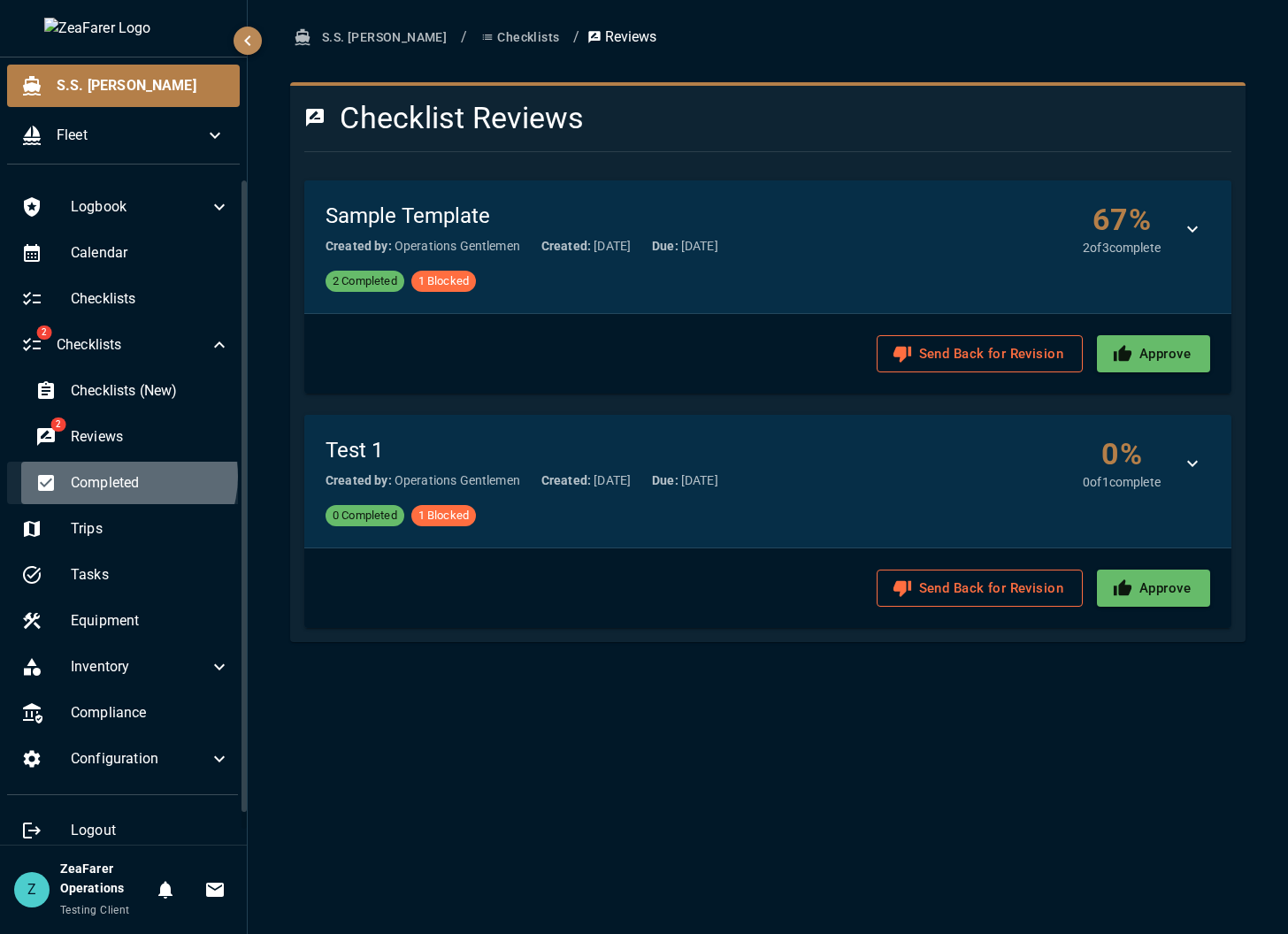
click at [127, 477] on span "Completed" at bounding box center [151, 482] width 160 height 21
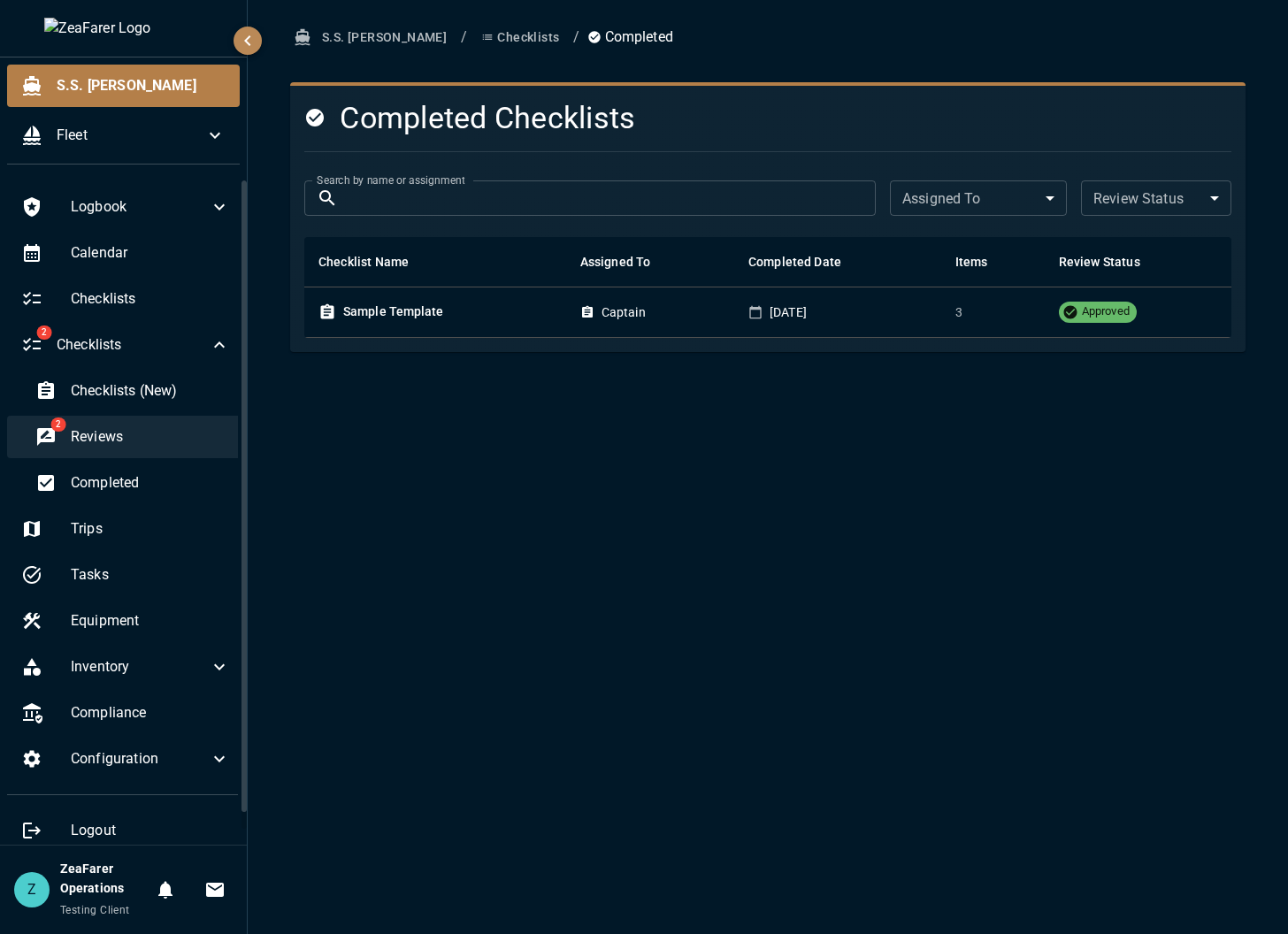
click at [141, 423] on div "2 Reviews" at bounding box center [132, 436] width 223 height 43
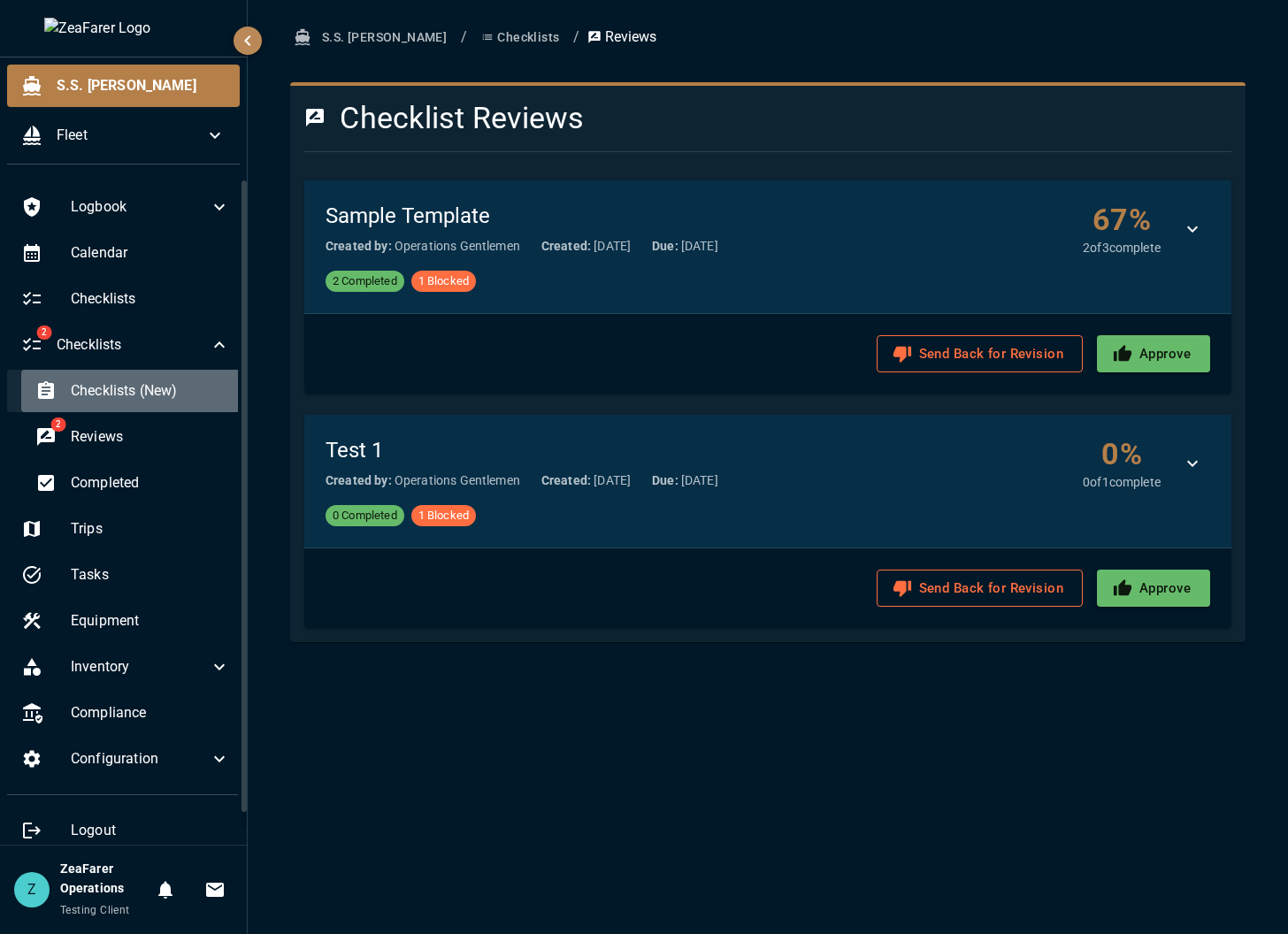
click at [162, 388] on span "Checklists (New)" at bounding box center [151, 390] width 160 height 21
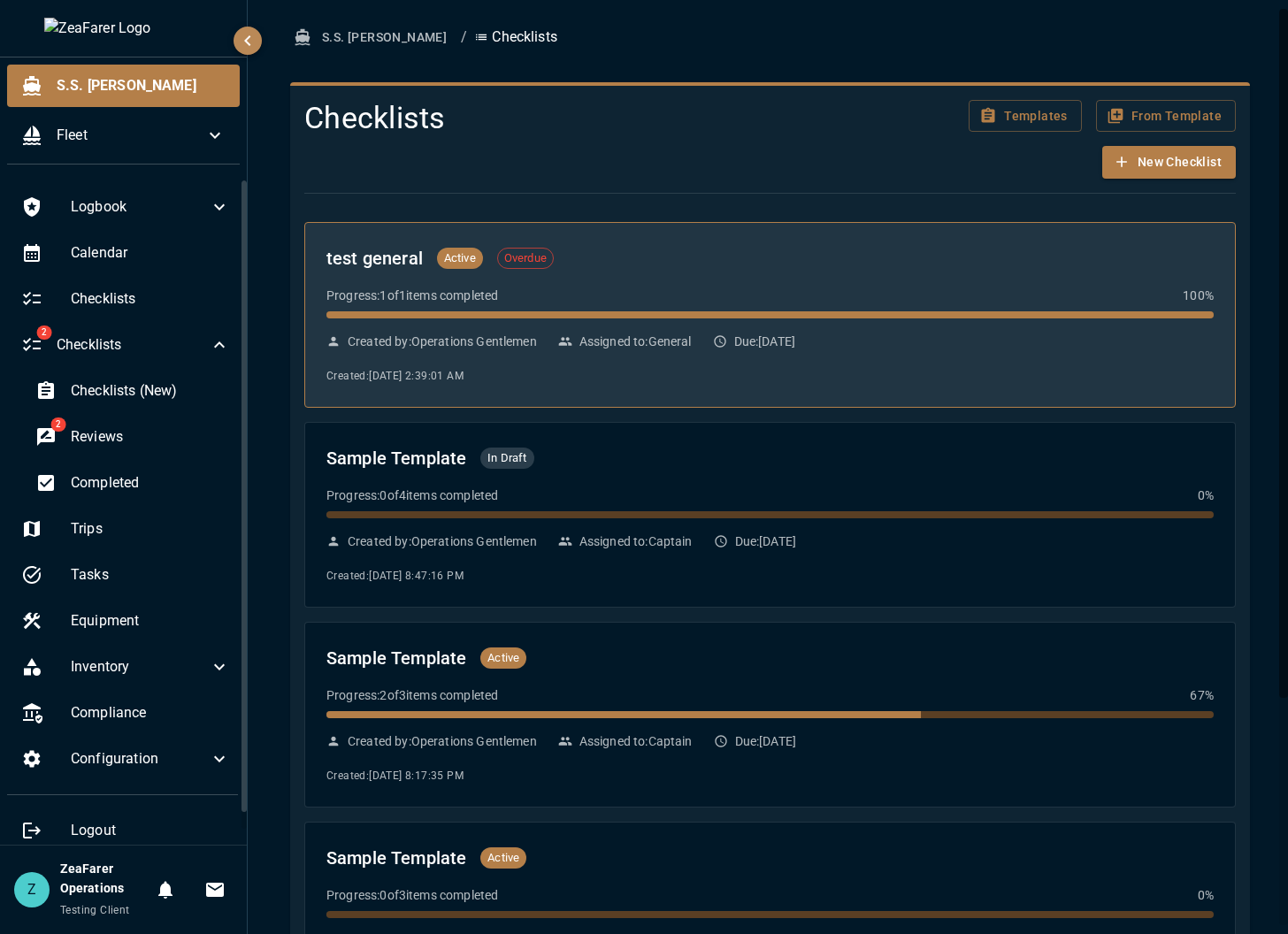
click at [654, 304] on div "Progress: 1 of 1 items completed 100 %" at bounding box center [770, 296] width 887 height 18
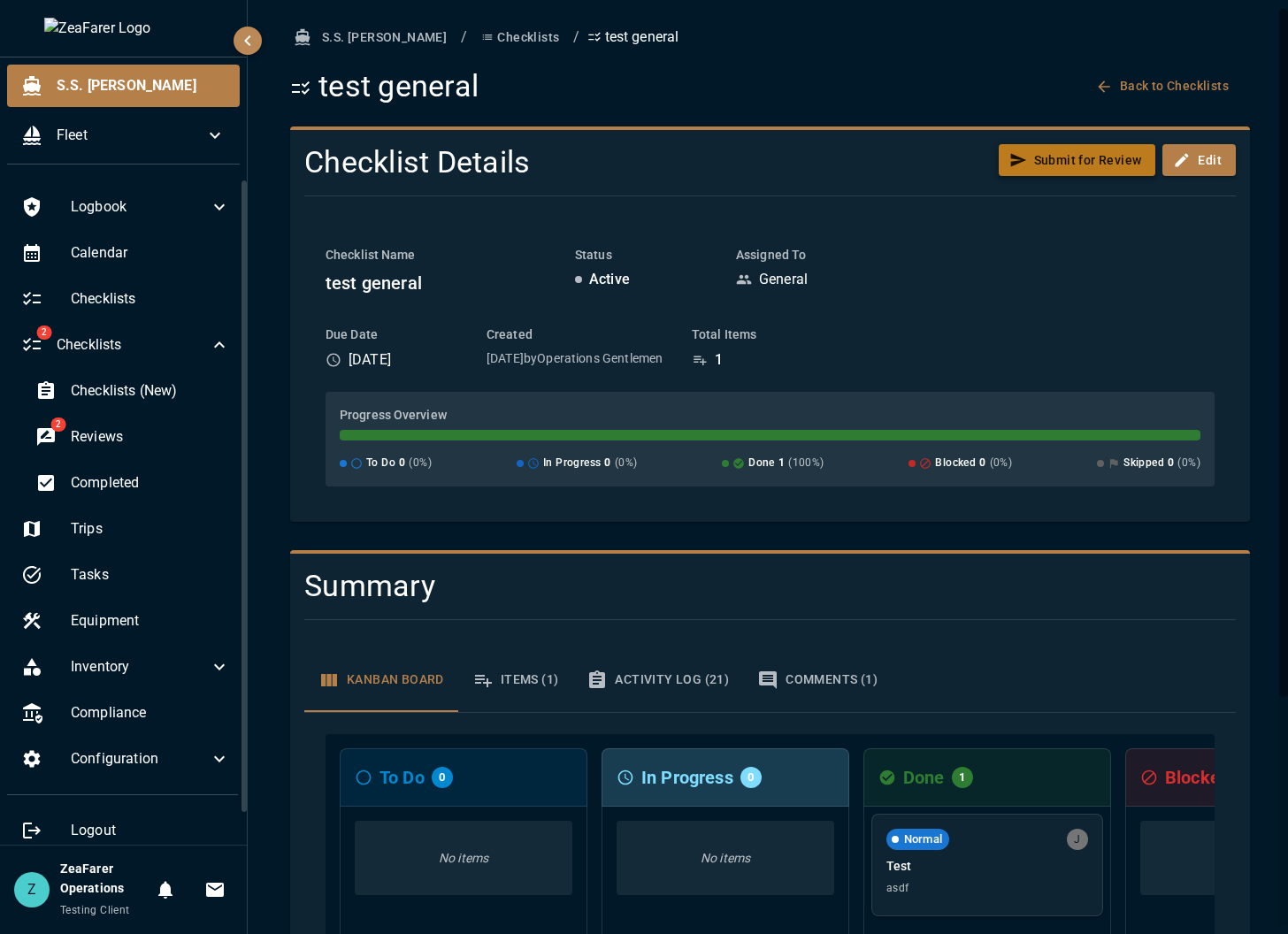
click at [1059, 170] on button "Submit for Review" at bounding box center [1078, 161] width 158 height 33
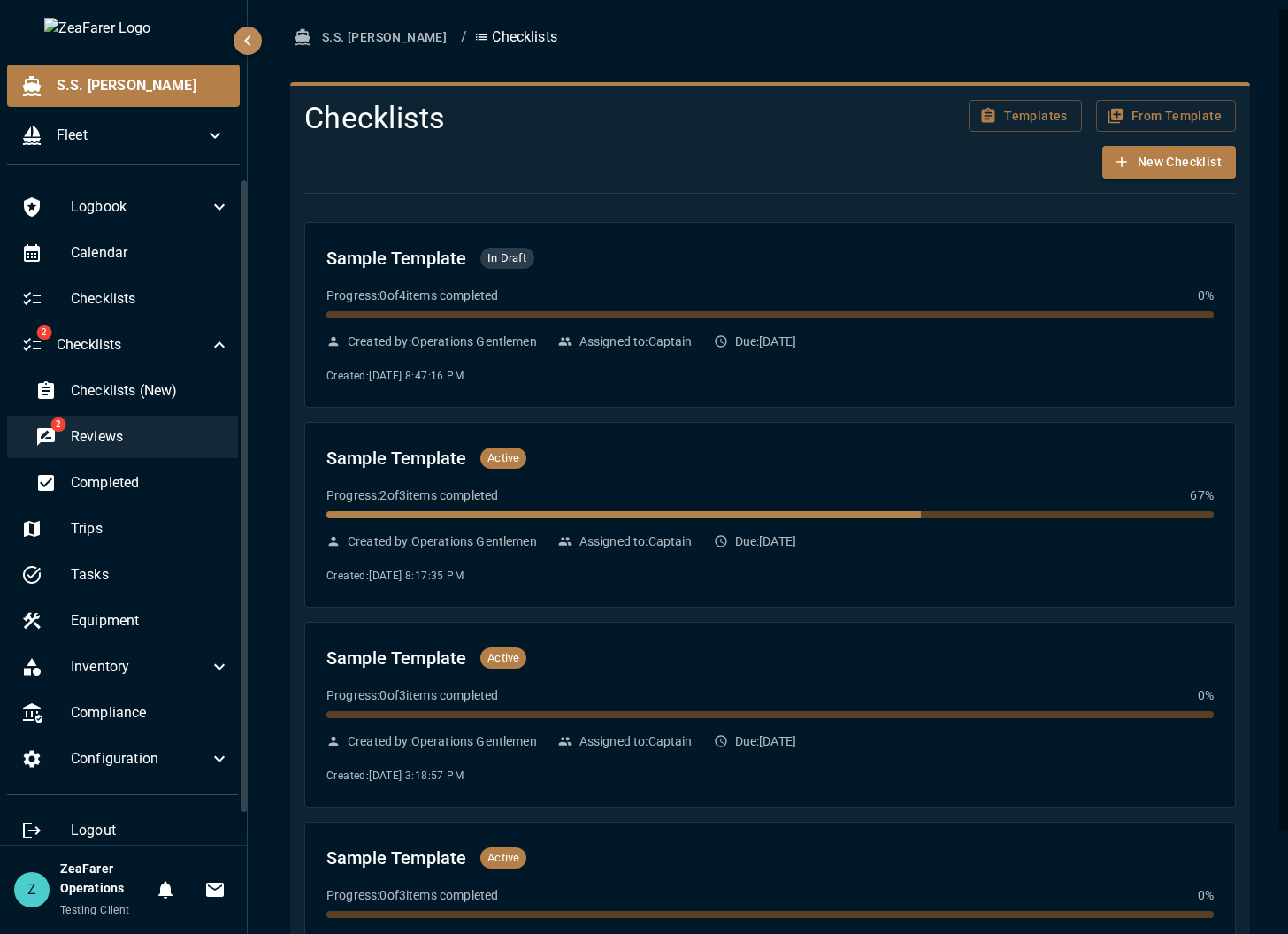
click at [89, 449] on div "2 Reviews" at bounding box center [132, 436] width 223 height 43
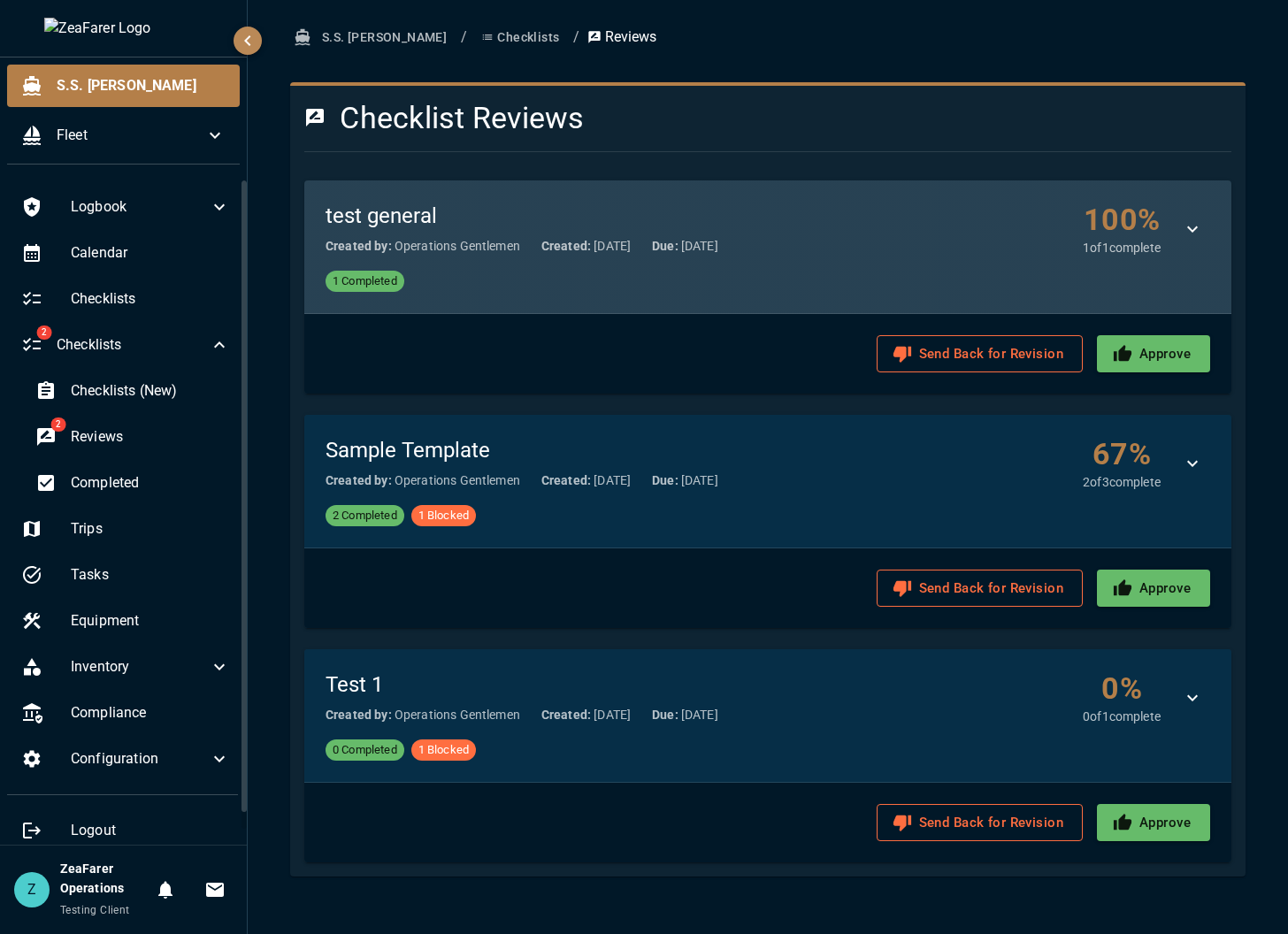
click at [675, 250] on strong "Due:" at bounding box center [665, 246] width 26 height 15
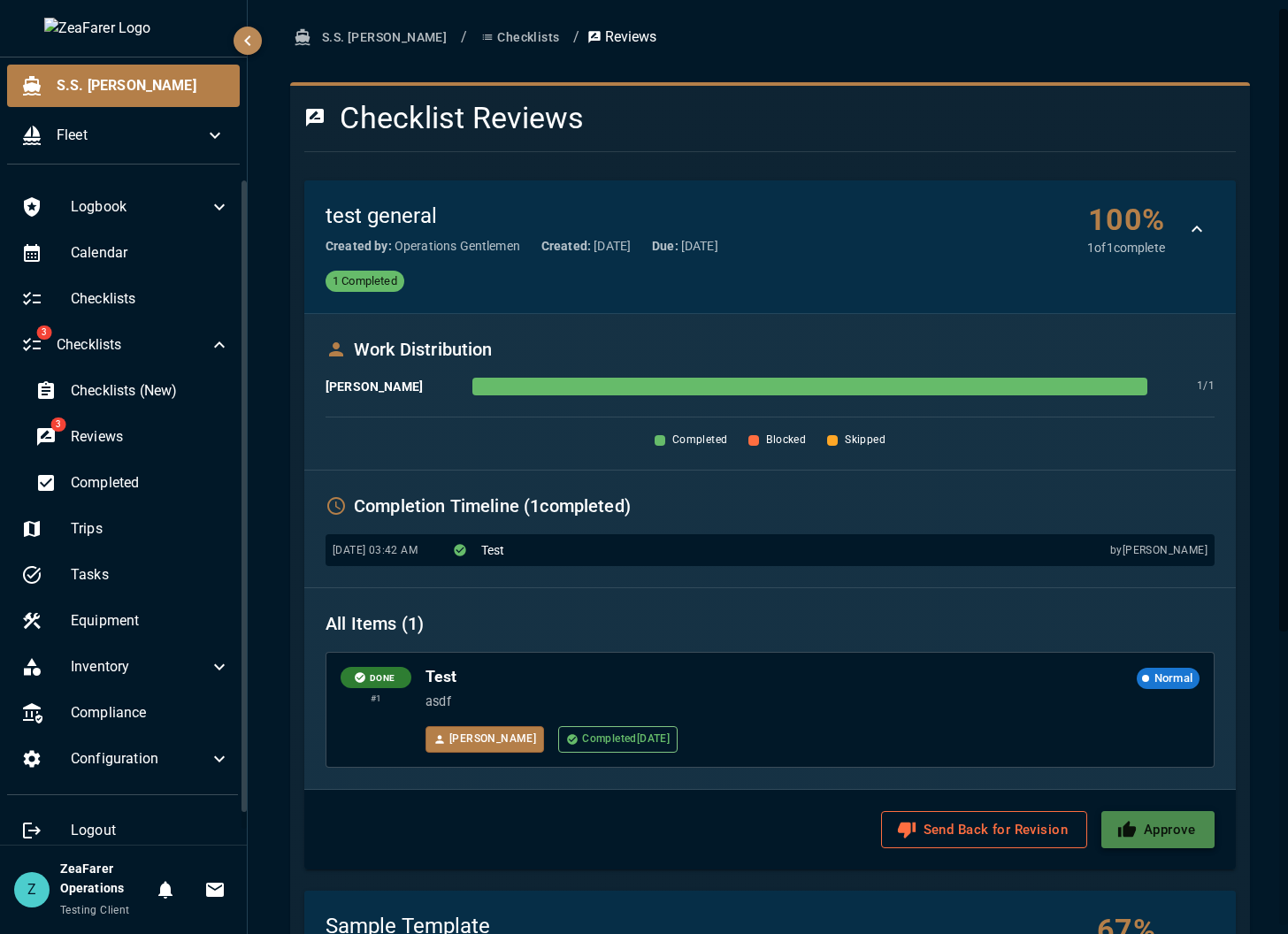
click at [1146, 840] on button "Approve" at bounding box center [1158, 830] width 113 height 37
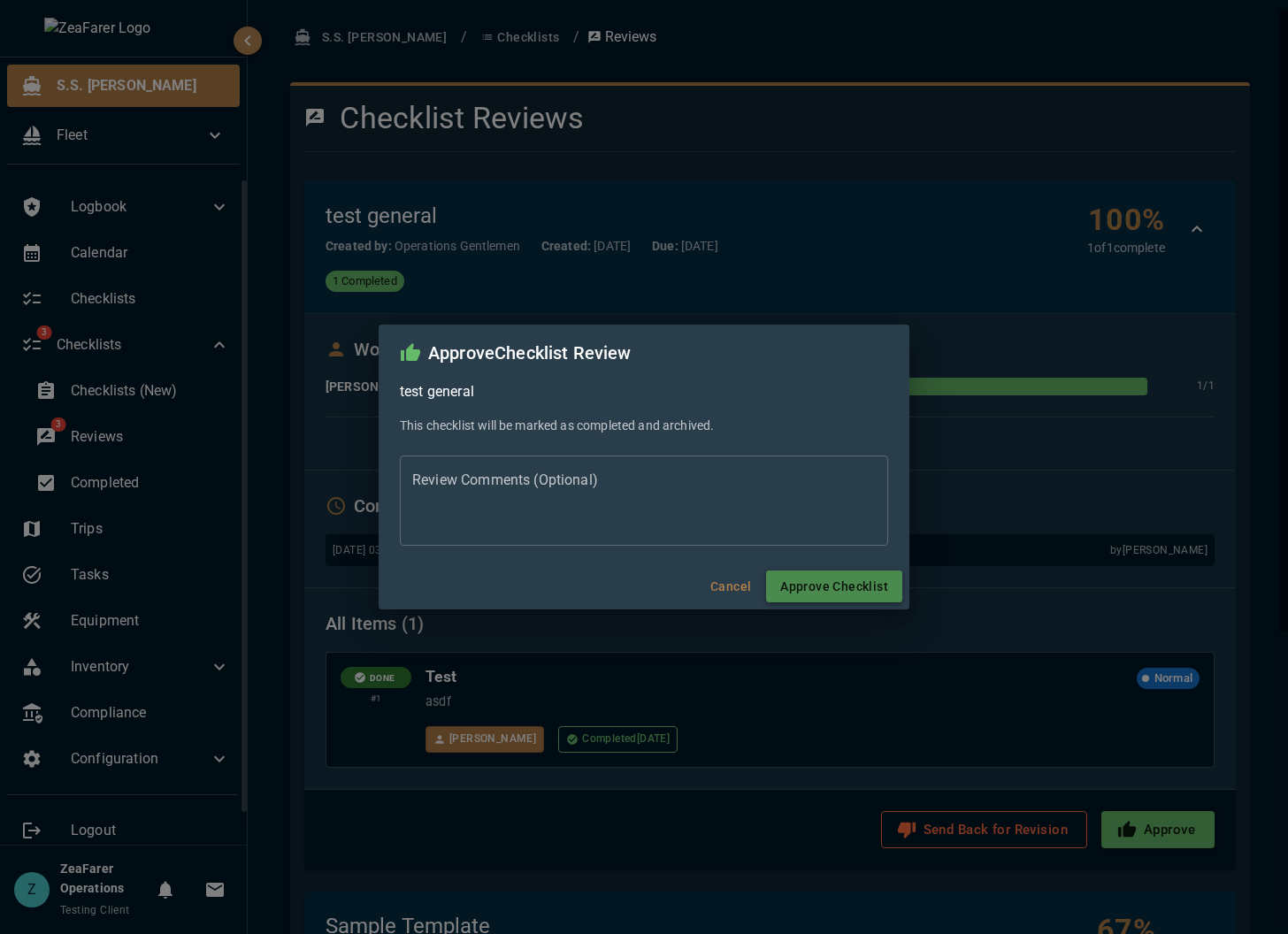
click at [844, 595] on button "Approve Checklist" at bounding box center [834, 587] width 136 height 33
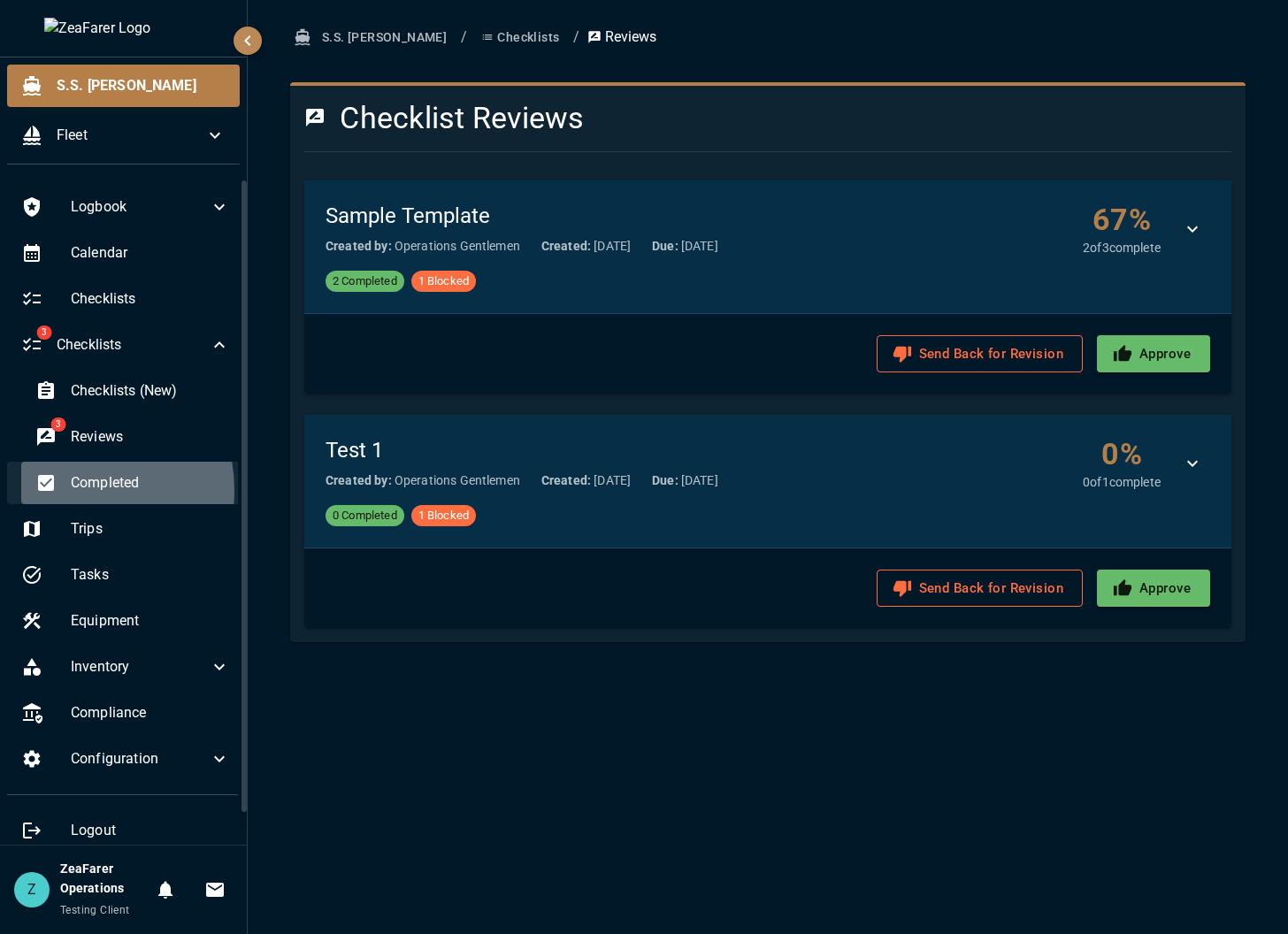
click at [71, 490] on span "Completed" at bounding box center [151, 482] width 160 height 21
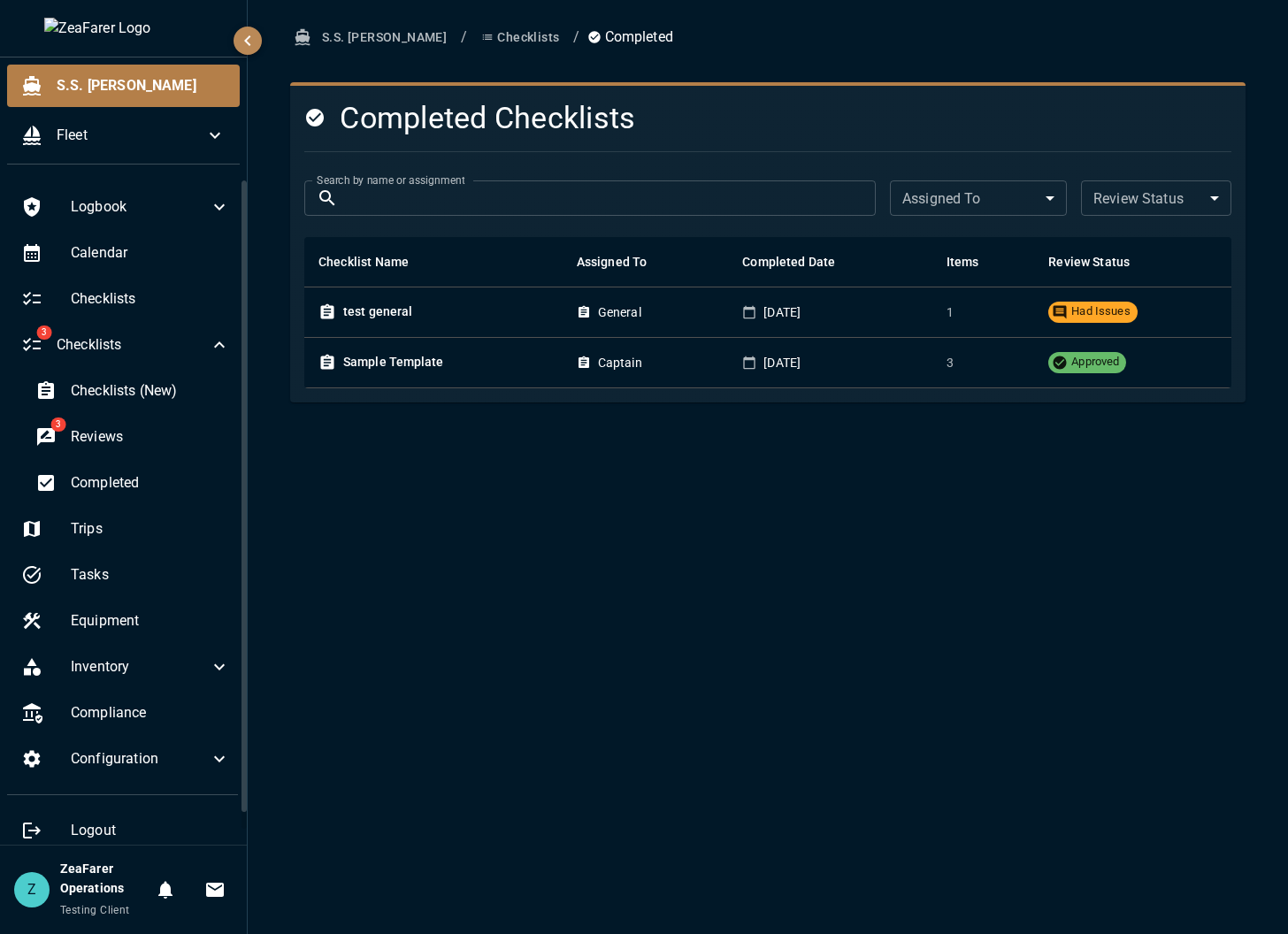
click at [1142, 190] on body "S.S. Anne Fleet Logbook Calendar Checklists 3 Checklists Checklists (New) 3 Rev…" at bounding box center [644, 467] width 1288 height 934
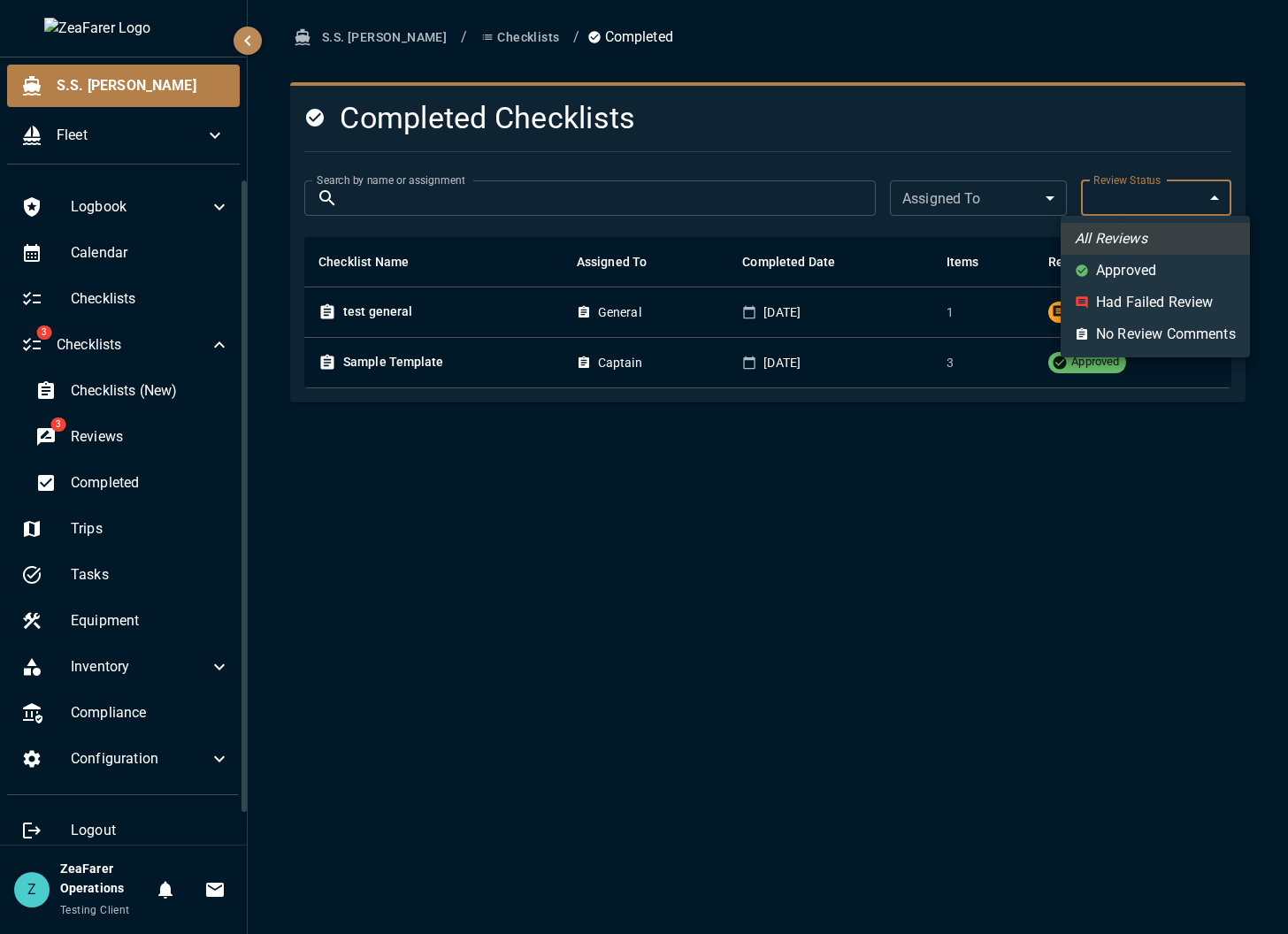
click at [1143, 185] on div at bounding box center [644, 467] width 1288 height 934
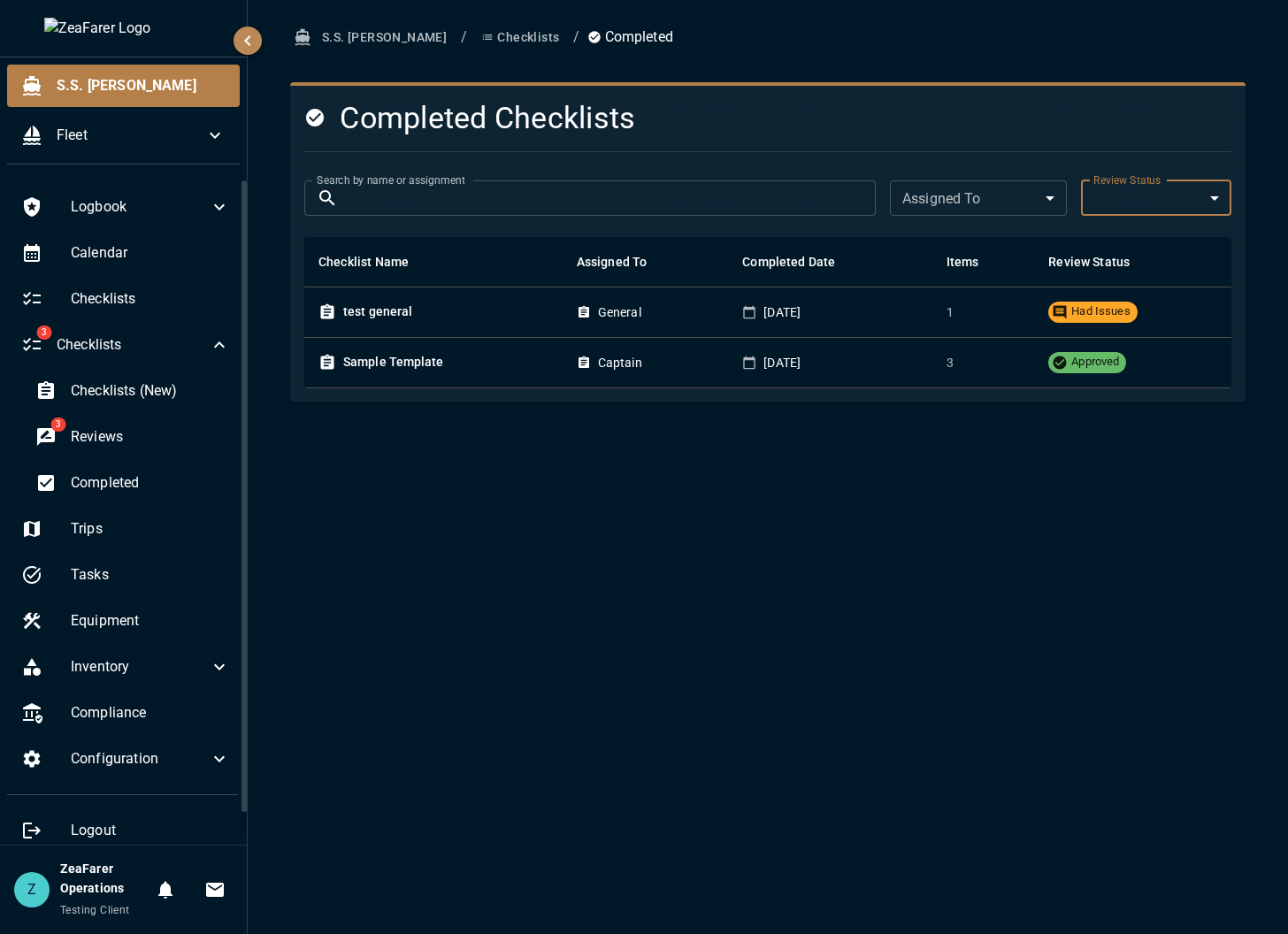
click at [834, 552] on div "S.S. Anne / Checklists / Completed Completed Checklists Search by name or assig…" at bounding box center [767, 467] width 1040 height 934
click at [86, 431] on span "Reviews" at bounding box center [151, 436] width 160 height 21
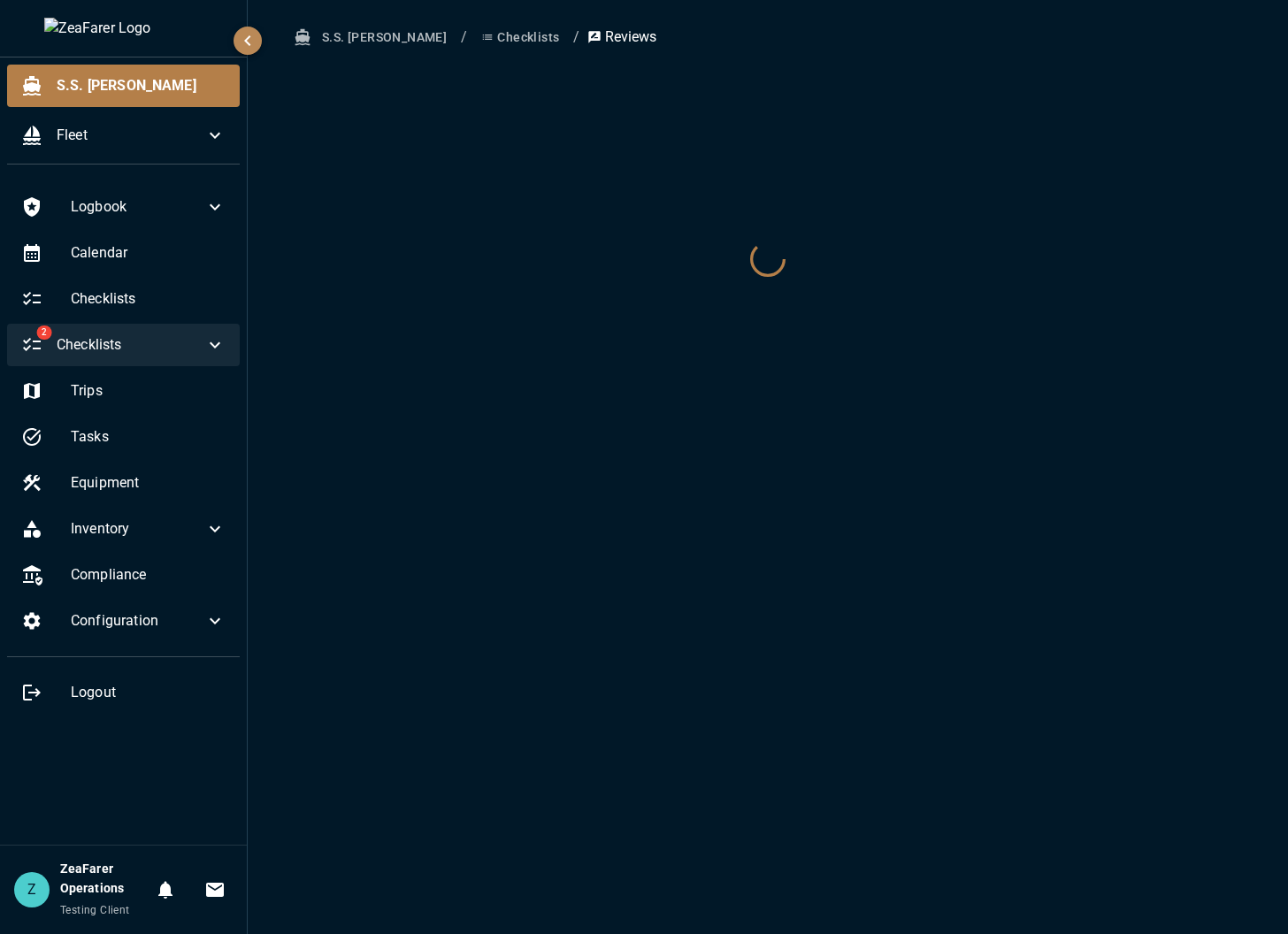
click at [174, 344] on span "Checklists" at bounding box center [130, 345] width 148 height 21
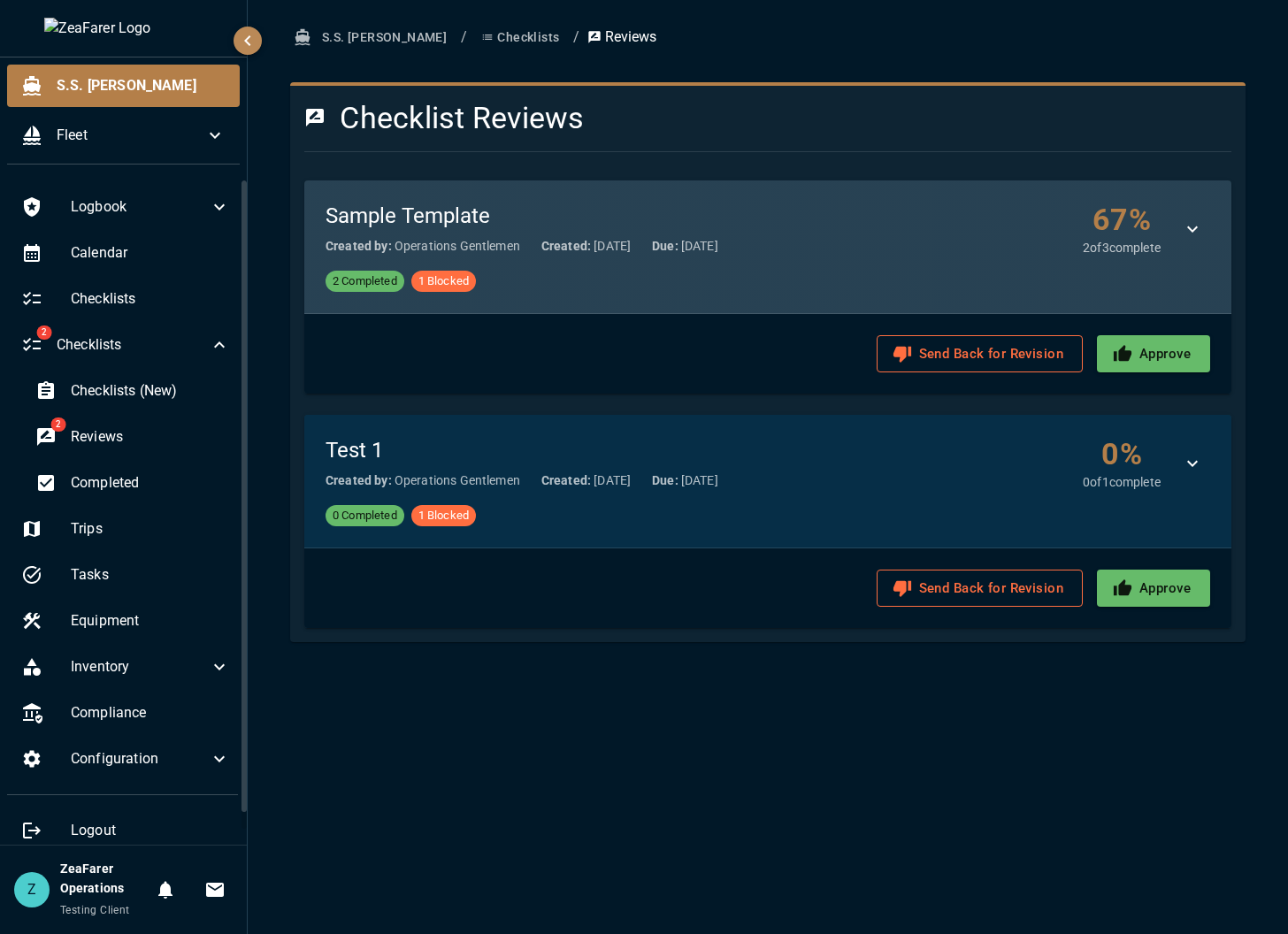
click at [815, 271] on div "2 Completed 1 Blocked" at bounding box center [768, 281] width 885 height 21
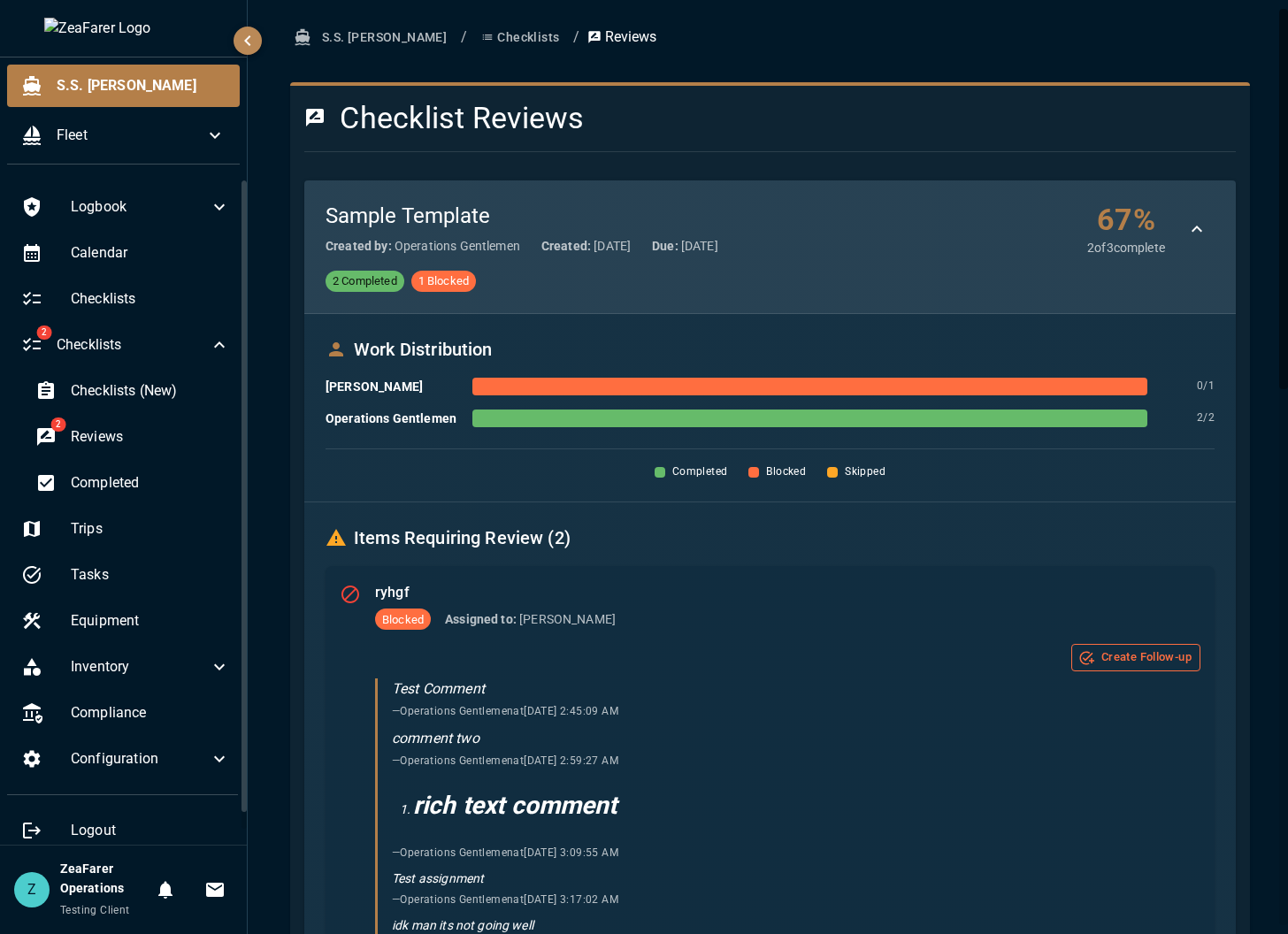
click at [820, 235] on div "Sample Template Created by: Operations Gentlemen Created: [DATE] Due: [DATE] 67…" at bounding box center [770, 229] width 889 height 54
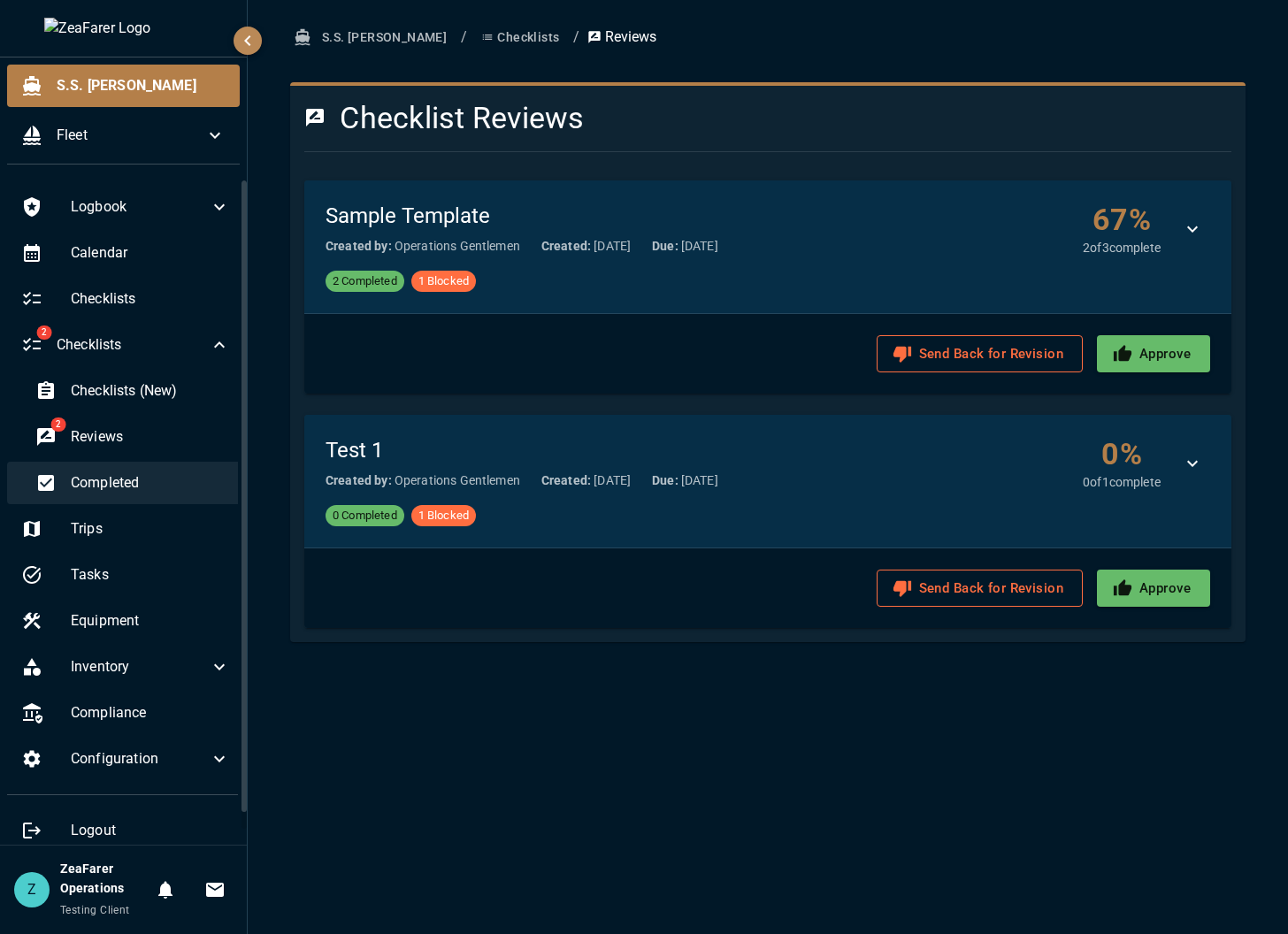
click at [75, 475] on span "Completed" at bounding box center [151, 482] width 160 height 21
